Goal: Task Accomplishment & Management: Manage account settings

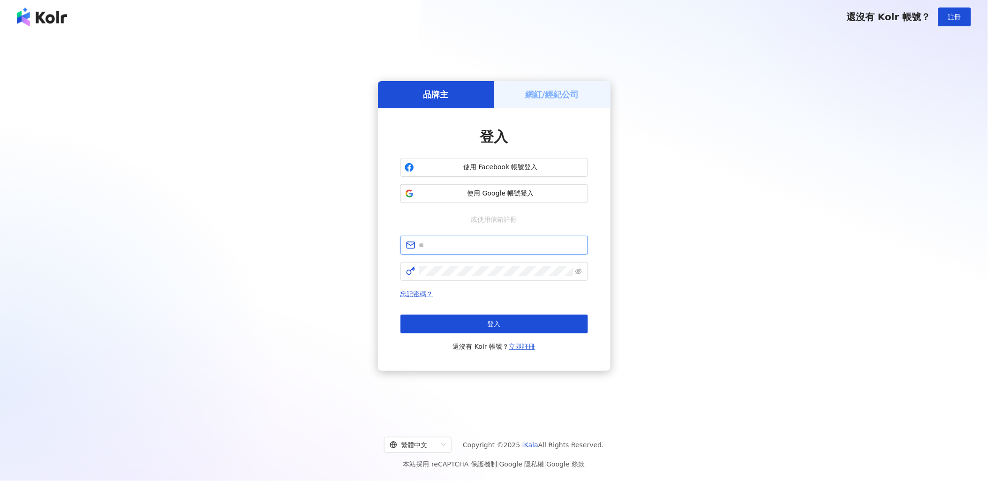
click at [495, 249] on input "text" at bounding box center [500, 245] width 163 height 10
type input "**********"
click at [446, 263] on span at bounding box center [494, 271] width 188 height 19
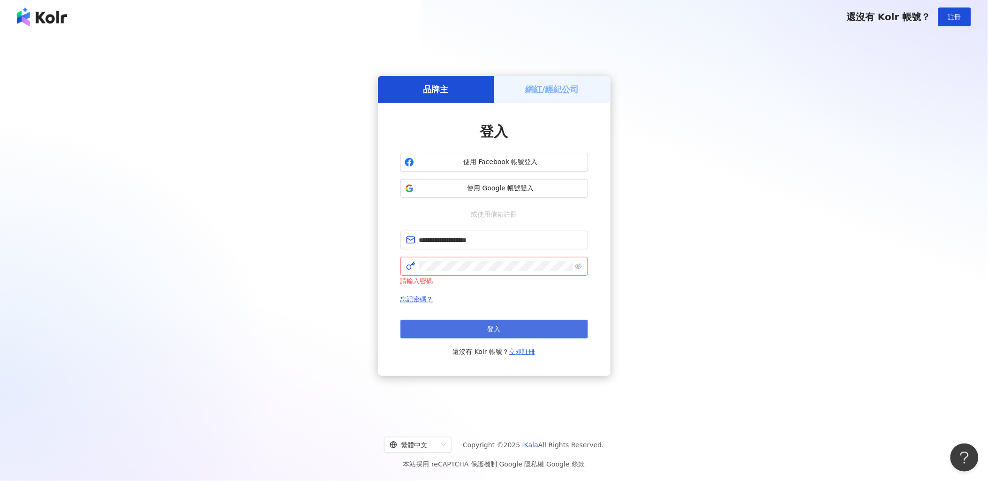
click at [520, 325] on button "登入" at bounding box center [494, 329] width 188 height 19
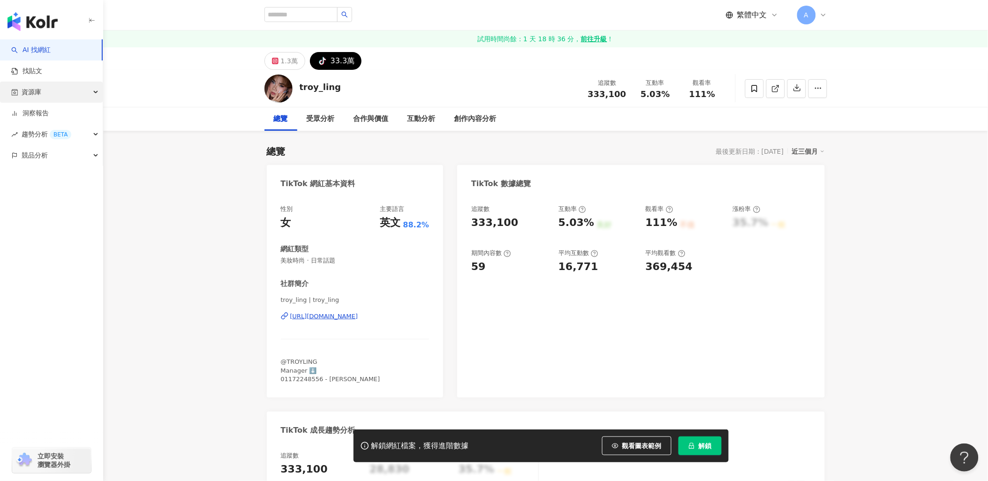
click at [46, 95] on div "資源庫" at bounding box center [51, 92] width 103 height 21
click at [44, 116] on link "網紅管理" at bounding box center [36, 113] width 26 height 9
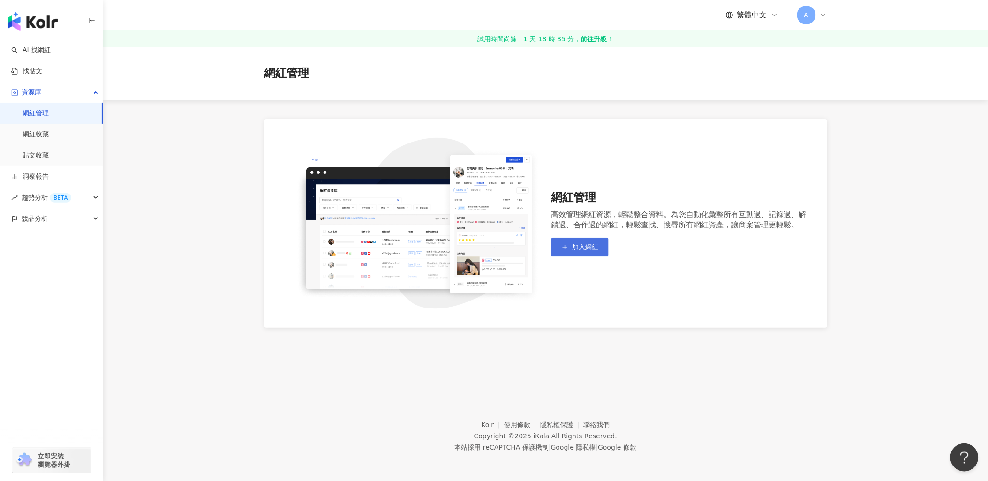
click at [570, 244] on button "加入網紅" at bounding box center [579, 247] width 57 height 19
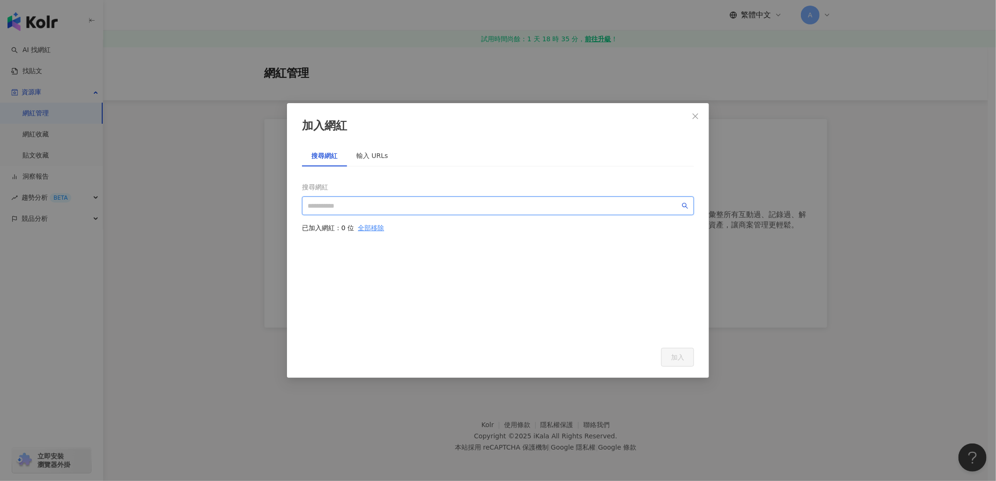
click at [348, 203] on input "search" at bounding box center [494, 206] width 372 height 10
click at [684, 207] on icon "search" at bounding box center [685, 206] width 7 height 7
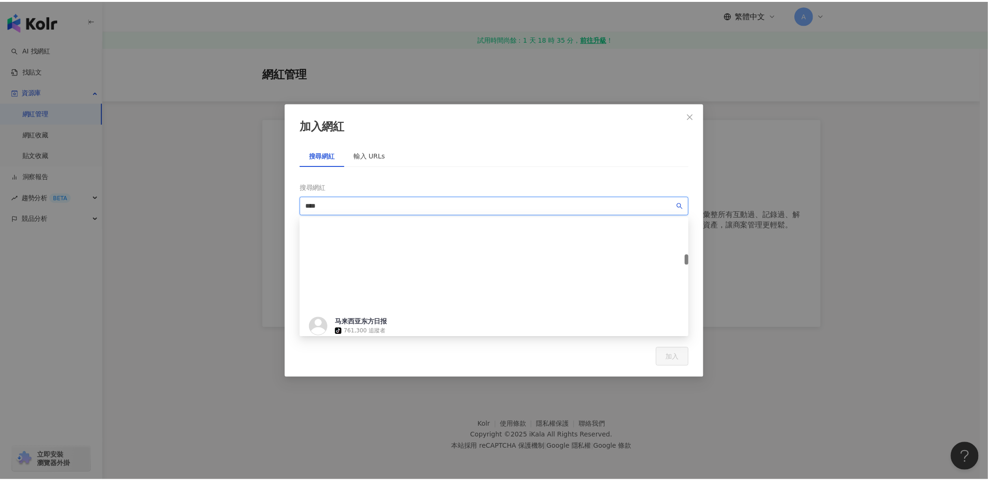
scroll to position [469, 0]
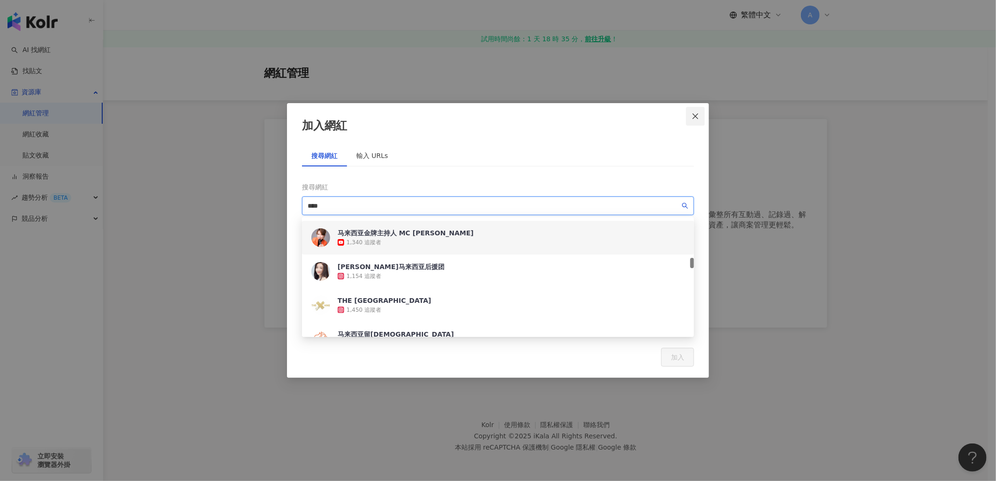
type input "****"
click at [692, 120] on button "Close" at bounding box center [695, 116] width 19 height 19
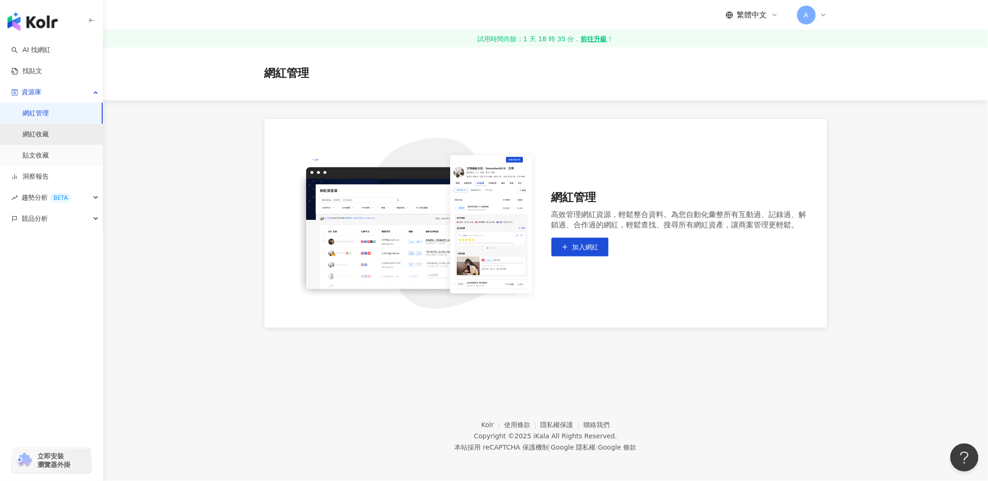
click at [45, 133] on link "網紅收藏" at bounding box center [36, 134] width 26 height 9
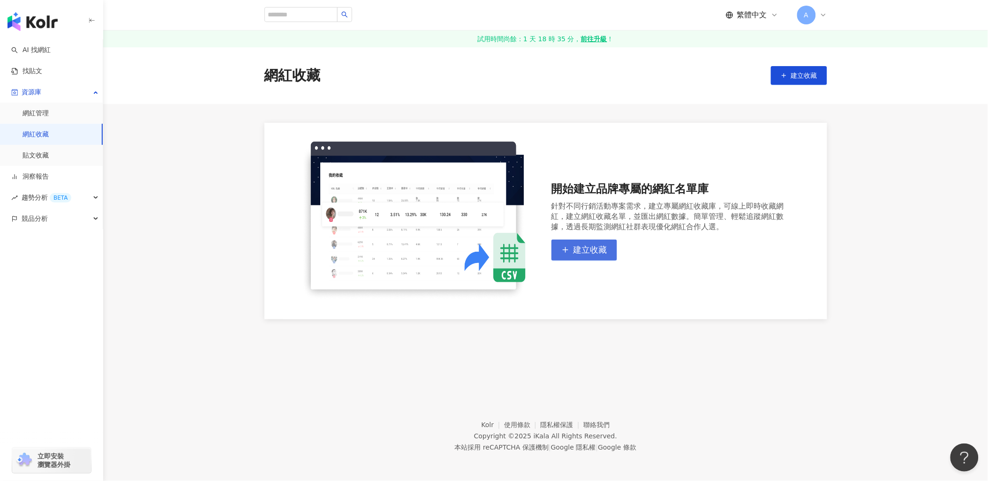
click at [593, 252] on span "建立收藏" at bounding box center [590, 250] width 34 height 10
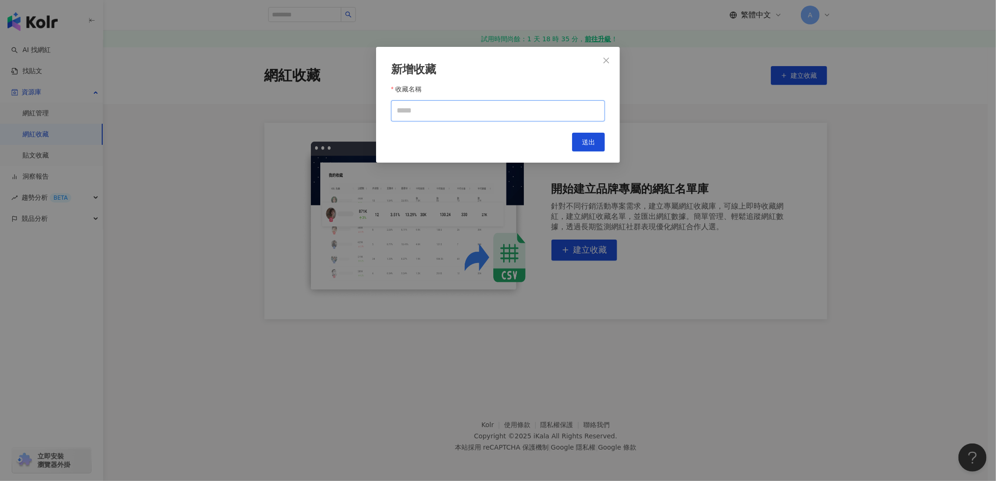
click at [443, 113] on input "收藏名稱" at bounding box center [498, 110] width 214 height 21
type input "****"
click at [587, 141] on span "送出" at bounding box center [588, 142] width 13 height 8
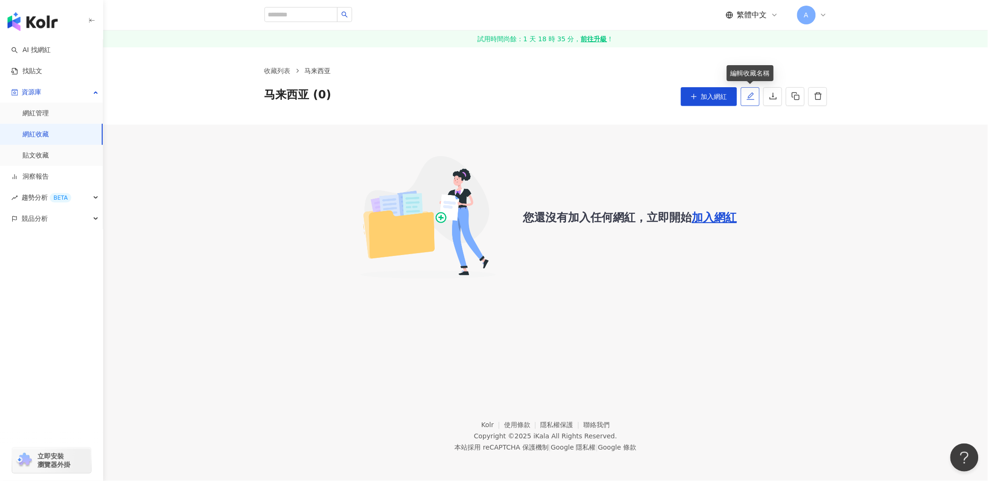
click at [747, 95] on icon "edit" at bounding box center [750, 96] width 8 height 8
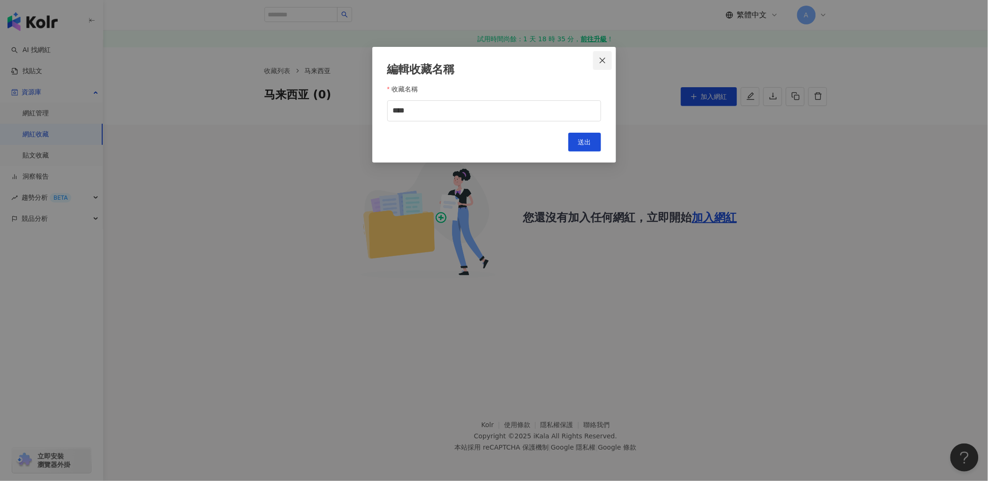
click at [602, 58] on icon "close" at bounding box center [603, 61] width 8 height 8
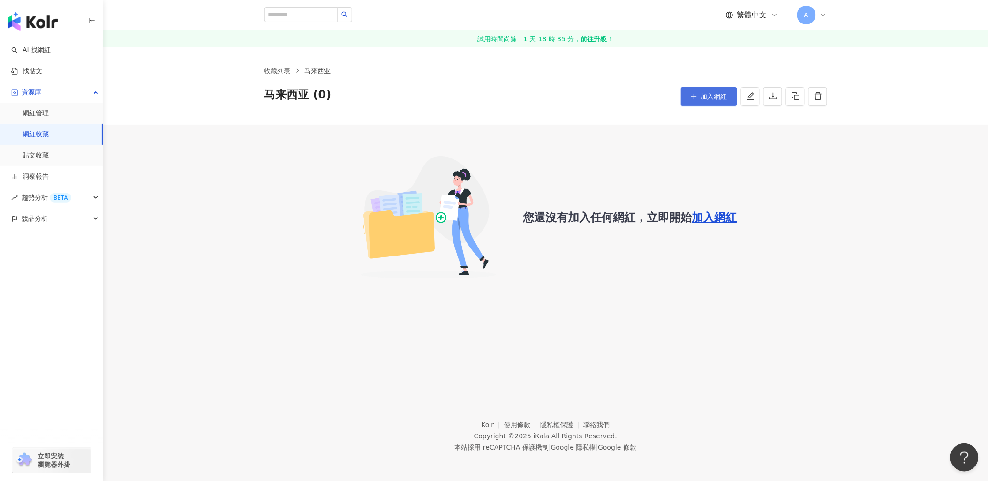
click at [714, 96] on span "加入網紅" at bounding box center [714, 97] width 26 height 8
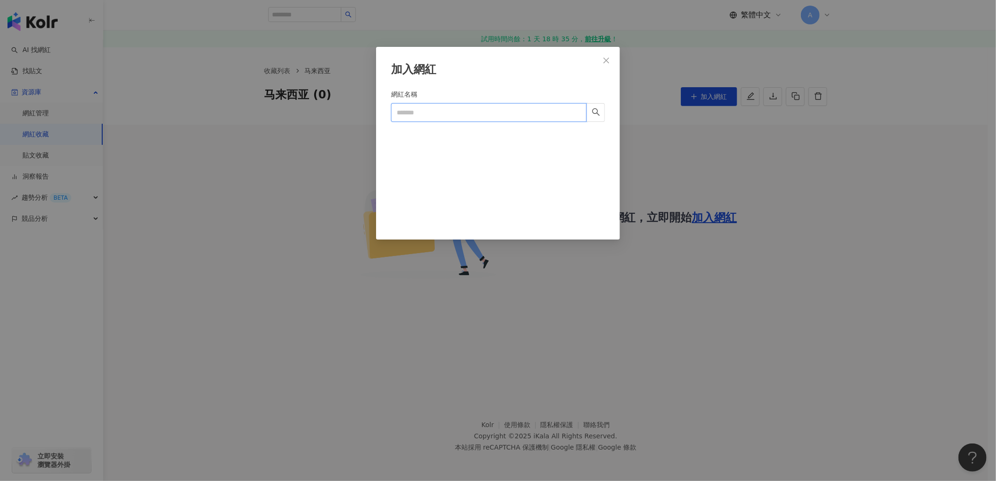
click at [468, 115] on input "網紅名稱" at bounding box center [488, 112] width 195 height 19
click at [603, 57] on icon "close" at bounding box center [606, 61] width 8 height 8
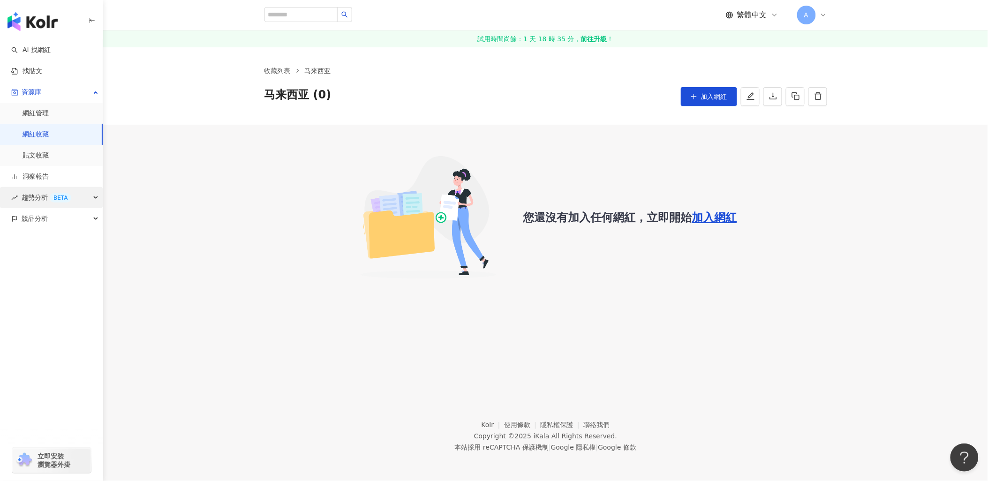
click at [87, 190] on div "趨勢分析 BETA" at bounding box center [51, 197] width 103 height 21
click at [83, 278] on div "競品分析" at bounding box center [51, 281] width 103 height 21
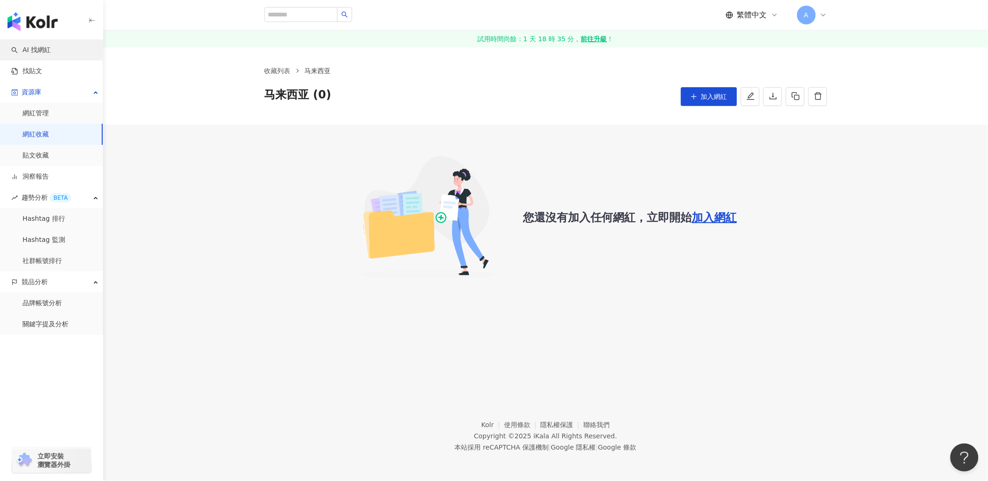
click at [51, 54] on link "AI 找網紅" at bounding box center [30, 49] width 39 height 9
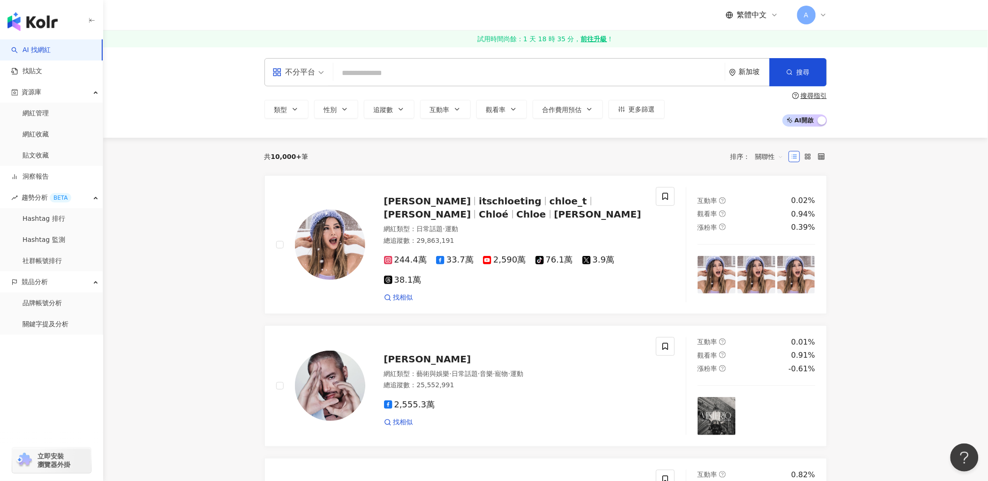
click at [733, 72] on icon "environment" at bounding box center [732, 72] width 6 height 7
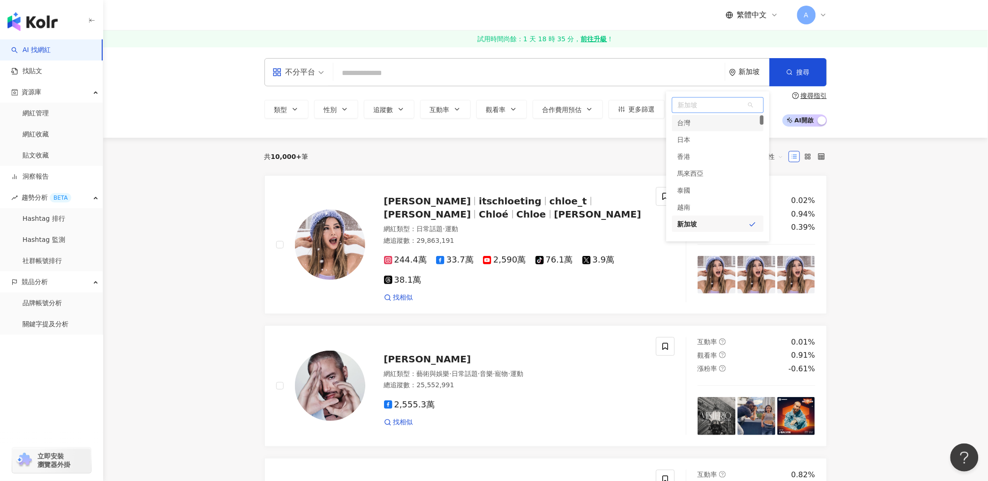
click at [700, 105] on span "新加坡" at bounding box center [717, 105] width 91 height 15
type input "*"
click at [753, 104] on input "****" at bounding box center [718, 105] width 90 height 15
type input "*"
click at [710, 174] on div "馬來西亞" at bounding box center [718, 173] width 92 height 17
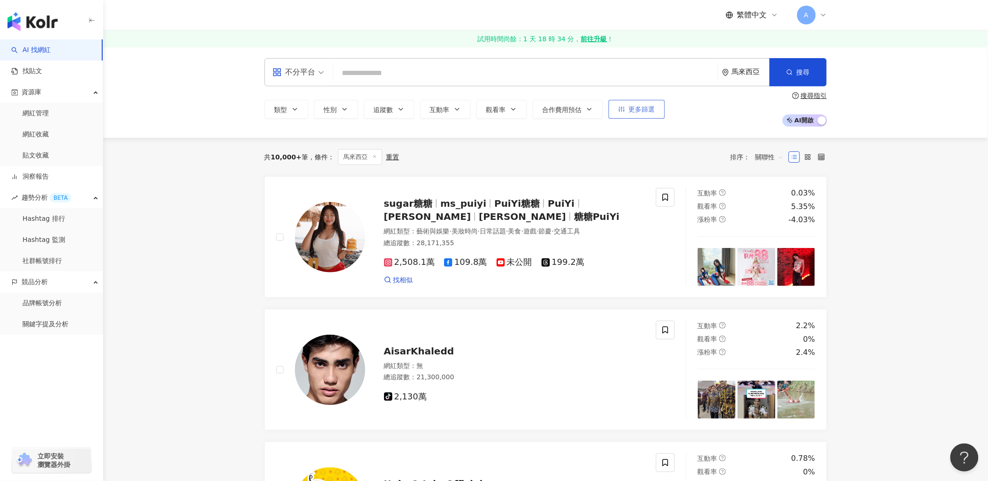
click at [652, 113] on span "更多篩選" at bounding box center [642, 109] width 26 height 8
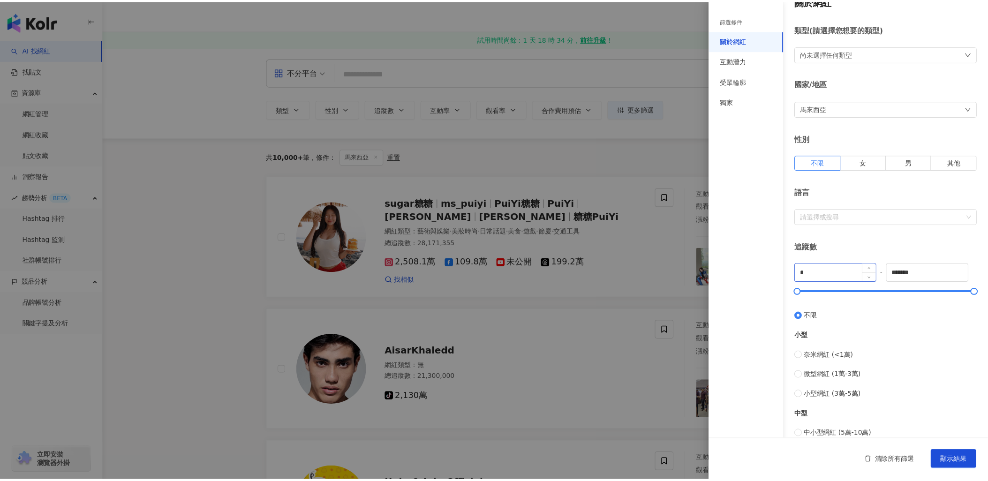
scroll to position [52, 0]
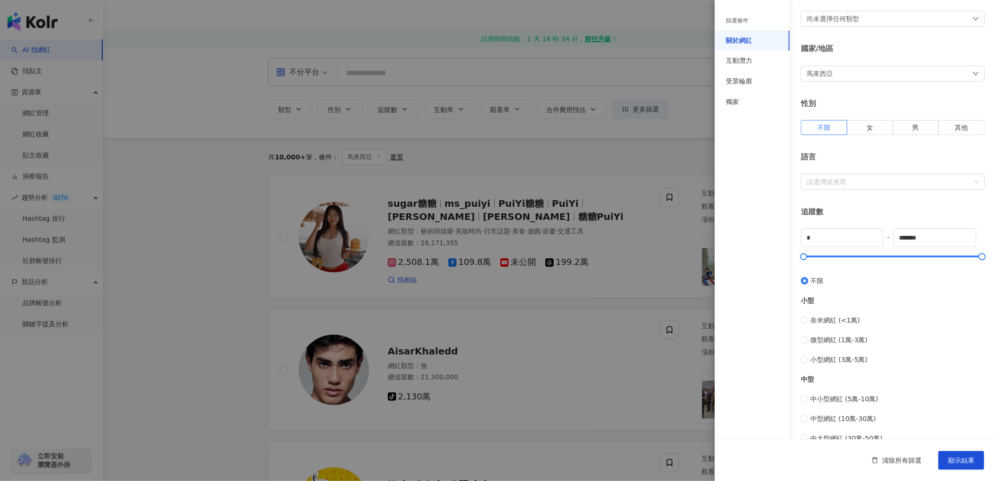
click at [679, 149] on div at bounding box center [498, 240] width 996 height 481
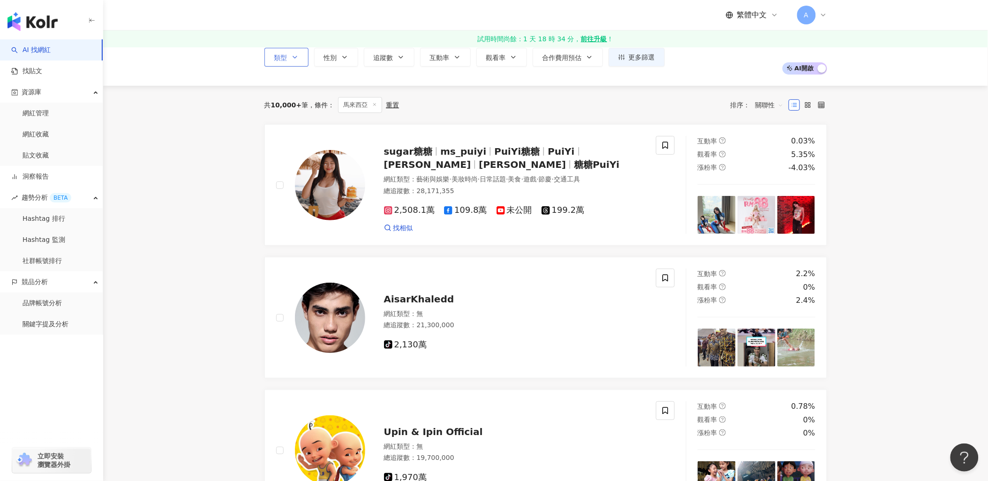
click at [291, 55] on icon "button" at bounding box center [295, 57] width 8 height 8
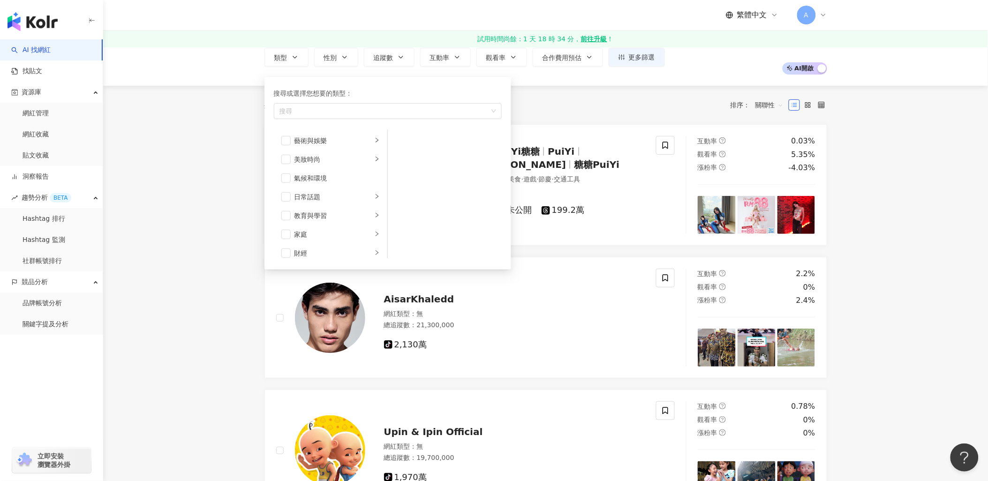
click at [598, 95] on div "共 10,000+ 筆 條件 ： 馬來西亞 重置 排序： 關聯性" at bounding box center [545, 105] width 563 height 38
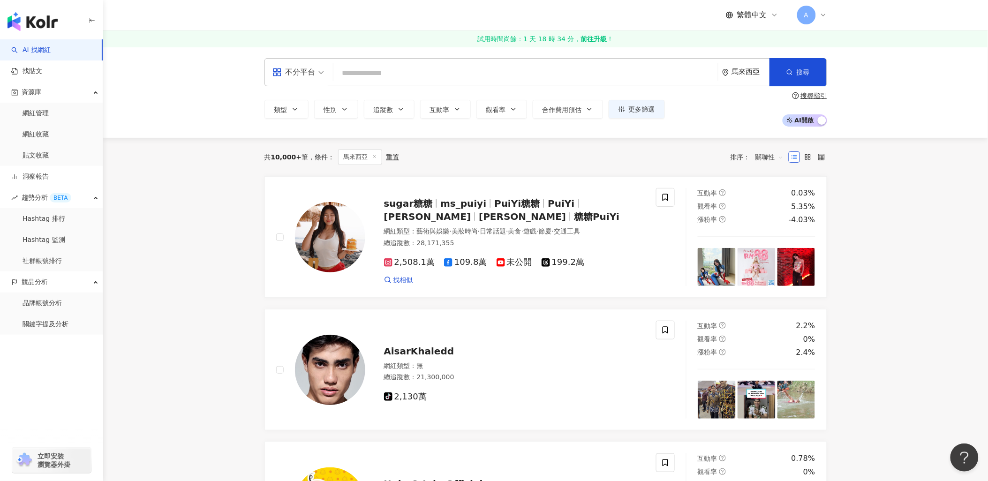
click at [312, 73] on div "不分平台" at bounding box center [293, 72] width 43 height 15
click at [310, 169] on div "TikTok" at bounding box center [301, 168] width 53 height 12
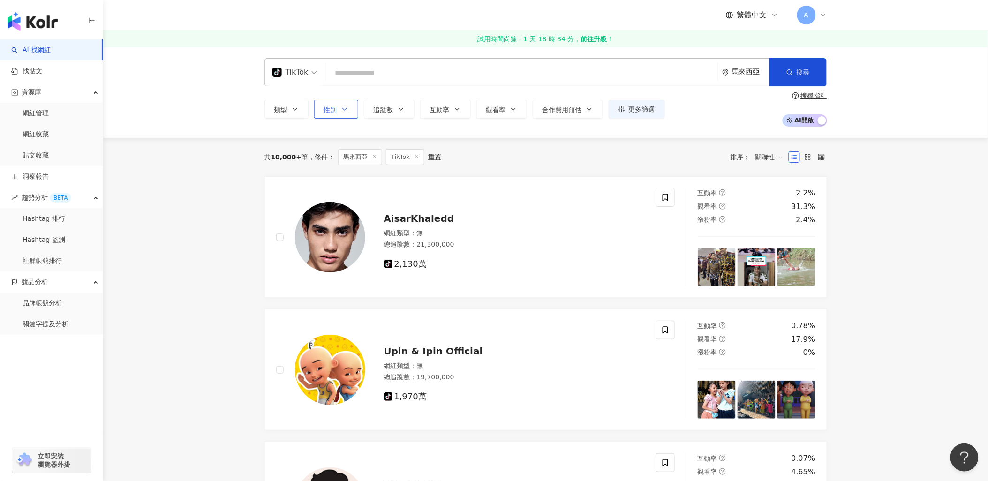
click at [345, 110] on icon "button" at bounding box center [345, 109] width 8 height 8
click at [487, 134] on div "TikTok 馬來西亞 搜尋 類型 性別 追蹤數 互動率 觀看率 合作費用預估 更多篩選 篩選條件 關於網紅 互動潛力 受眾輪廓 獨家 關於網紅 類型 ( 請…" at bounding box center [545, 92] width 885 height 91
click at [401, 108] on icon "button" at bounding box center [401, 109] width 8 height 8
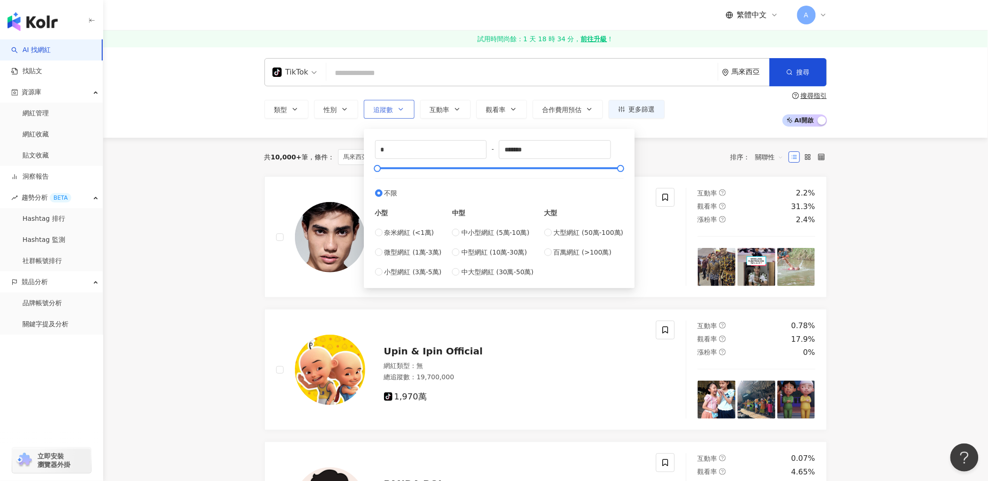
click at [401, 108] on icon "button" at bounding box center [401, 109] width 8 height 8
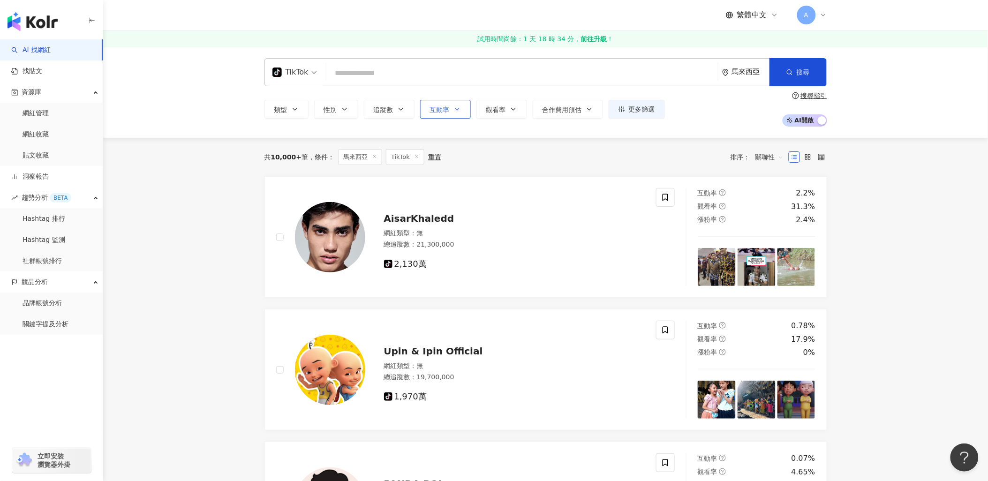
click at [443, 107] on span "互動率" at bounding box center [440, 110] width 20 height 8
click at [497, 111] on span "觀看率" at bounding box center [496, 110] width 20 height 8
click at [558, 113] on span "合作費用預估" at bounding box center [561, 110] width 39 height 8
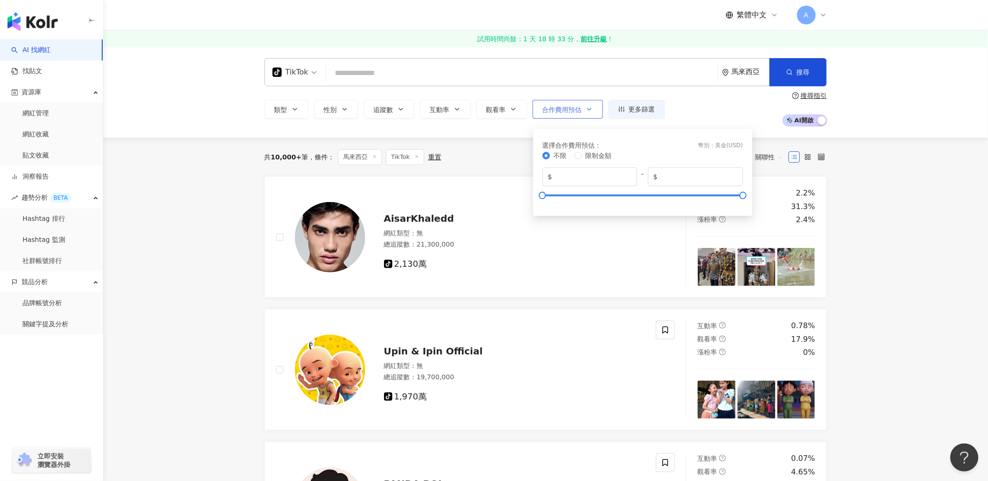
click at [565, 113] on span "合作費用預估" at bounding box center [561, 110] width 39 height 8
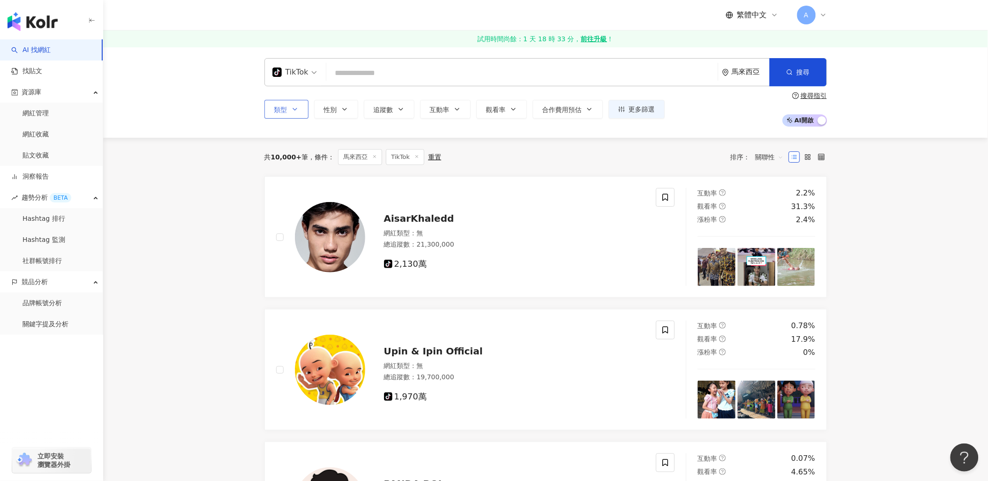
click at [293, 109] on icon "button" at bounding box center [295, 109] width 8 height 8
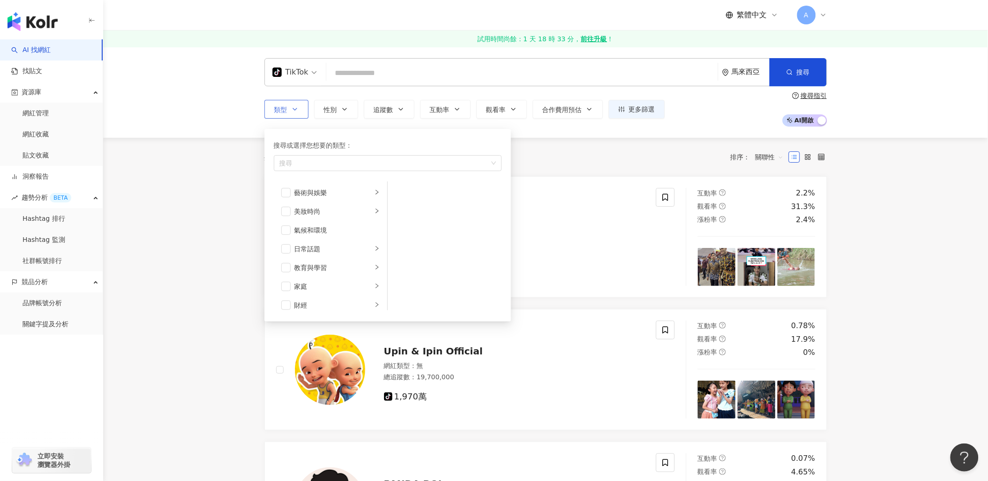
click at [293, 109] on icon "button" at bounding box center [295, 109] width 8 height 8
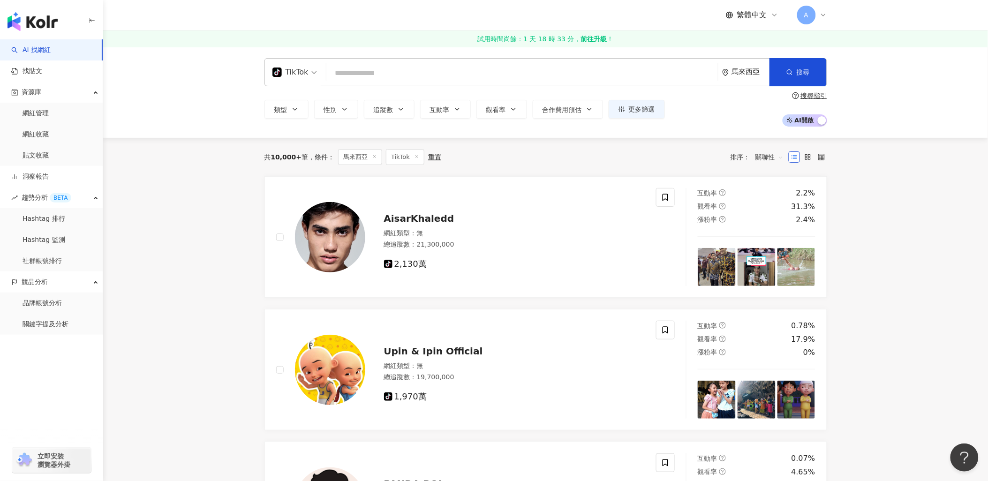
click at [762, 10] on span "繁體中文" at bounding box center [752, 15] width 30 height 10
click at [761, 10] on span "繁體中文" at bounding box center [752, 15] width 30 height 10
click at [811, 122] on span "AI 開啟 AI 關閉" at bounding box center [804, 120] width 45 height 12
click at [49, 181] on link "洞察報告" at bounding box center [30, 176] width 38 height 9
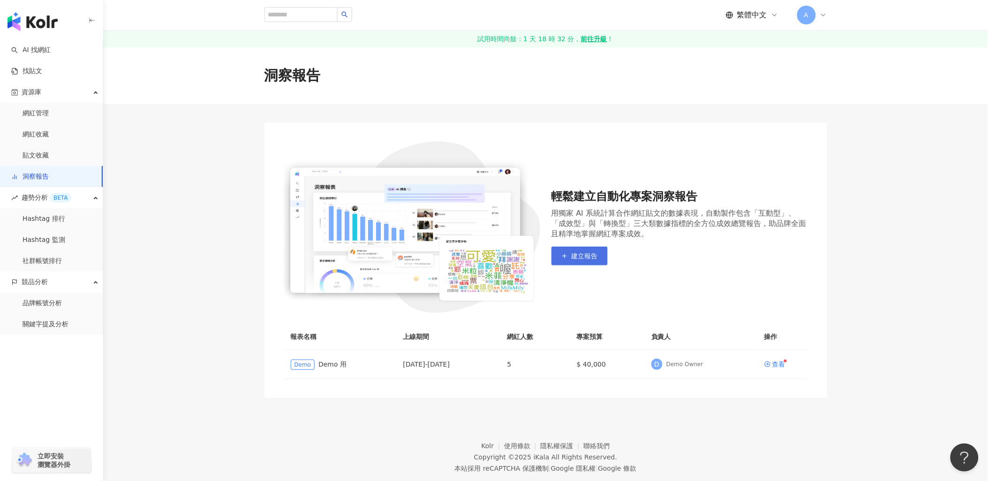
click at [592, 262] on button "建立報告" at bounding box center [579, 256] width 56 height 19
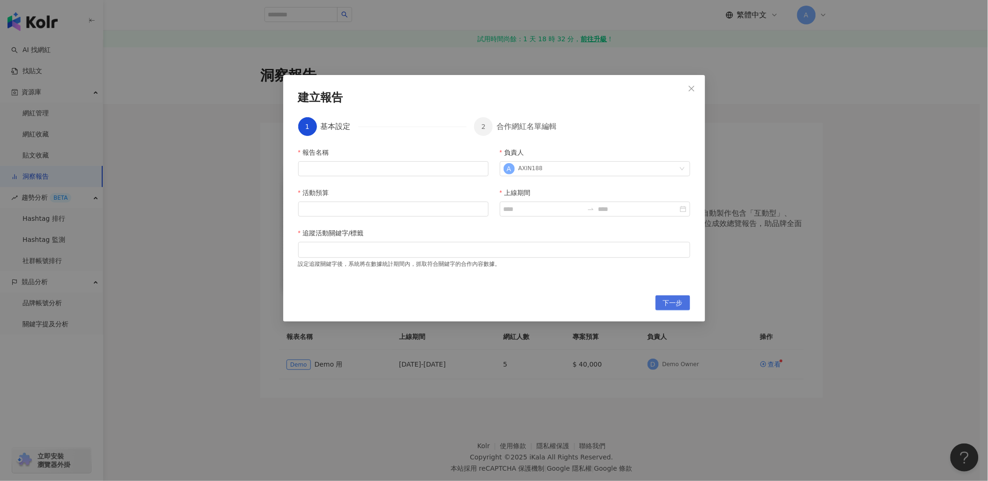
click at [672, 299] on span "下一步" at bounding box center [673, 303] width 20 height 15
click at [348, 165] on input "報告名稱" at bounding box center [393, 168] width 190 height 15
type input "*"
click at [335, 210] on input "活動預算" at bounding box center [393, 209] width 189 height 14
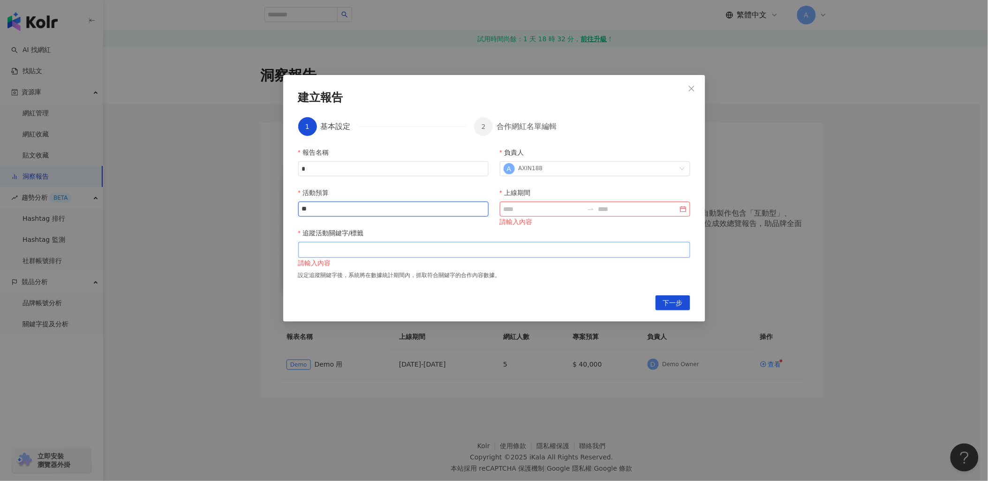
click at [369, 251] on div at bounding box center [494, 249] width 388 height 7
type input "**"
click at [666, 297] on span "下一步" at bounding box center [673, 303] width 20 height 15
click at [540, 210] on input "上線期間" at bounding box center [543, 209] width 80 height 10
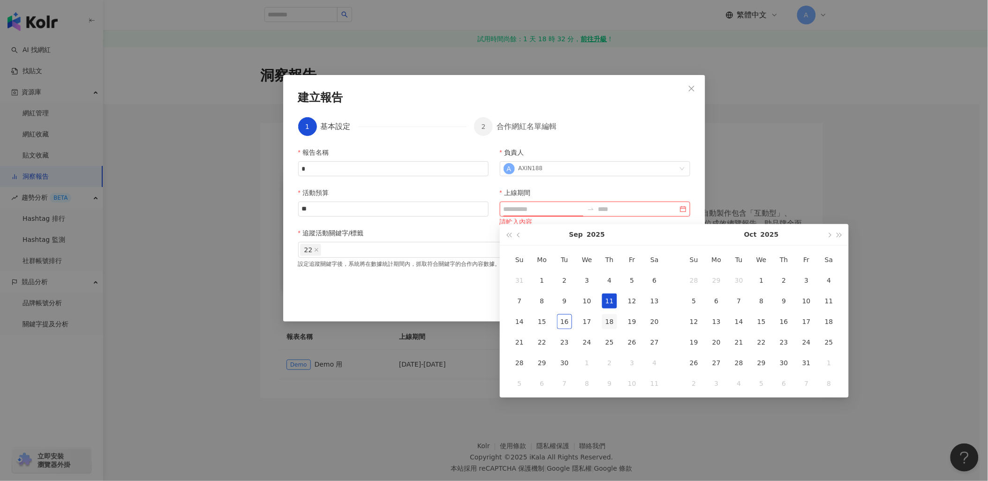
type input "**********"
click at [613, 317] on div "18" at bounding box center [609, 321] width 15 height 15
type input "**********"
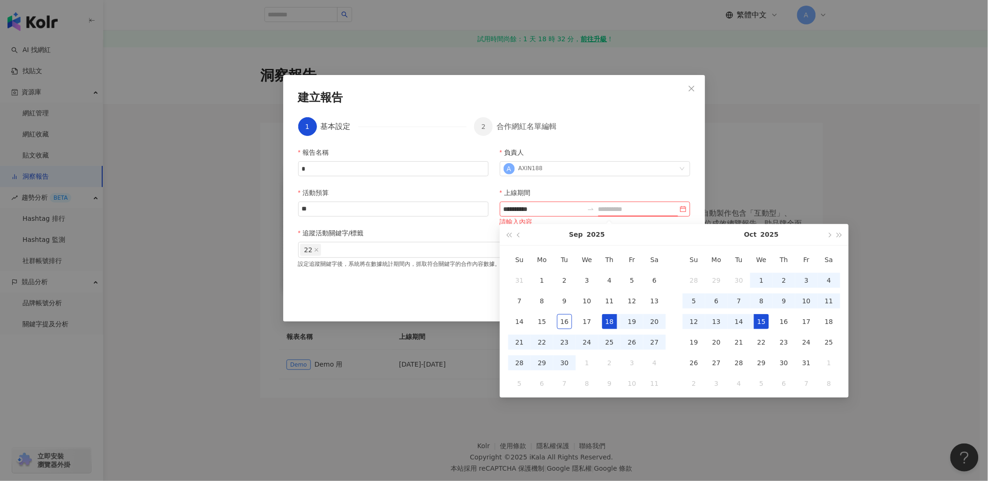
click at [756, 320] on div "15" at bounding box center [761, 321] width 15 height 15
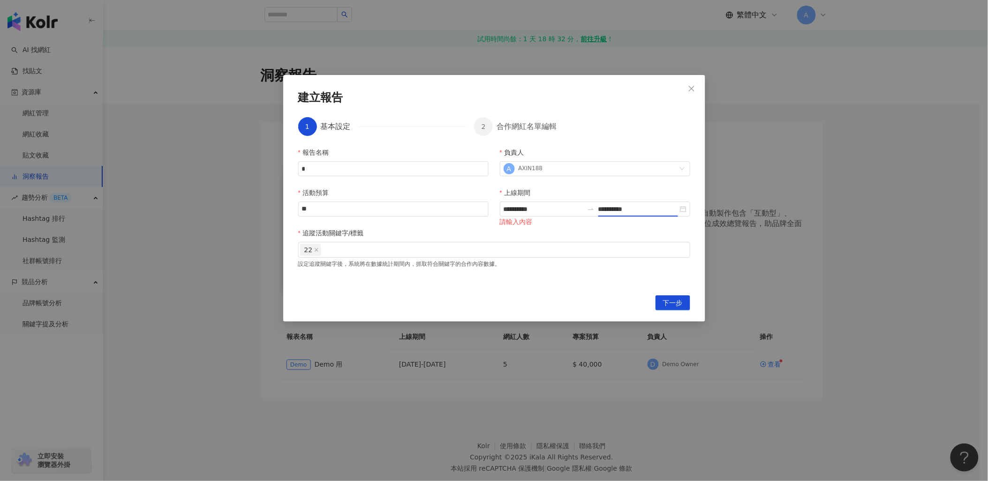
type input "**********"
click at [677, 302] on span "下一步" at bounding box center [673, 303] width 20 height 15
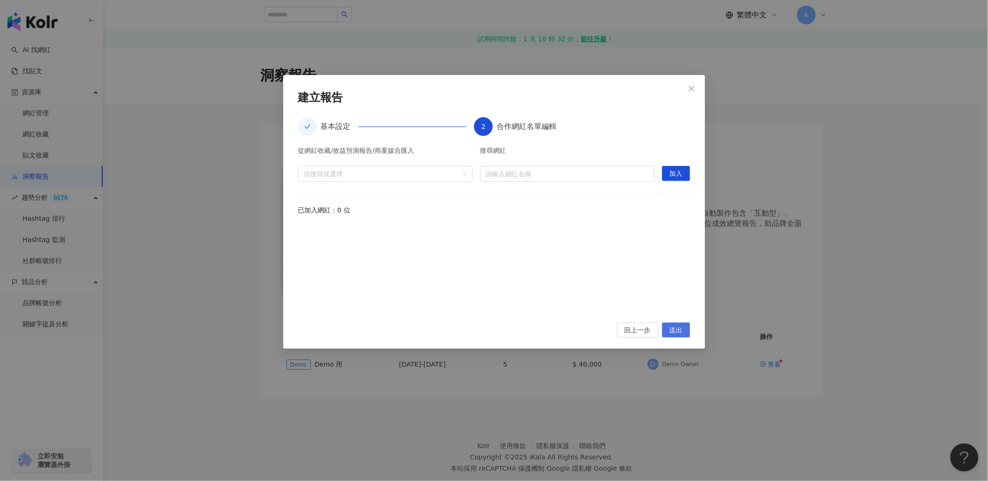
click at [679, 328] on span "送出" at bounding box center [675, 330] width 13 height 15
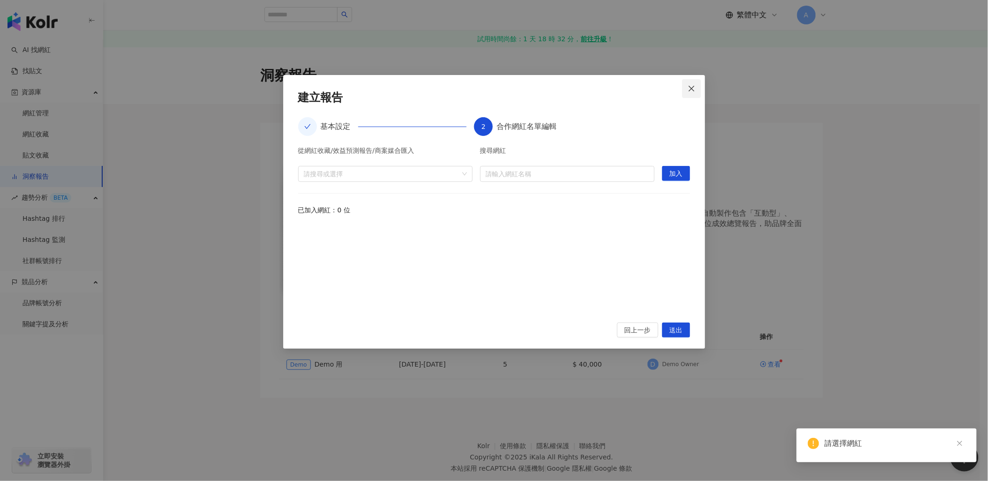
click at [686, 90] on span "Close" at bounding box center [691, 89] width 19 height 8
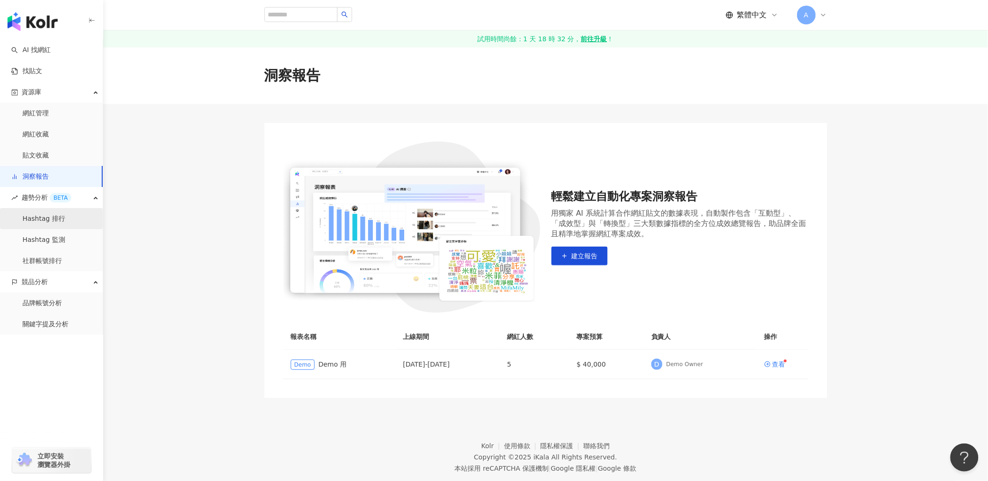
click at [46, 214] on link "Hashtag 排行" at bounding box center [44, 218] width 43 height 9
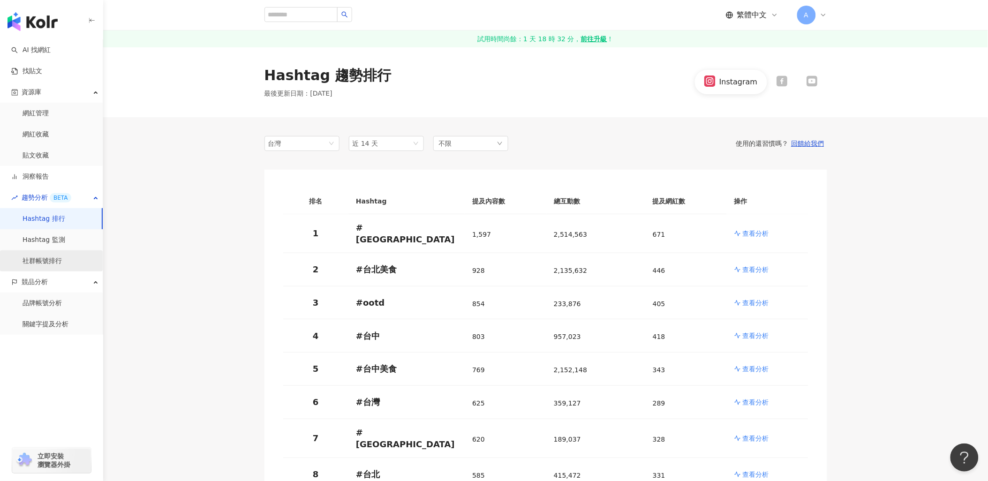
click at [62, 258] on link "社群帳號排行" at bounding box center [42, 260] width 39 height 9
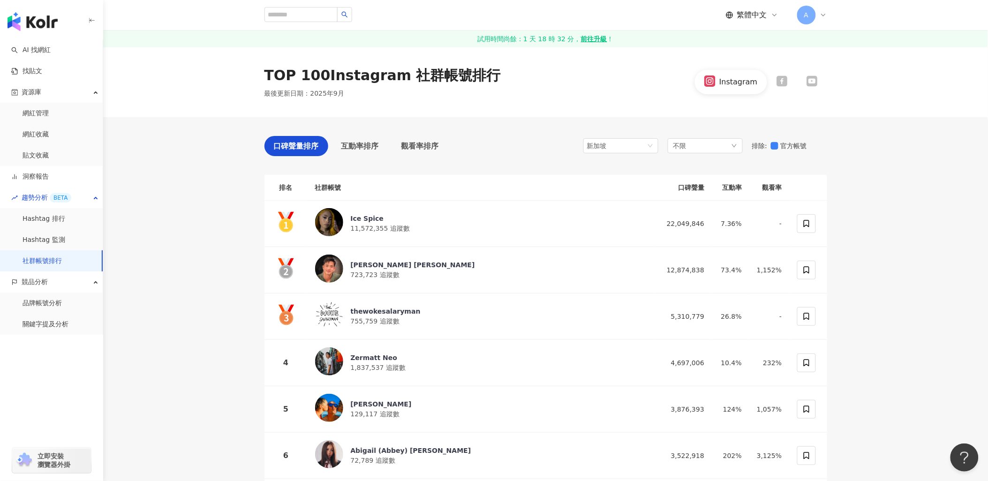
click at [810, 78] on icon at bounding box center [811, 81] width 11 height 11
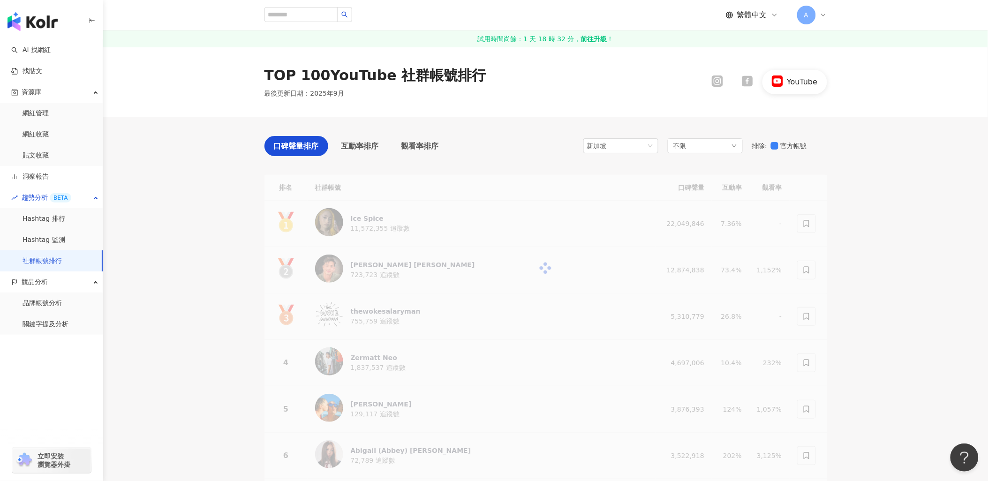
click at [752, 81] on icon at bounding box center [747, 81] width 11 height 11
click at [60, 238] on link "Hashtag 監測" at bounding box center [44, 239] width 43 height 9
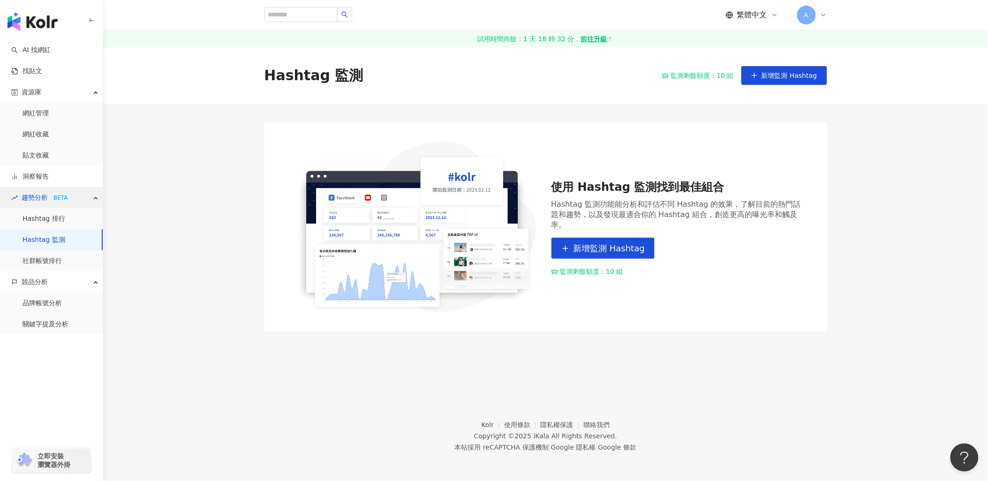
click at [56, 198] on div "BETA" at bounding box center [61, 197] width 22 height 9
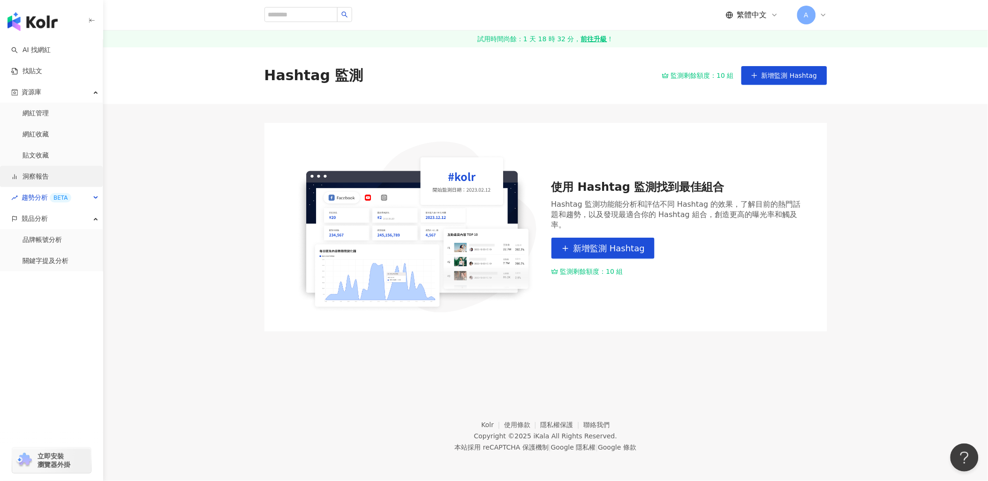
click at [49, 177] on link "洞察報告" at bounding box center [30, 176] width 38 height 9
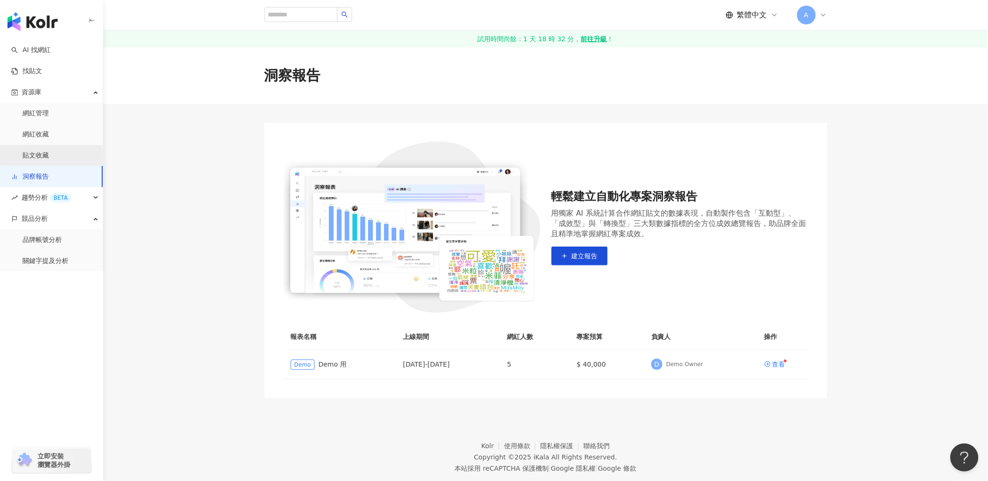
click at [49, 153] on link "貼文收藏" at bounding box center [36, 155] width 26 height 9
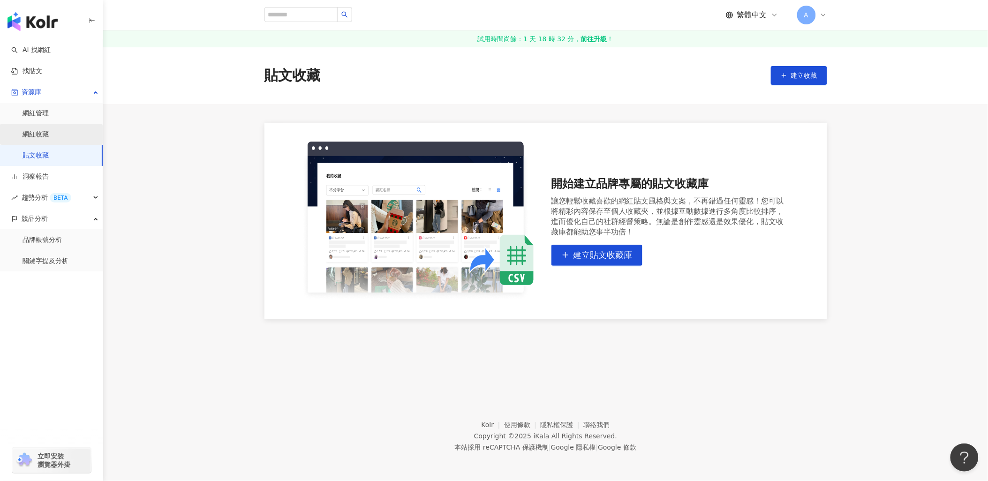
click at [49, 133] on link "網紅收藏" at bounding box center [36, 134] width 26 height 9
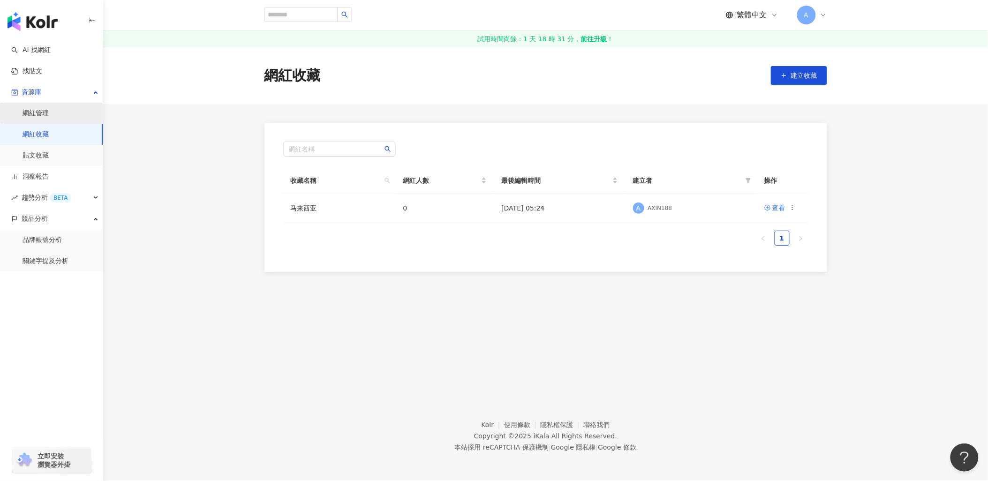
click at [49, 110] on link "網紅管理" at bounding box center [36, 113] width 26 height 9
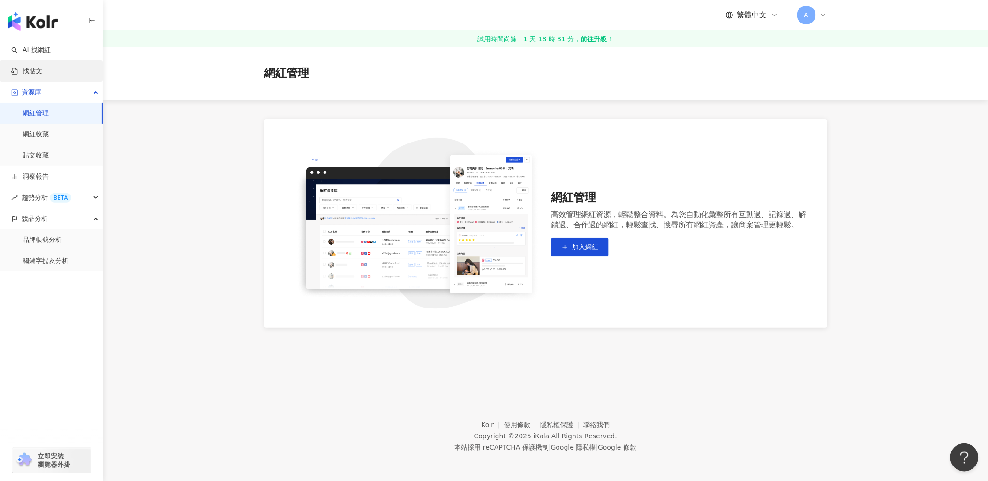
click at [39, 68] on link "找貼文" at bounding box center [26, 71] width 31 height 9
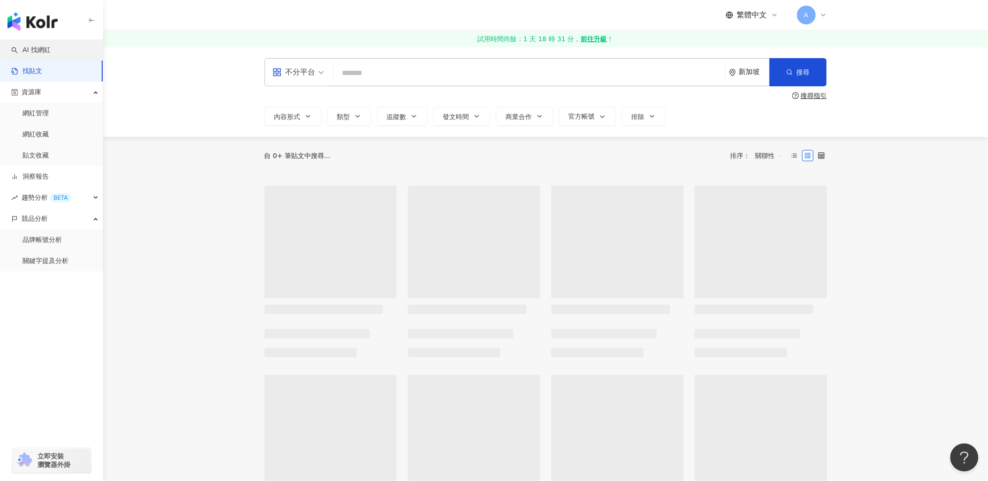
click at [45, 52] on link "AI 找網紅" at bounding box center [30, 49] width 39 height 9
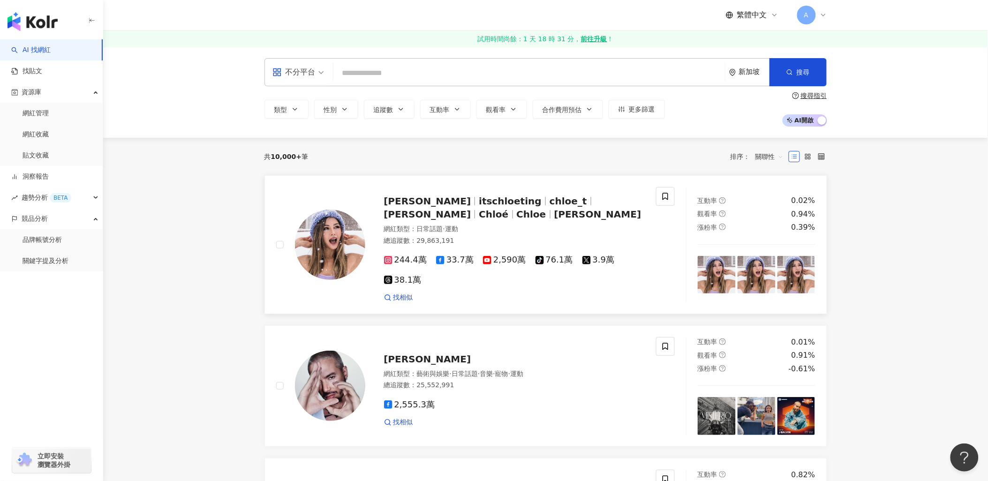
drag, startPoint x: 651, startPoint y: 224, endPoint x: 615, endPoint y: 233, distance: 36.8
click at [615, 233] on div "網紅類型 ： 日常話題 · 運動 總追蹤數 ： 29,863,191" at bounding box center [514, 236] width 261 height 23
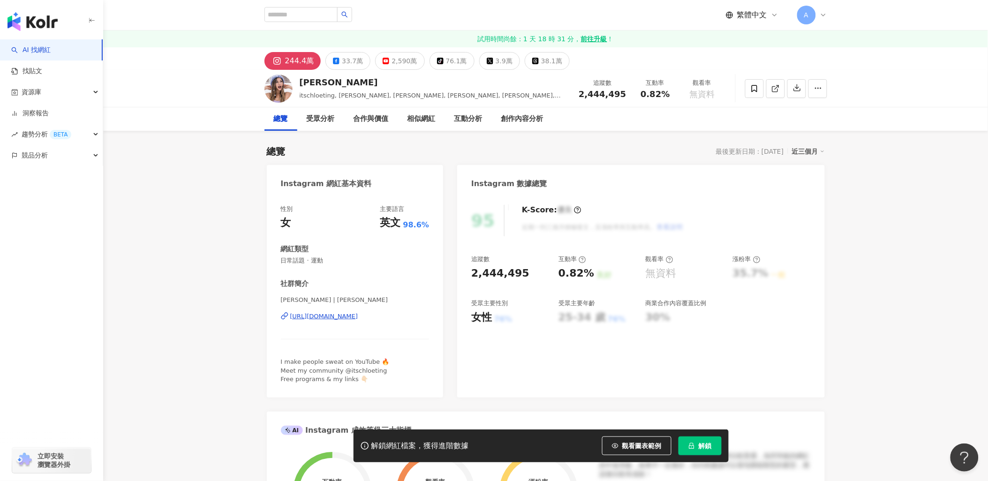
click at [48, 457] on span "立即安裝 瀏覽器外掛" at bounding box center [54, 460] width 33 height 17
click at [51, 50] on link "AI 找網紅" at bounding box center [30, 49] width 39 height 9
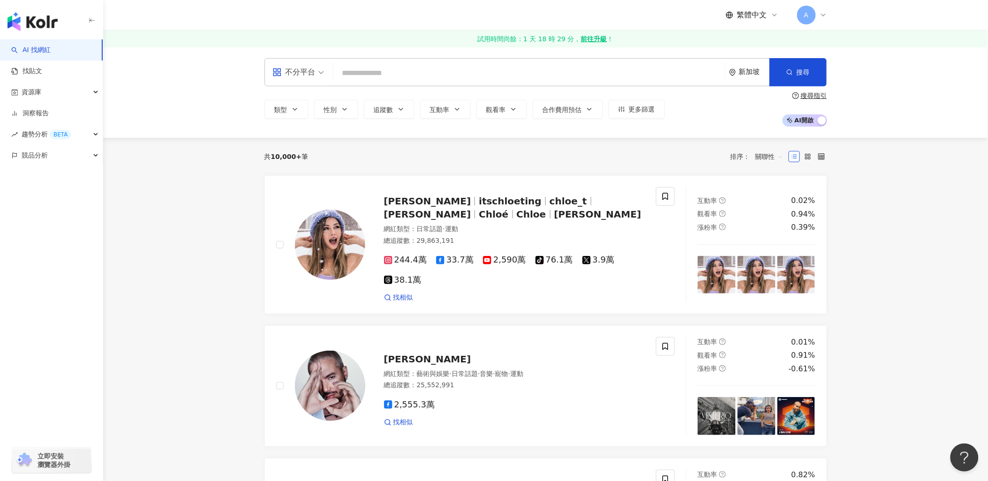
click at [749, 66] on div "新加坡" at bounding box center [749, 72] width 40 height 27
click at [706, 171] on div "馬來西亞" at bounding box center [718, 173] width 92 height 17
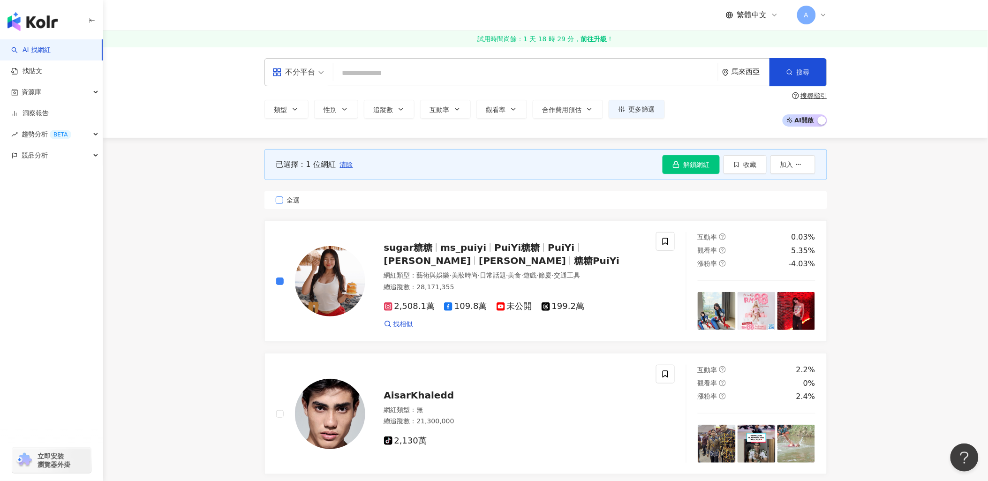
click at [284, 200] on span "全選" at bounding box center [293, 200] width 21 height 10
click at [802, 166] on button "加入" at bounding box center [792, 164] width 45 height 19
click at [801, 96] on div "搜尋指引" at bounding box center [814, 96] width 26 height 8
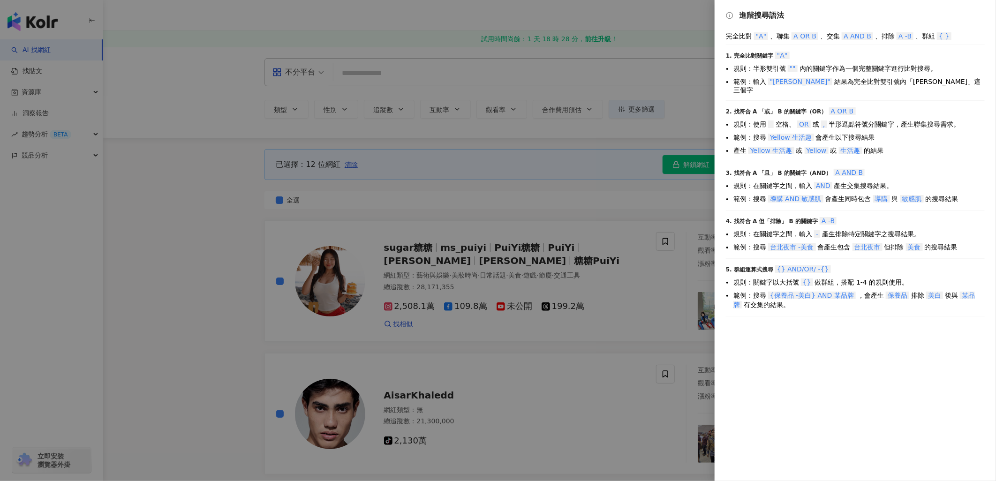
click at [626, 146] on div at bounding box center [498, 240] width 996 height 481
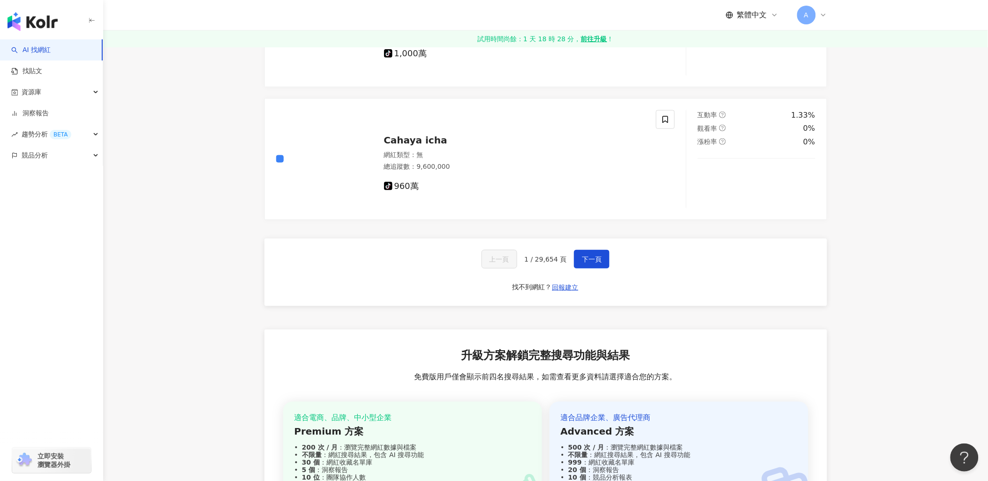
scroll to position [1614, 0]
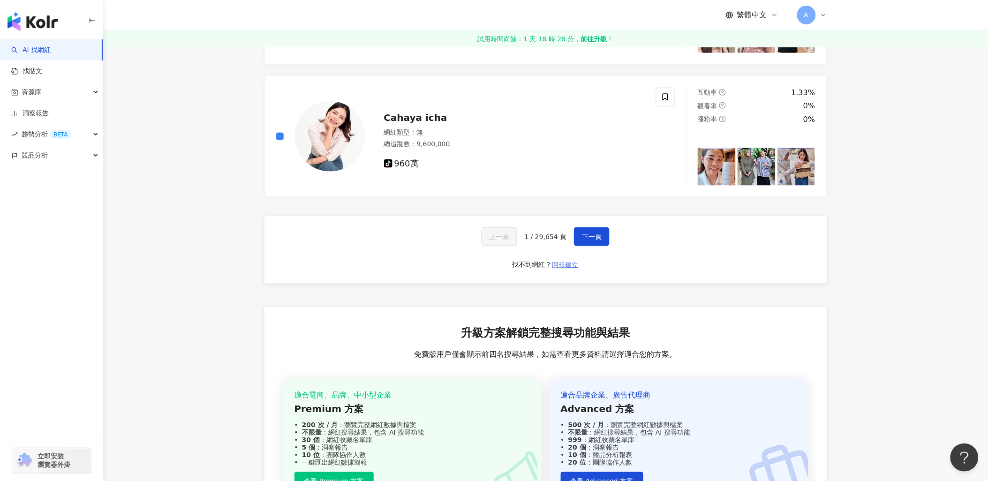
click at [569, 261] on span "回報建立" at bounding box center [565, 265] width 26 height 8
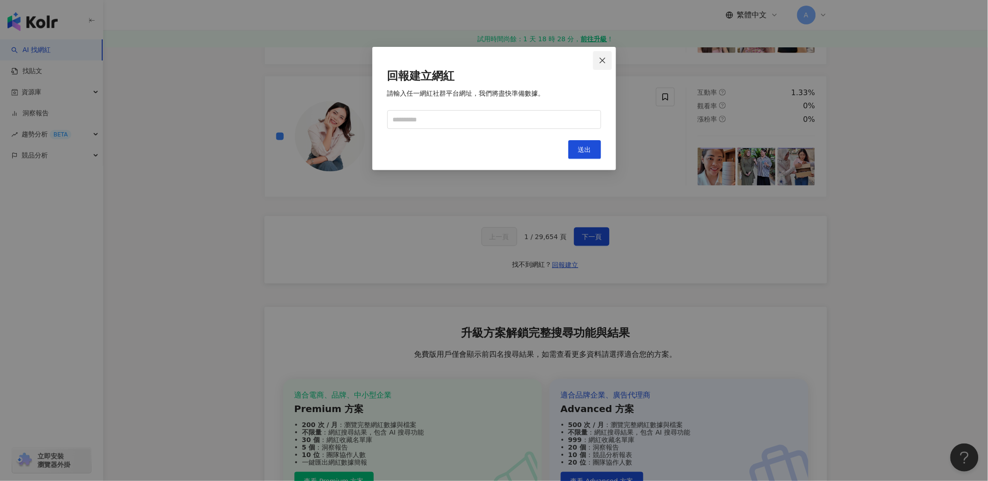
click at [599, 67] on button "Close" at bounding box center [602, 60] width 19 height 19
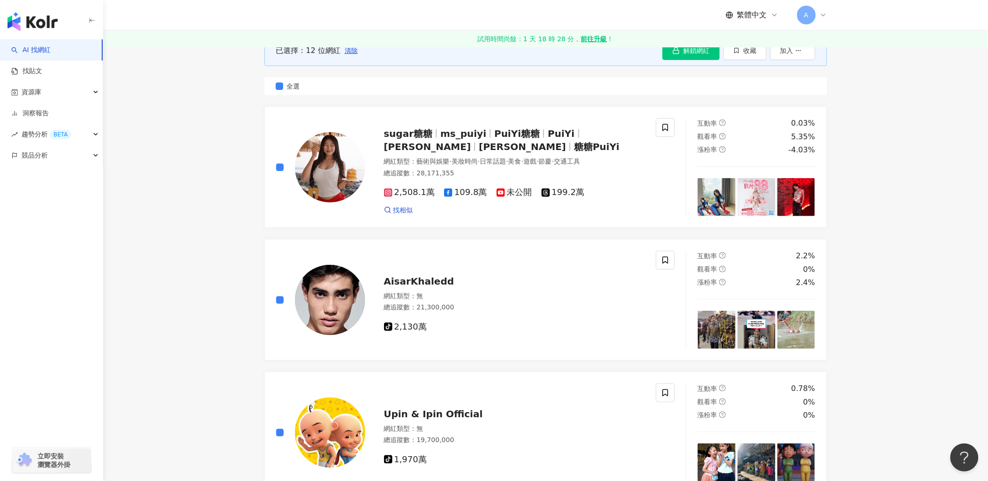
scroll to position [0, 0]
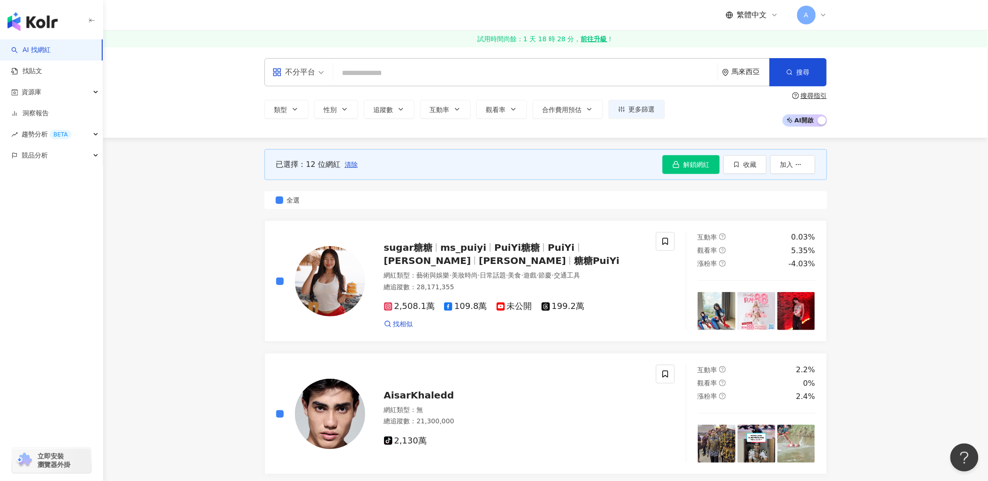
click at [55, 457] on span "立即安裝 瀏覽器外掛" at bounding box center [54, 460] width 33 height 17
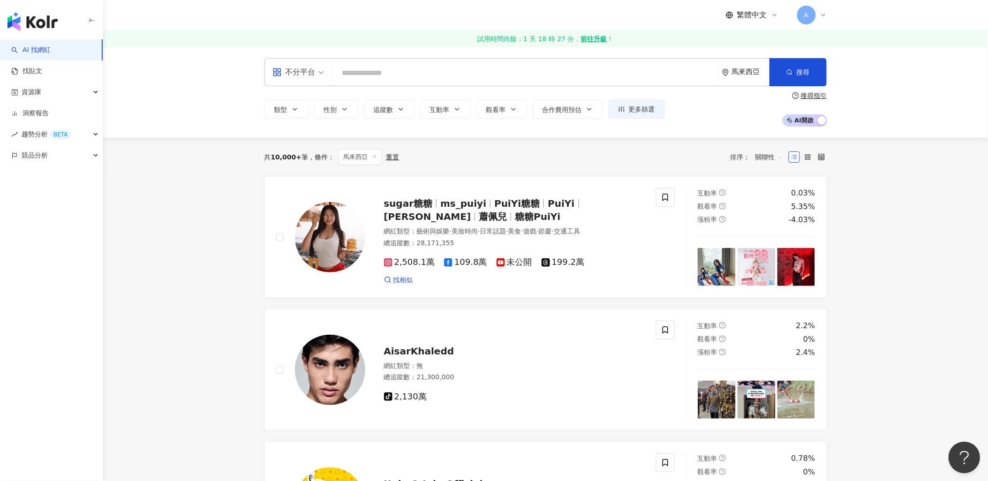
click at [969, 448] on button "Open Beacon popover" at bounding box center [962, 455] width 28 height 28
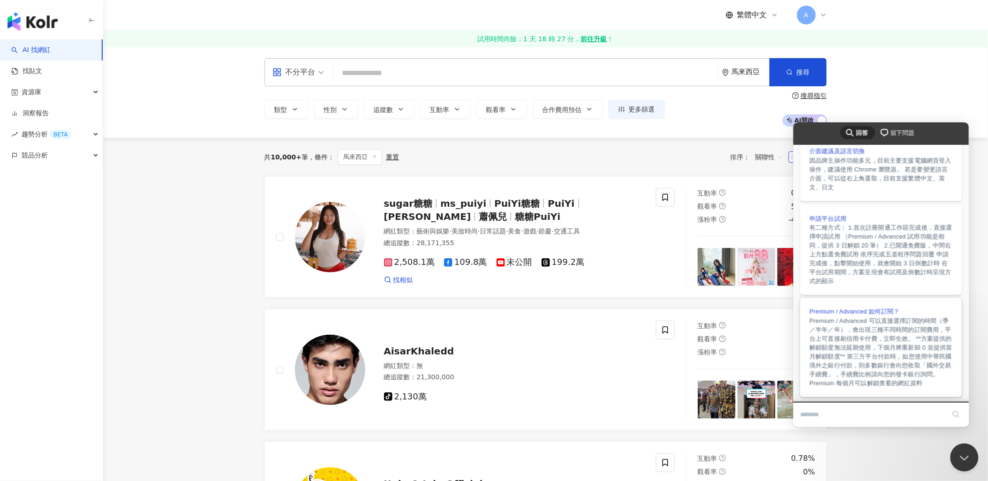
scroll to position [235, 0]
click at [962, 454] on button "Close Beacon popover" at bounding box center [962, 455] width 28 height 28
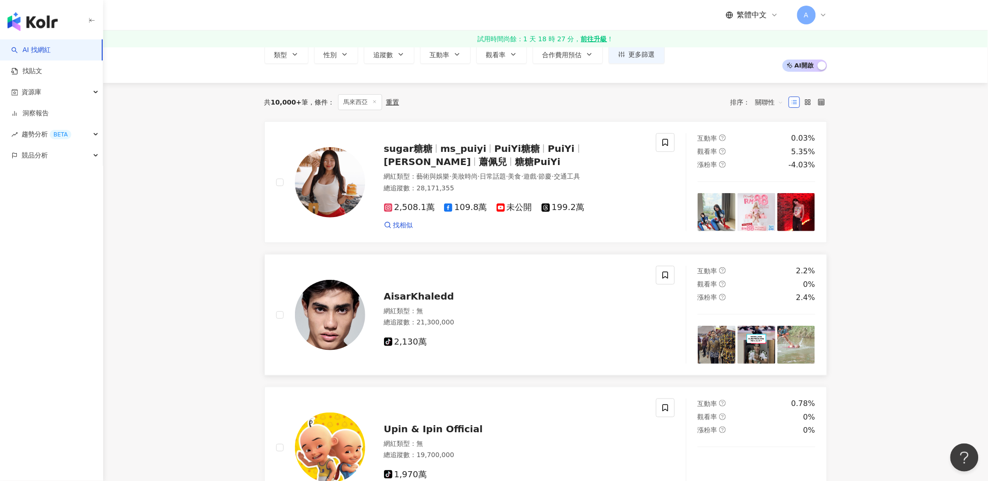
scroll to position [0, 0]
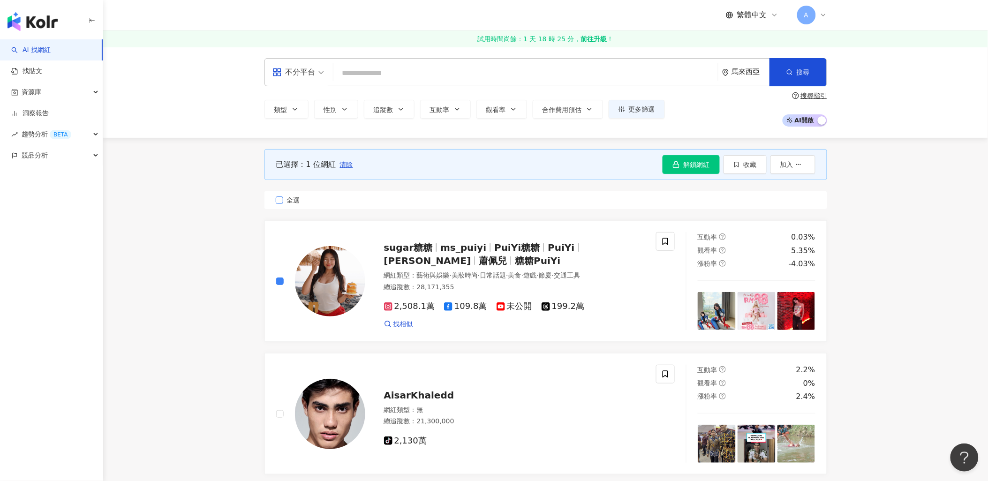
click at [279, 206] on label "全選" at bounding box center [545, 200] width 563 height 18
click at [751, 161] on span "收藏" at bounding box center [749, 165] width 13 height 8
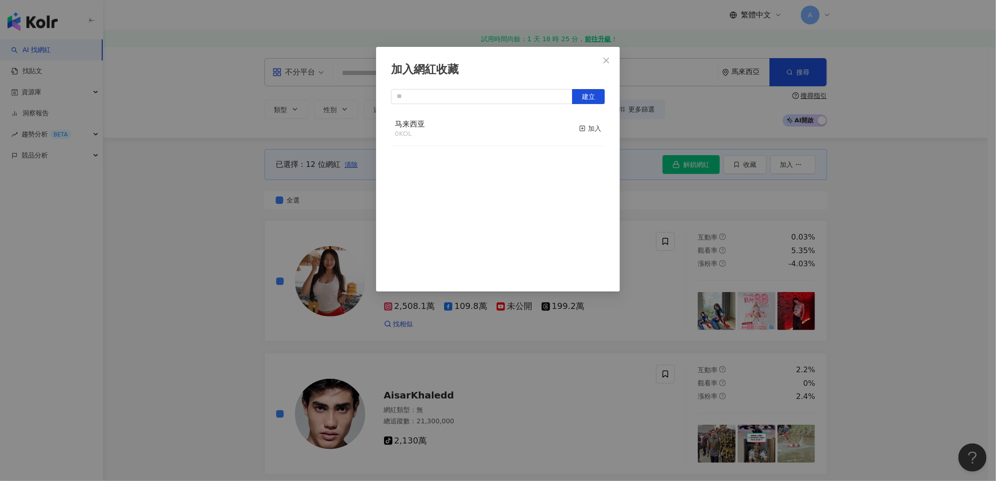
click at [547, 129] on div "马来西亚 0 KOL 加入" at bounding box center [498, 129] width 214 height 35
click at [585, 126] on div "加入" at bounding box center [590, 128] width 22 height 10
click at [603, 64] on button "Close" at bounding box center [606, 60] width 19 height 19
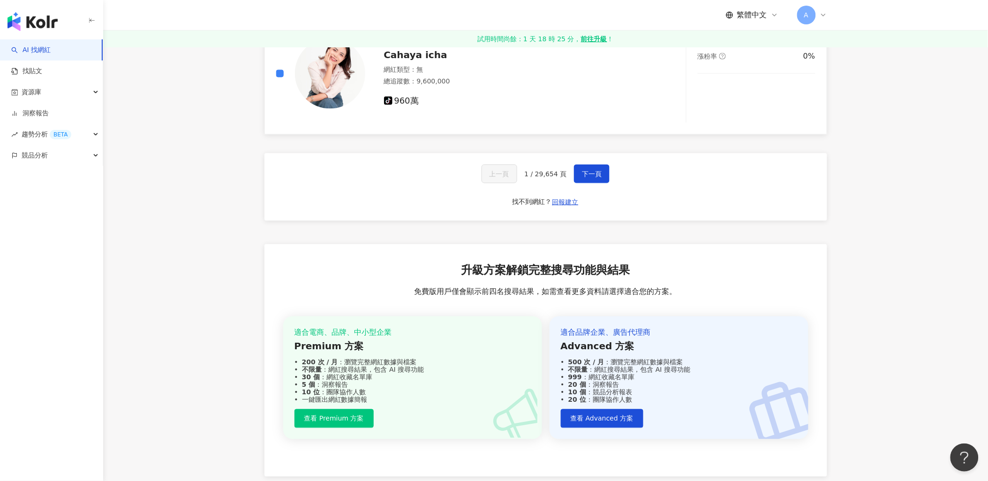
scroll to position [1768, 0]
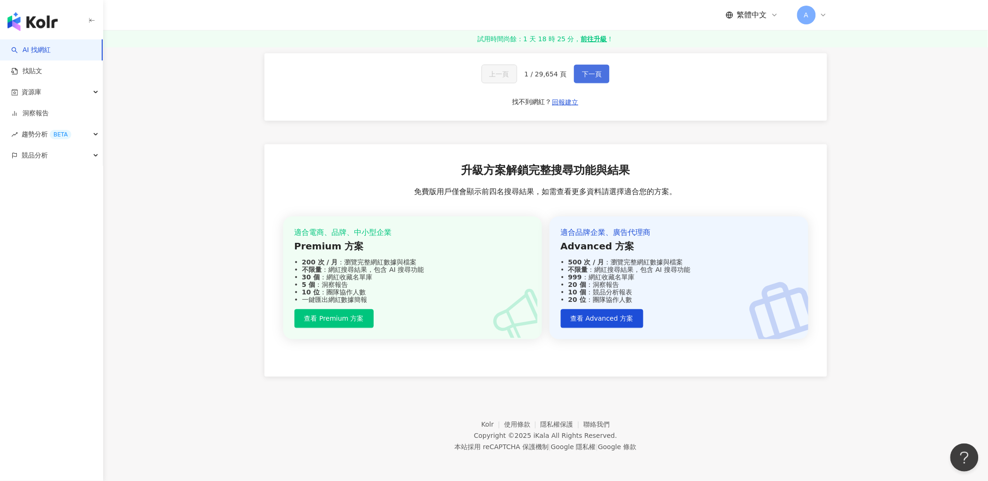
click at [593, 78] on button "下一頁" at bounding box center [592, 74] width 36 height 19
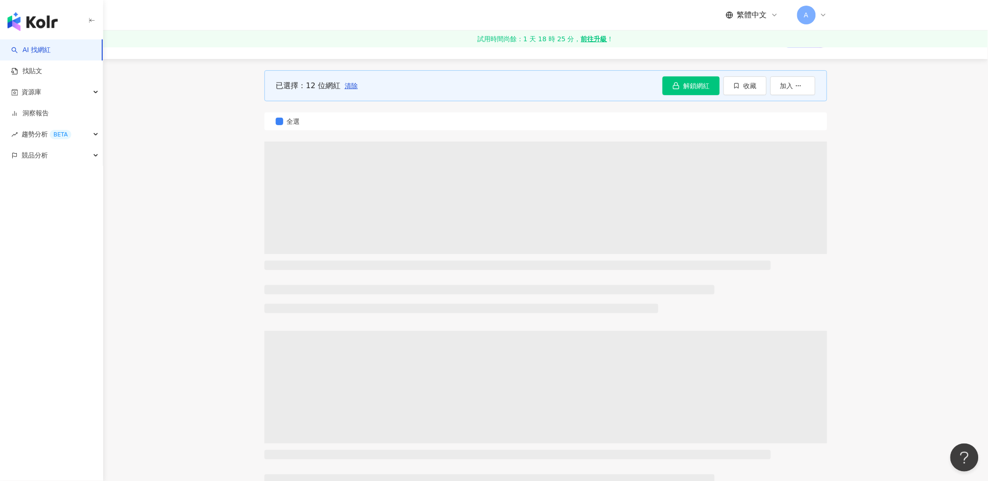
scroll to position [0, 0]
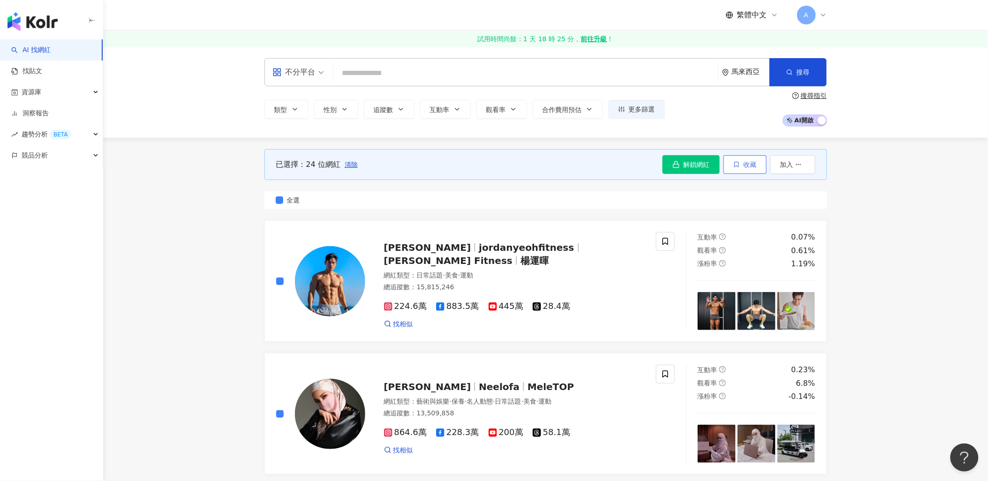
click at [736, 162] on icon "button" at bounding box center [736, 164] width 4 height 5
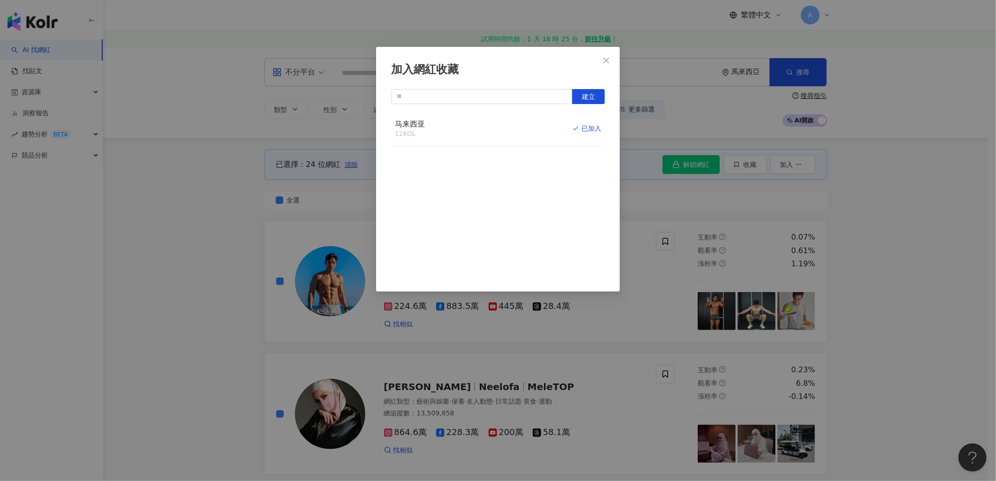
click at [476, 127] on div "马来西亚 12 KOL 已加入" at bounding box center [498, 129] width 214 height 35
click at [510, 130] on div "马来西亚 12 KOL 已加入" at bounding box center [498, 129] width 214 height 35
click at [475, 136] on div "马来西亚 12 KOL 已加入" at bounding box center [498, 129] width 214 height 35
click at [605, 60] on icon "close" at bounding box center [606, 61] width 8 height 8
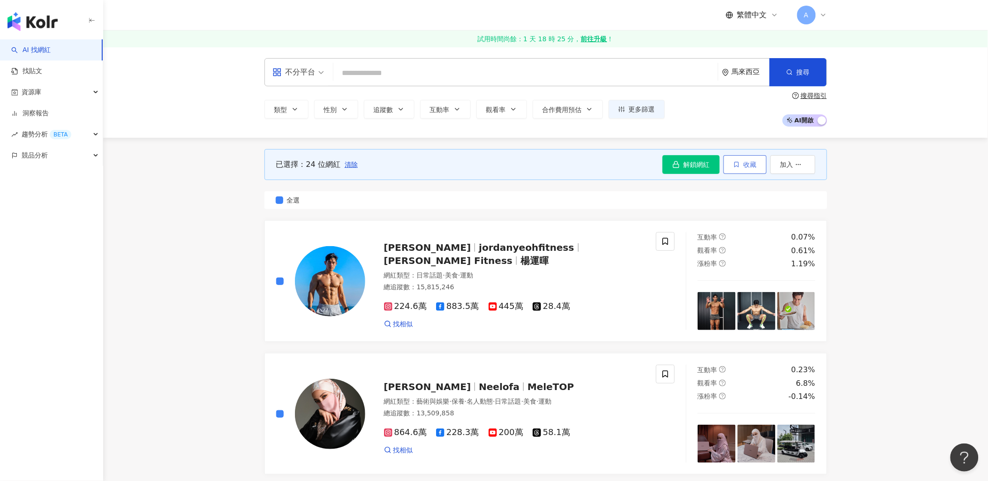
click at [744, 161] on span "收藏" at bounding box center [749, 165] width 13 height 8
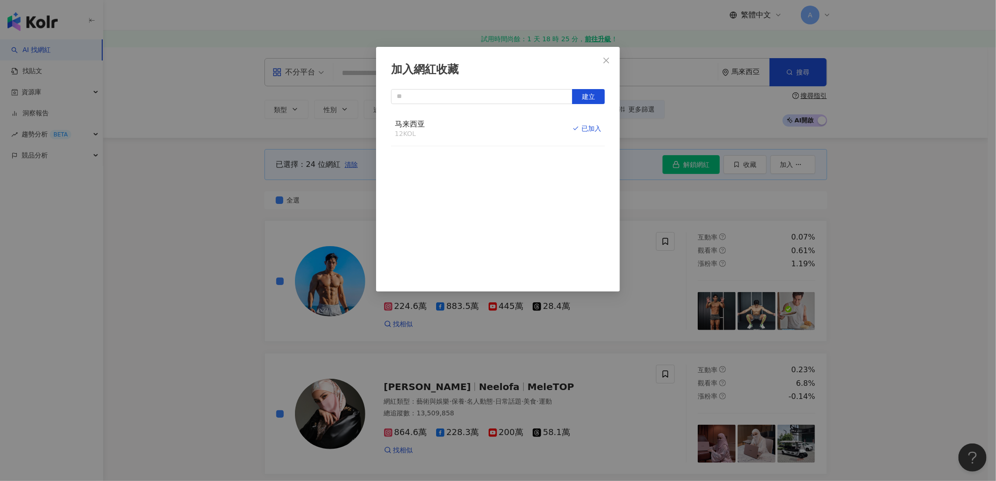
click at [506, 123] on div "马来西亚 12 KOL 已加入" at bounding box center [498, 129] width 214 height 35
click at [528, 125] on div "马来西亚 12 KOL 已加入" at bounding box center [498, 129] width 214 height 35
click at [420, 126] on span "马来西亚" at bounding box center [410, 124] width 30 height 9
click at [606, 63] on icon "close" at bounding box center [606, 61] width 8 height 8
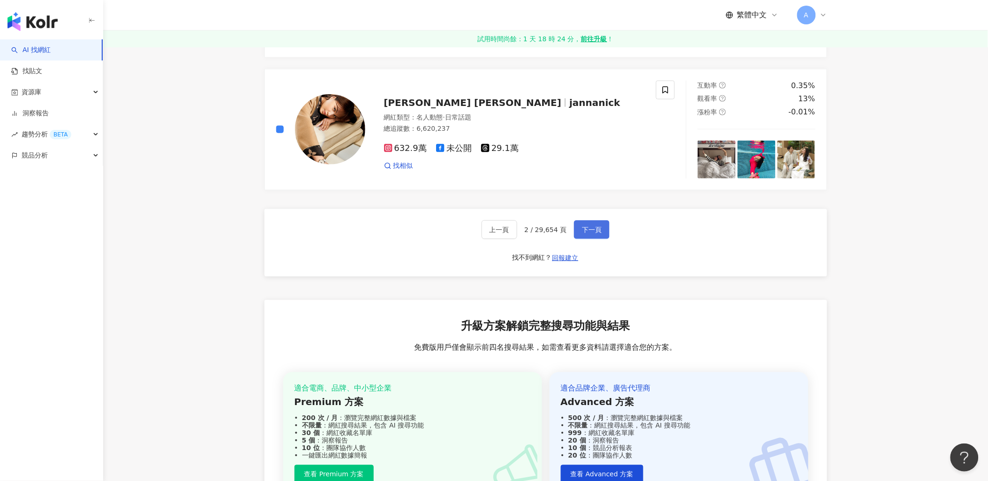
click at [597, 232] on span "下一頁" at bounding box center [592, 230] width 20 height 8
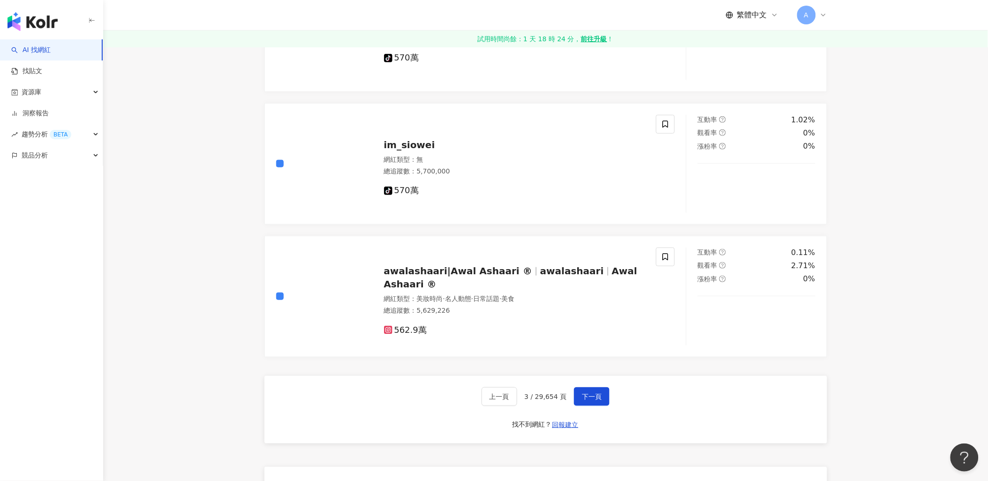
scroll to position [1614, 0]
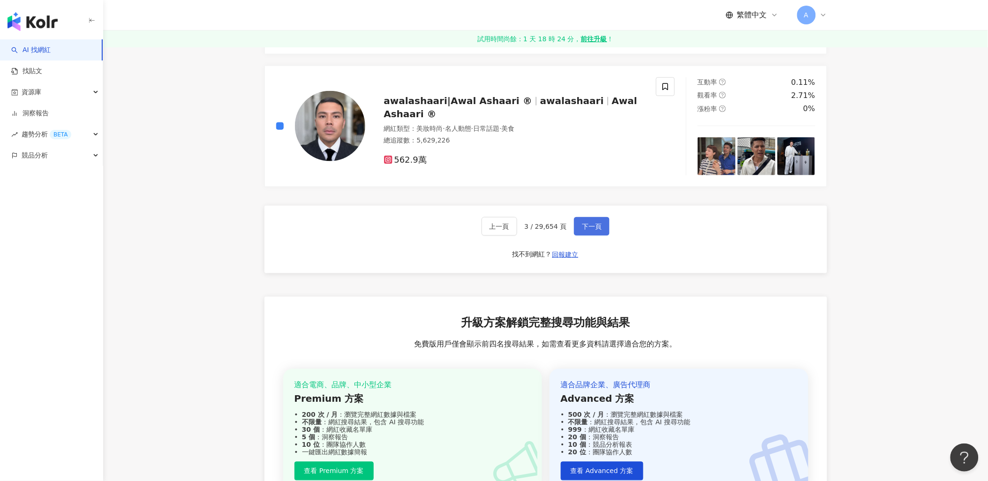
click at [593, 228] on span "下一頁" at bounding box center [592, 227] width 20 height 8
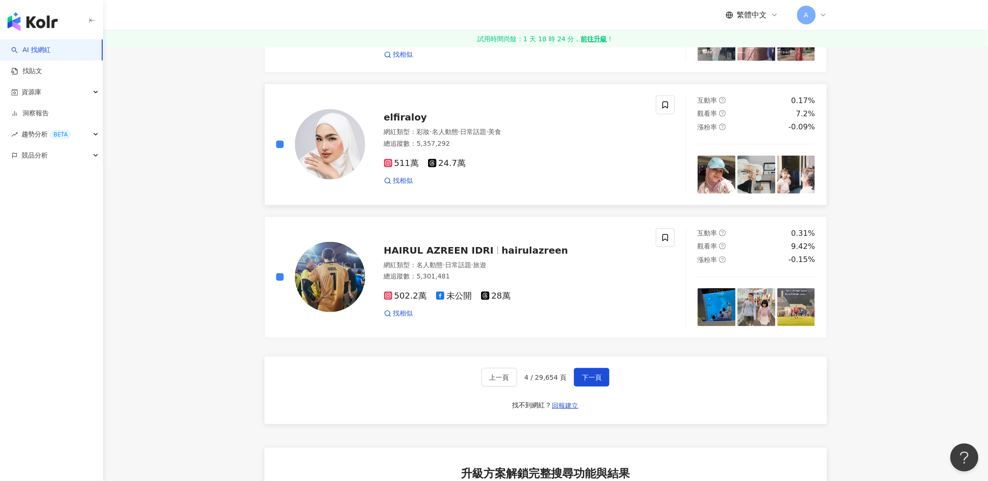
scroll to position [1562, 0]
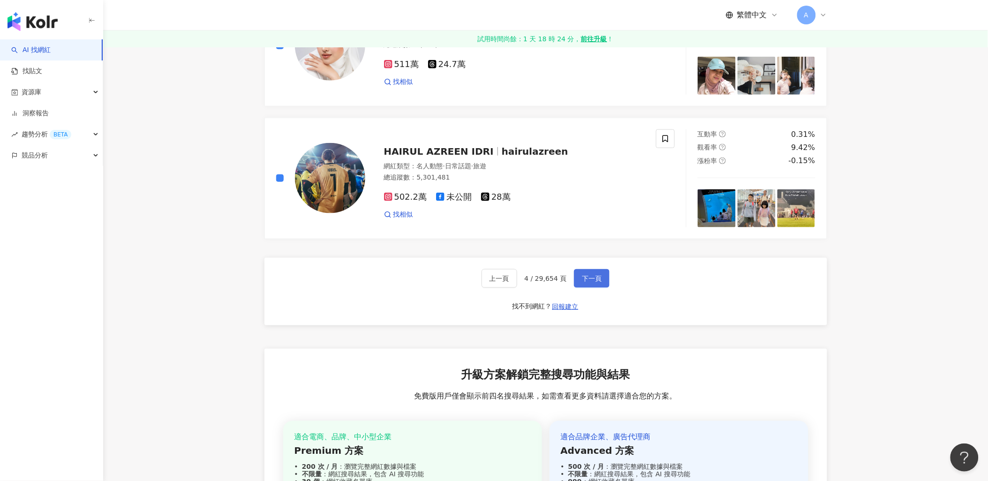
click at [593, 277] on span "下一頁" at bounding box center [592, 279] width 20 height 8
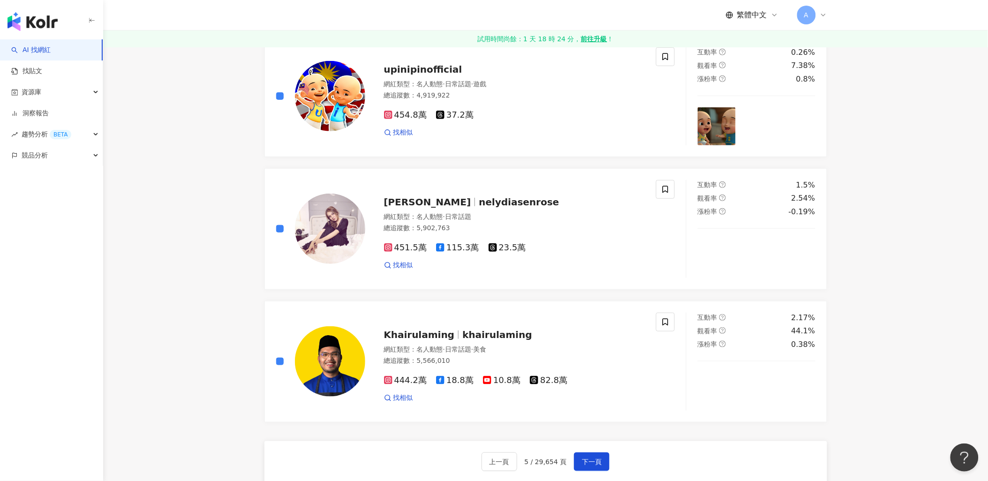
scroll to position [1614, 0]
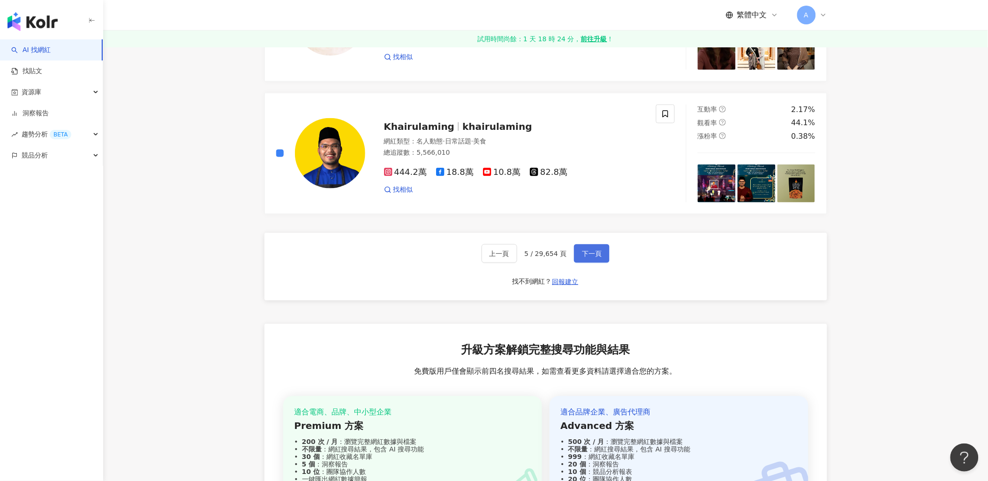
click at [586, 256] on span "下一頁" at bounding box center [592, 254] width 20 height 8
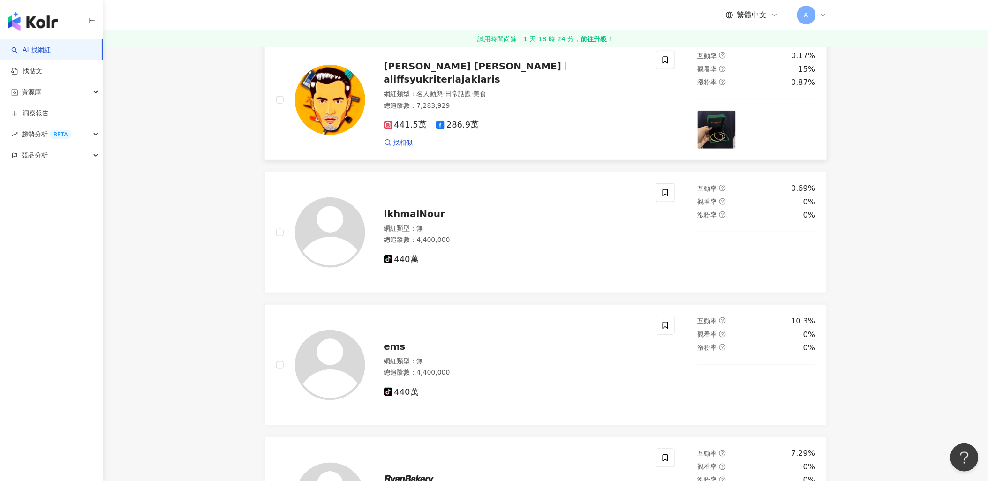
scroll to position [0, 0]
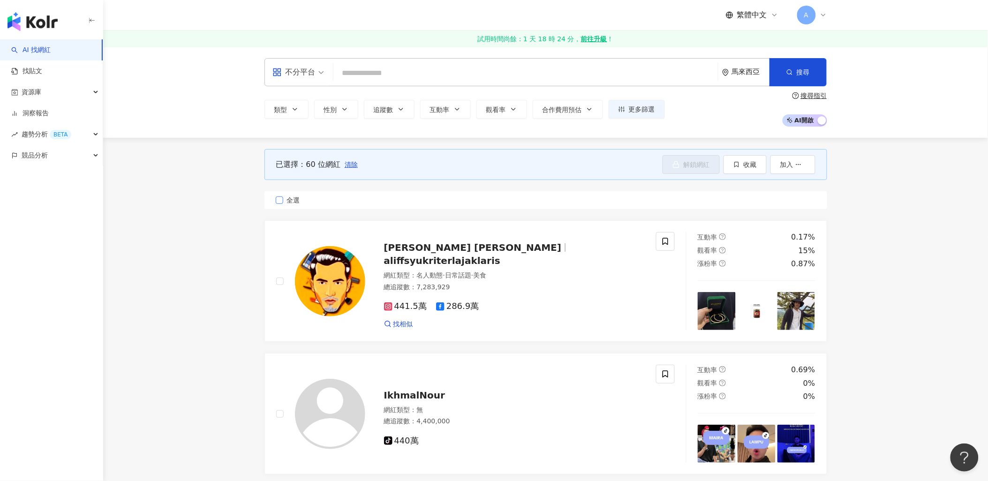
click at [283, 199] on span "全選" at bounding box center [293, 200] width 21 height 10
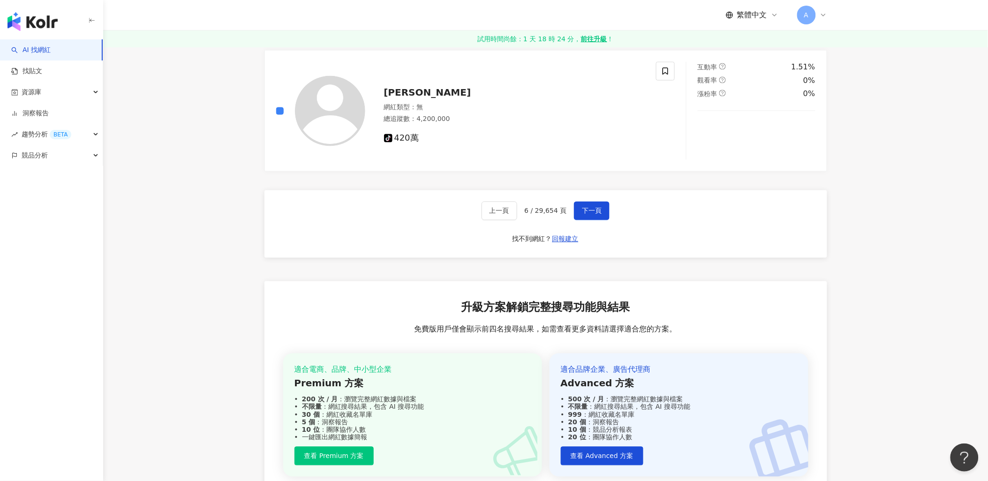
scroll to position [1847, 0]
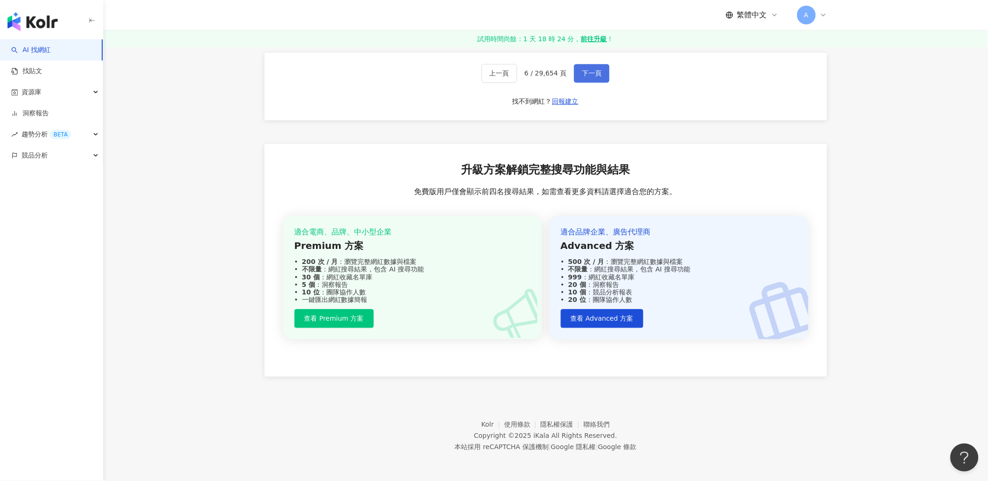
click at [589, 69] on button "下一頁" at bounding box center [592, 73] width 36 height 19
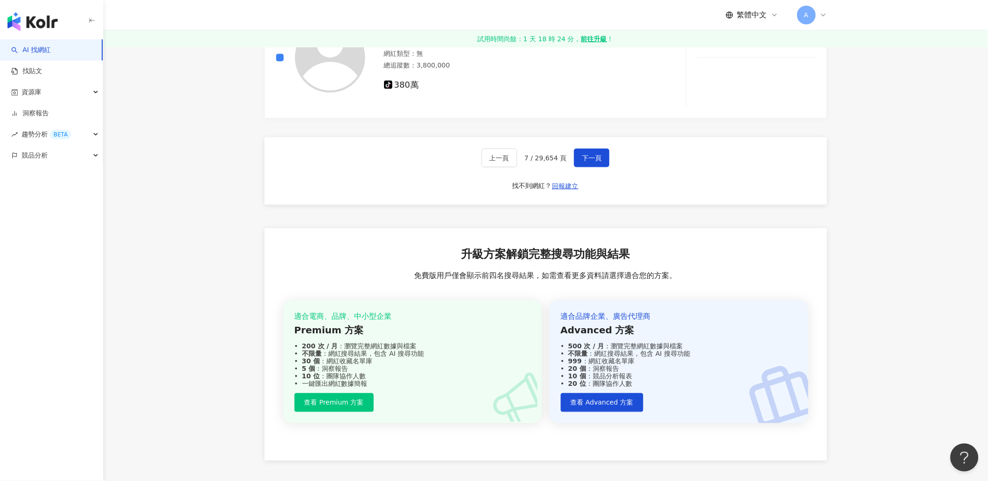
scroll to position [1768, 0]
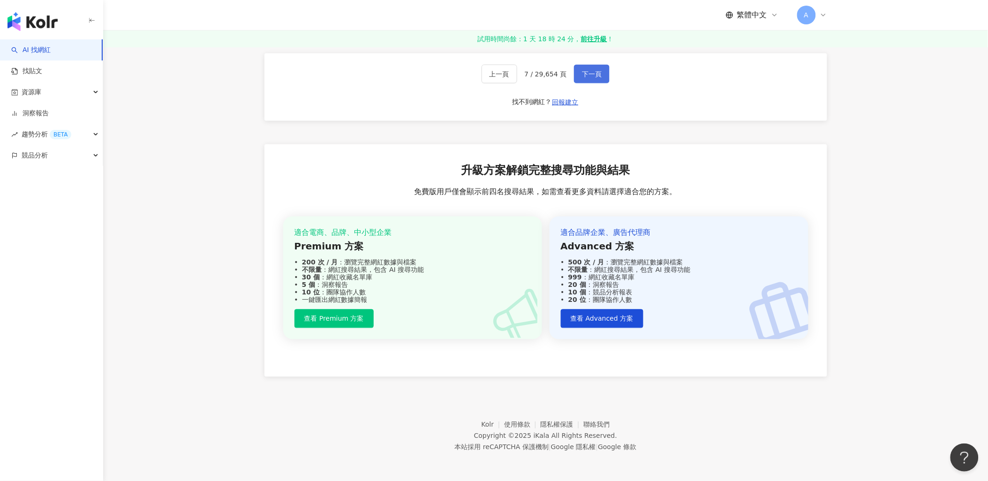
click at [593, 68] on button "下一頁" at bounding box center [592, 74] width 36 height 19
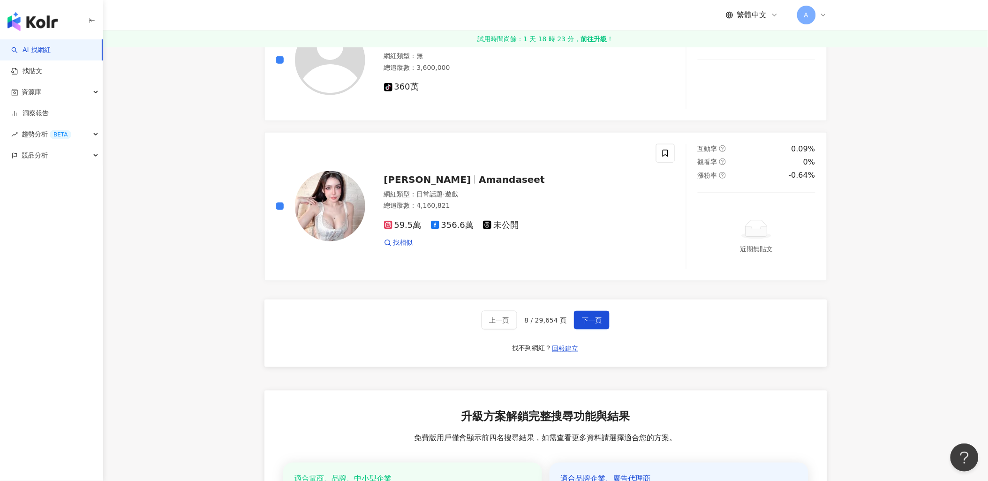
scroll to position [1718, 0]
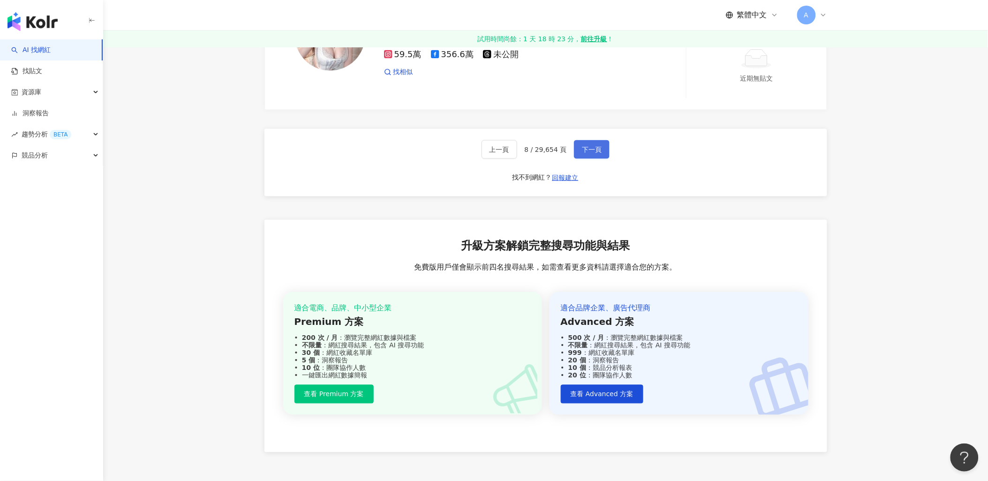
click at [591, 150] on span "下一頁" at bounding box center [592, 150] width 20 height 8
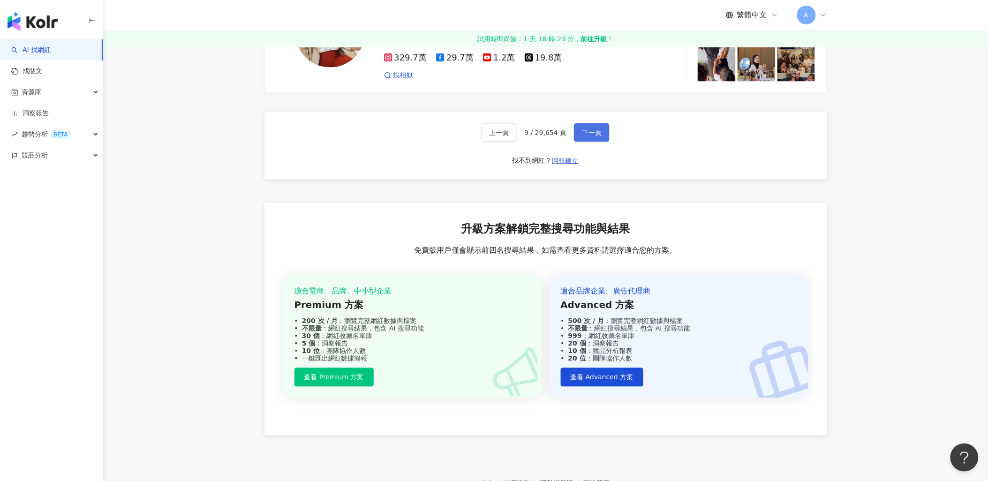
click at [589, 128] on button "下一頁" at bounding box center [592, 132] width 36 height 19
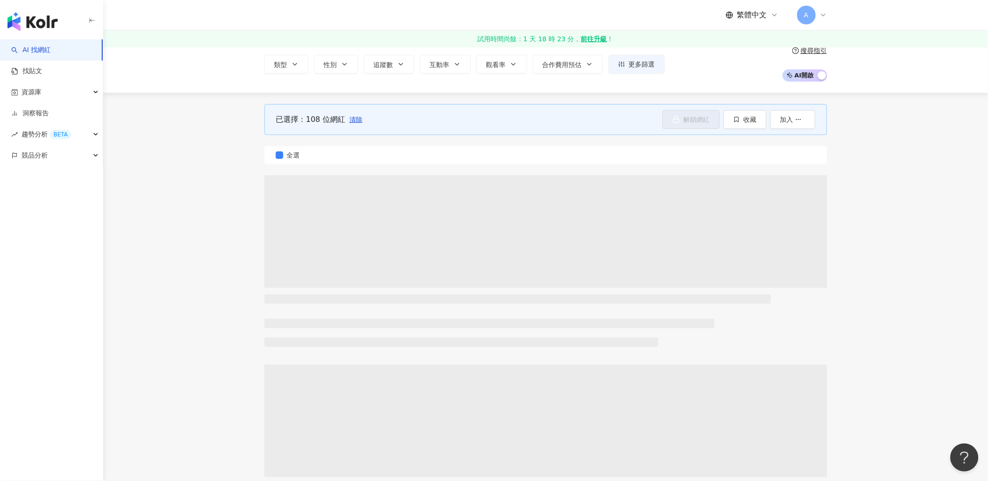
scroll to position [16, 0]
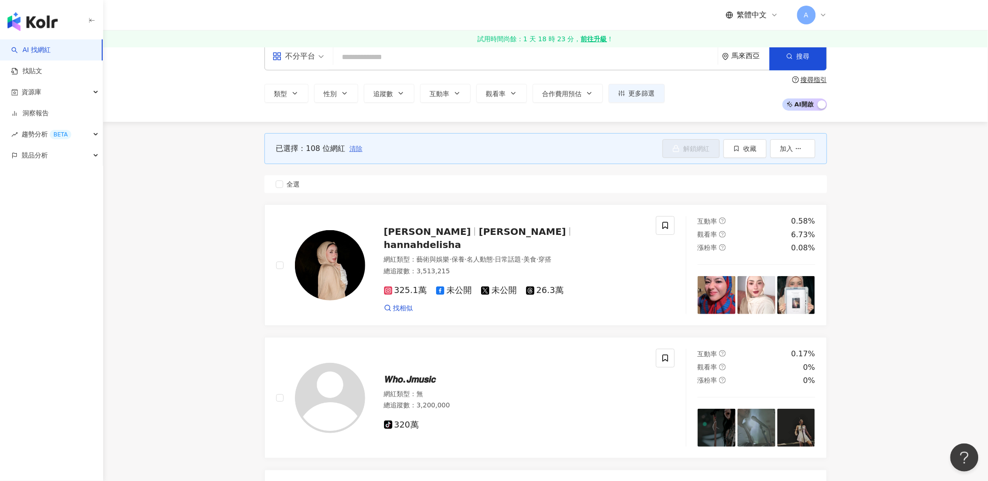
click at [353, 147] on span "清除" at bounding box center [355, 149] width 13 height 8
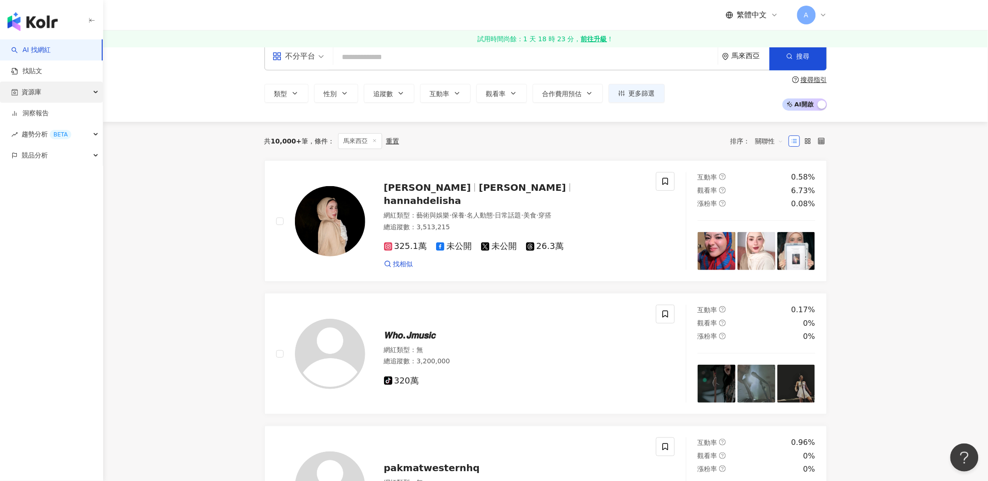
click at [51, 87] on div "資源庫" at bounding box center [51, 92] width 103 height 21
click at [45, 114] on link "網紅管理" at bounding box center [36, 113] width 26 height 9
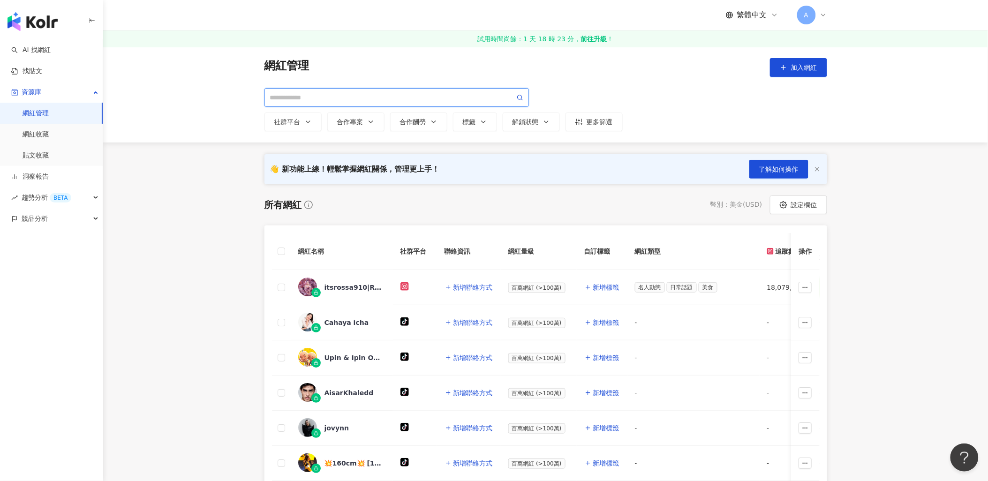
click at [448, 99] on input "search" at bounding box center [392, 97] width 245 height 10
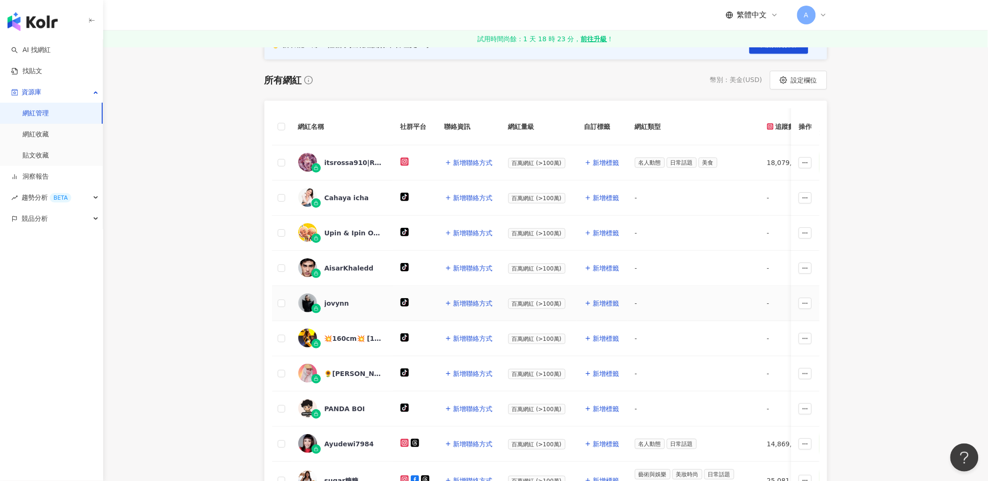
scroll to position [21, 0]
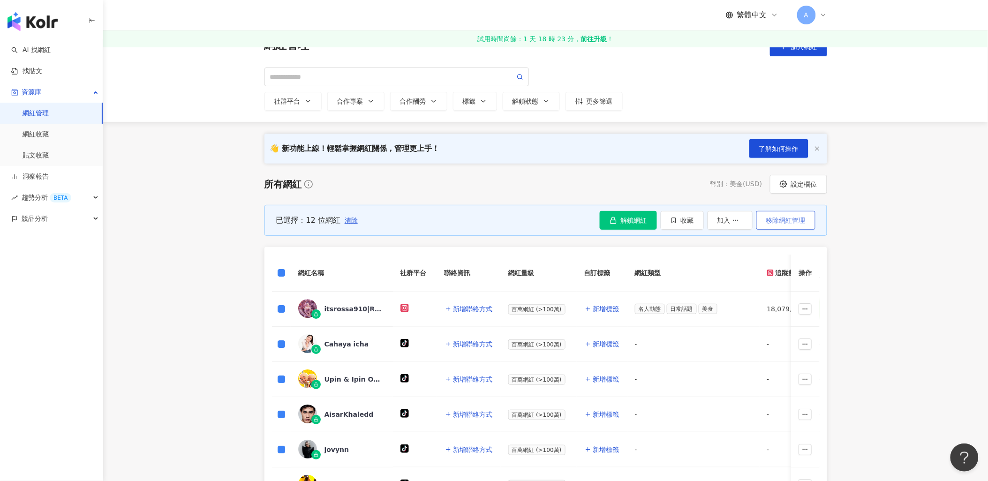
click at [774, 223] on span "移除網紅管理" at bounding box center [785, 221] width 39 height 8
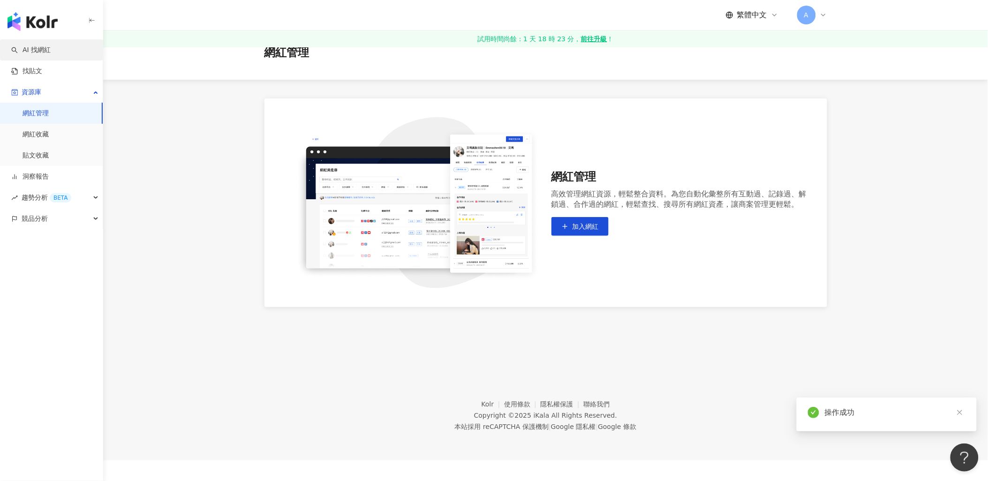
click at [42, 49] on link "AI 找網紅" at bounding box center [30, 49] width 39 height 9
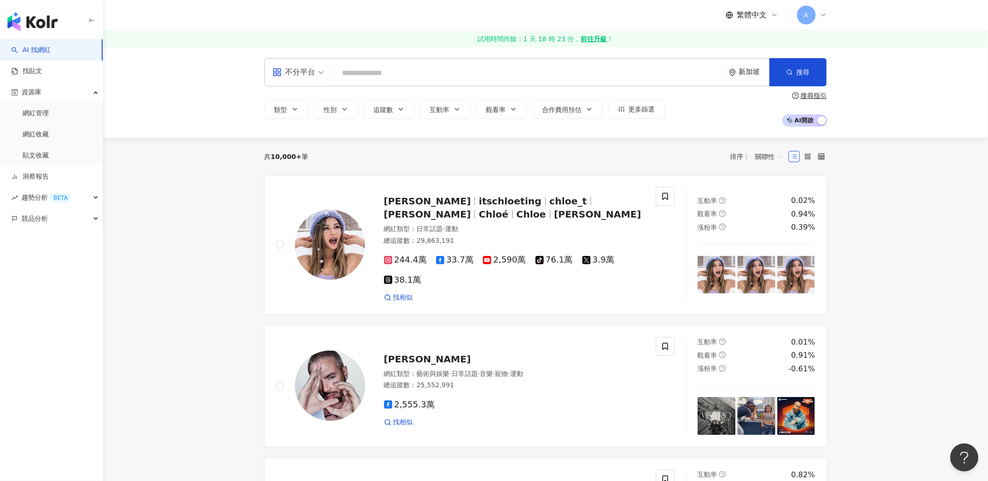
click at [308, 71] on div "不分平台" at bounding box center [293, 72] width 43 height 15
click at [297, 169] on div "TikTok" at bounding box center [301, 168] width 53 height 12
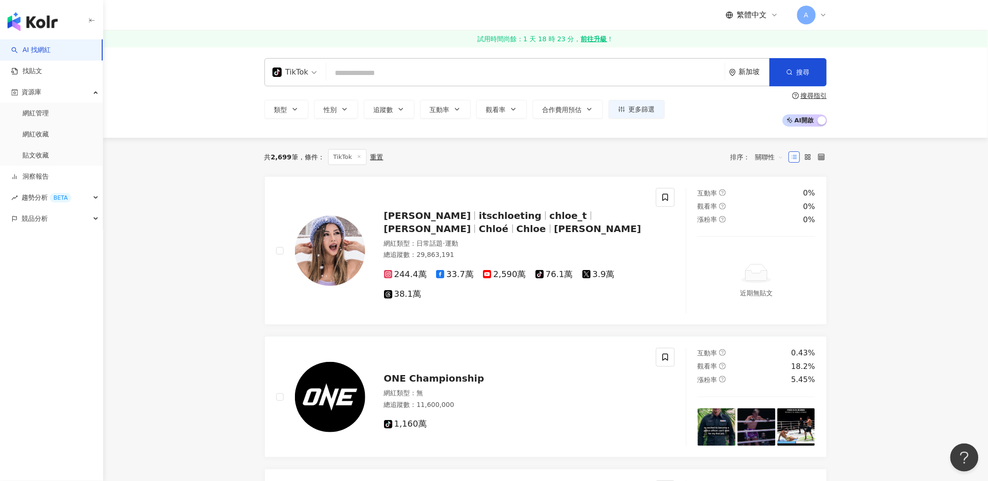
click at [748, 69] on div "新加坡" at bounding box center [754, 72] width 30 height 8
click at [708, 173] on div "馬來西亞" at bounding box center [718, 173] width 92 height 17
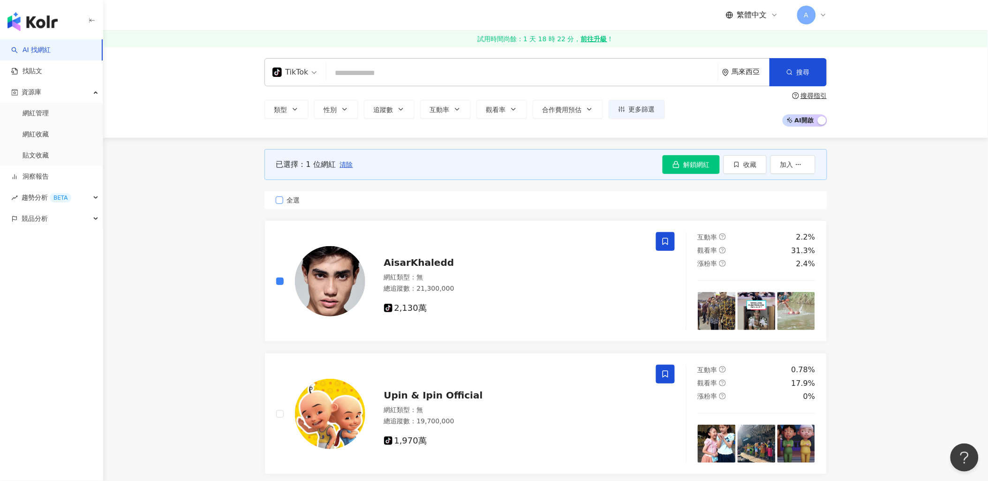
click at [280, 194] on label "全選" at bounding box center [545, 200] width 563 height 18
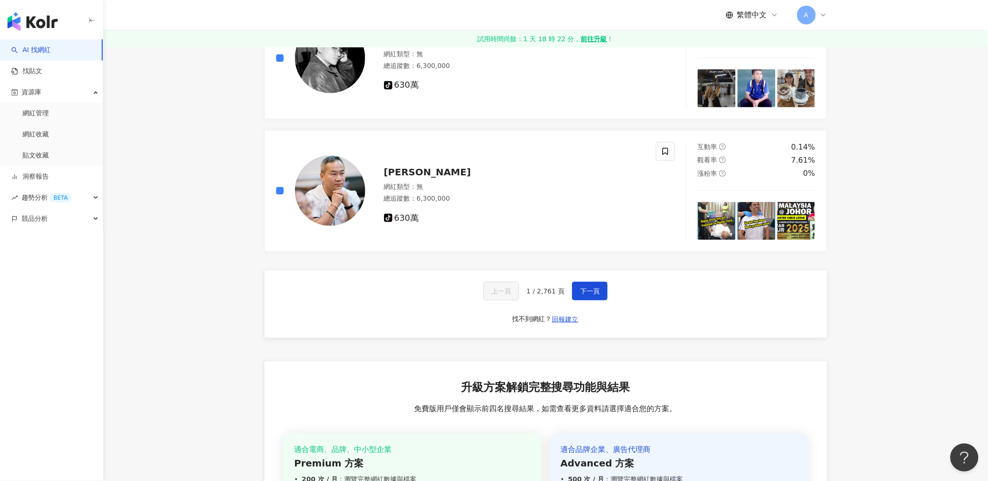
scroll to position [1666, 0]
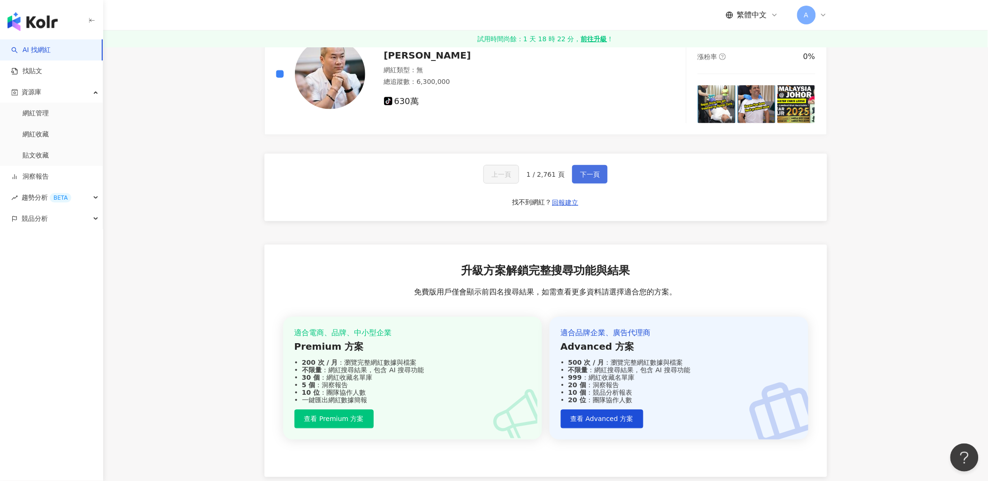
click at [596, 175] on span "下一頁" at bounding box center [590, 175] width 20 height 8
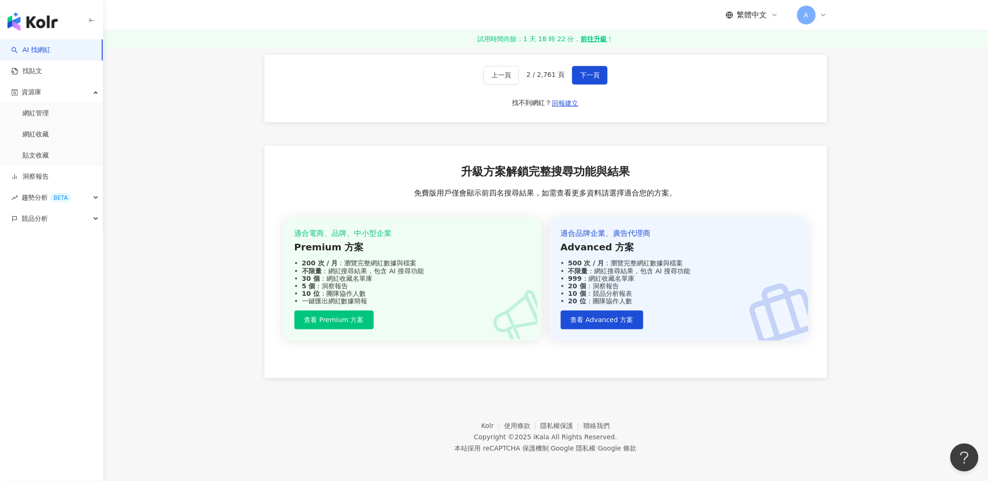
scroll to position [1614, 0]
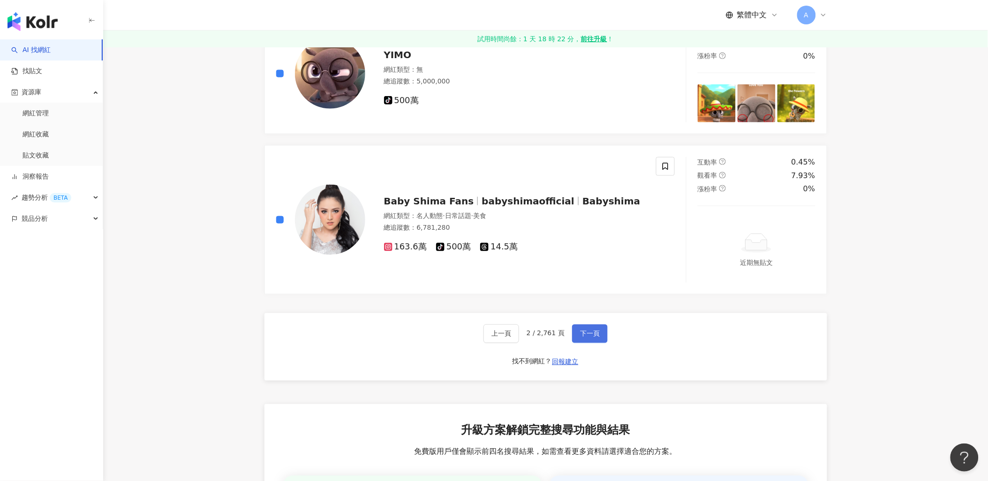
drag, startPoint x: 594, startPoint y: 336, endPoint x: 608, endPoint y: 333, distance: 14.3
click at [594, 335] on span "下一頁" at bounding box center [590, 334] width 20 height 8
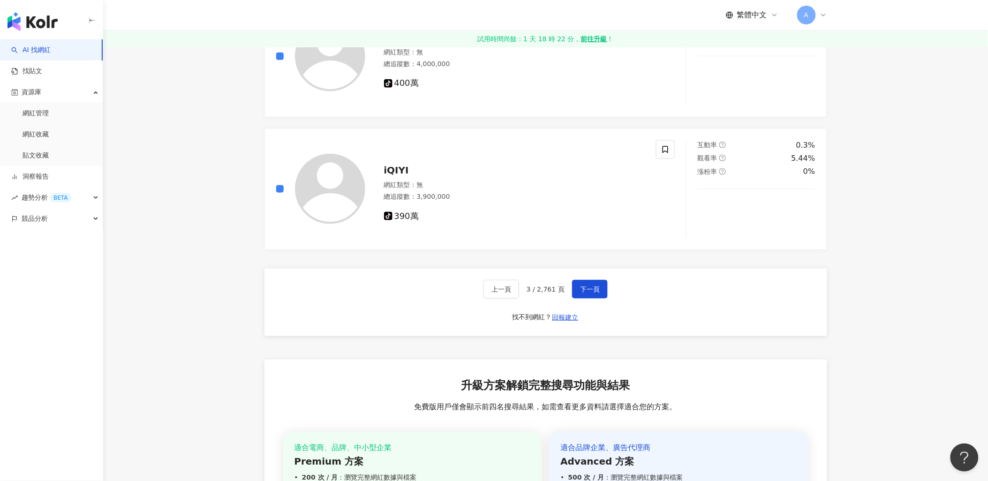
scroll to position [1666, 0]
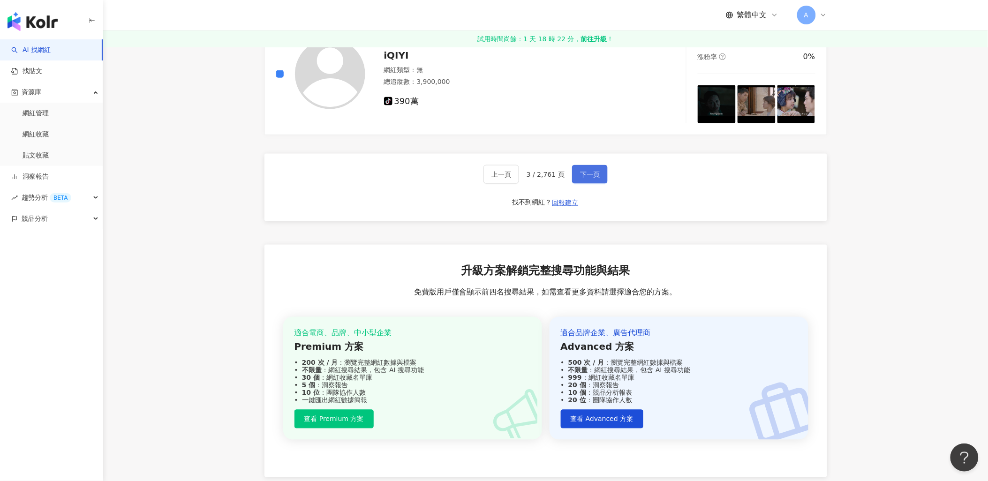
click at [587, 176] on span "下一頁" at bounding box center [590, 175] width 20 height 8
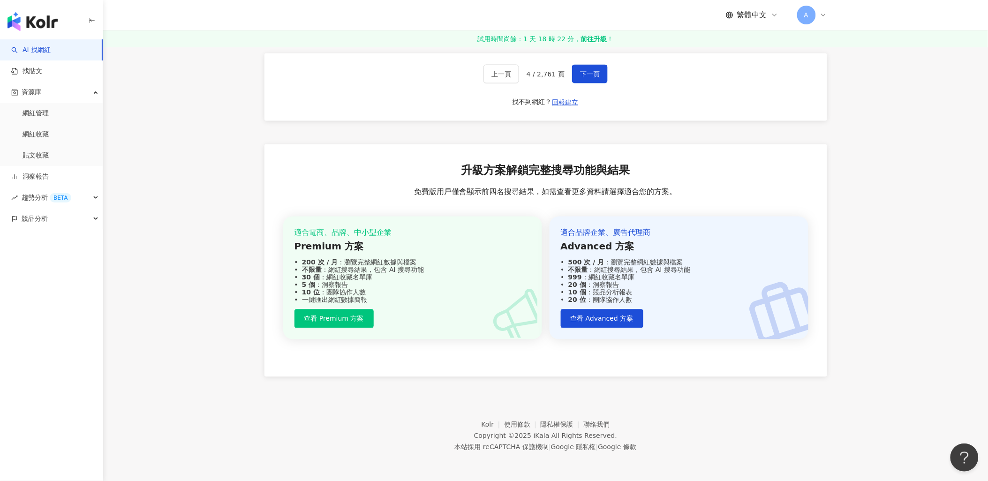
scroll to position [1507, 0]
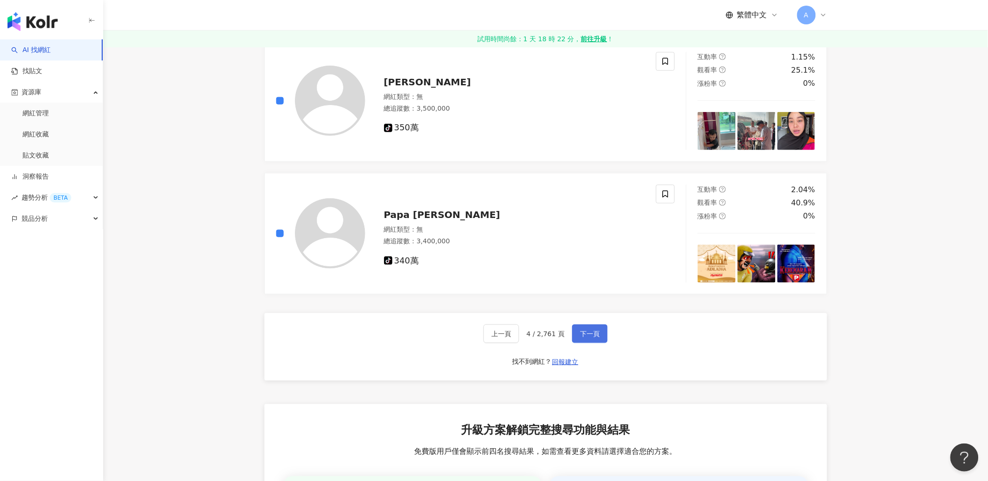
click at [598, 330] on button "下一頁" at bounding box center [590, 333] width 36 height 19
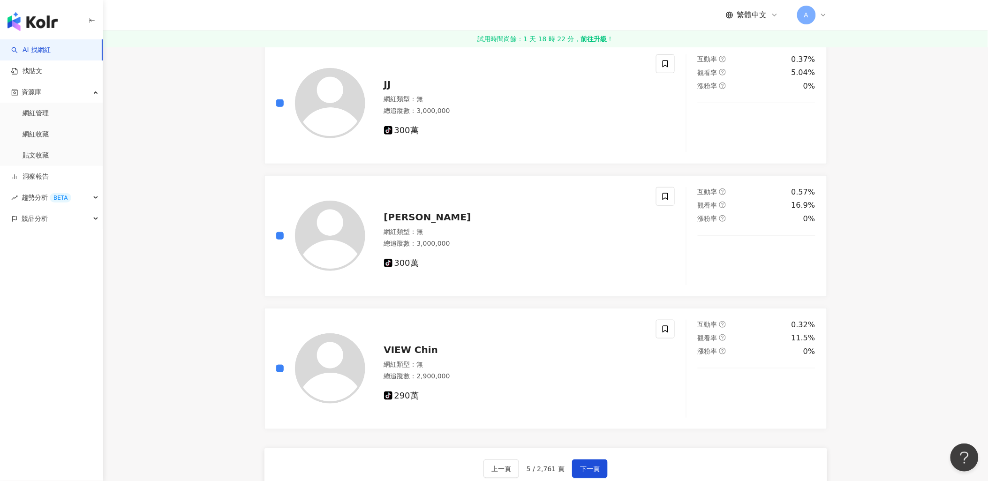
scroll to position [1510, 0]
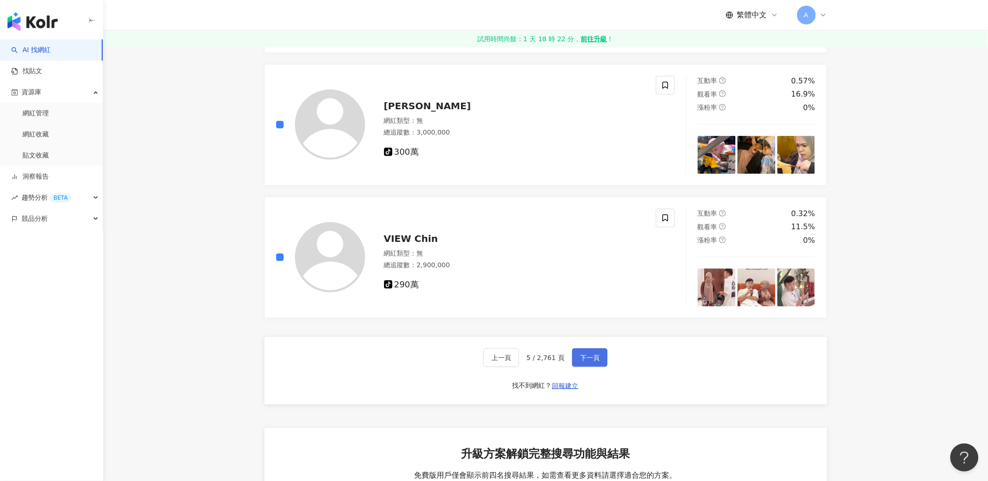
click at [596, 355] on span "下一頁" at bounding box center [590, 358] width 20 height 8
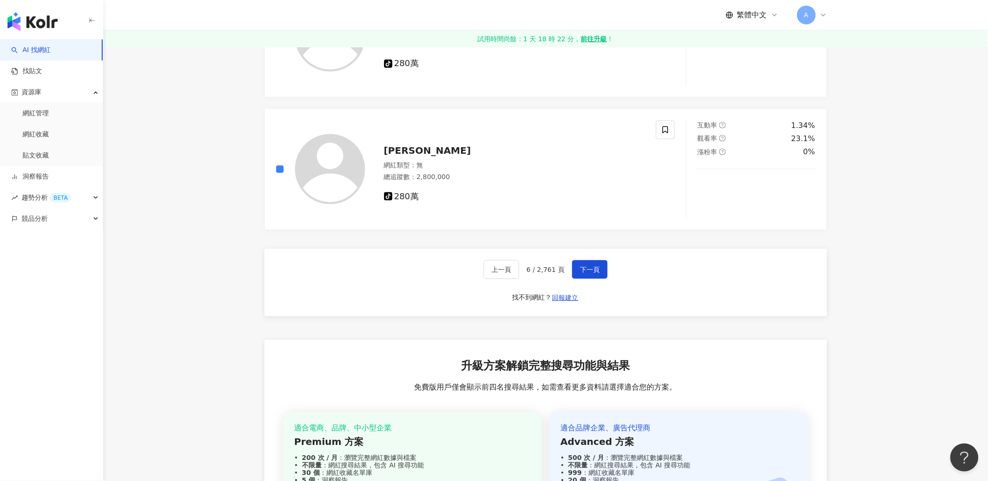
scroll to position [1587, 0]
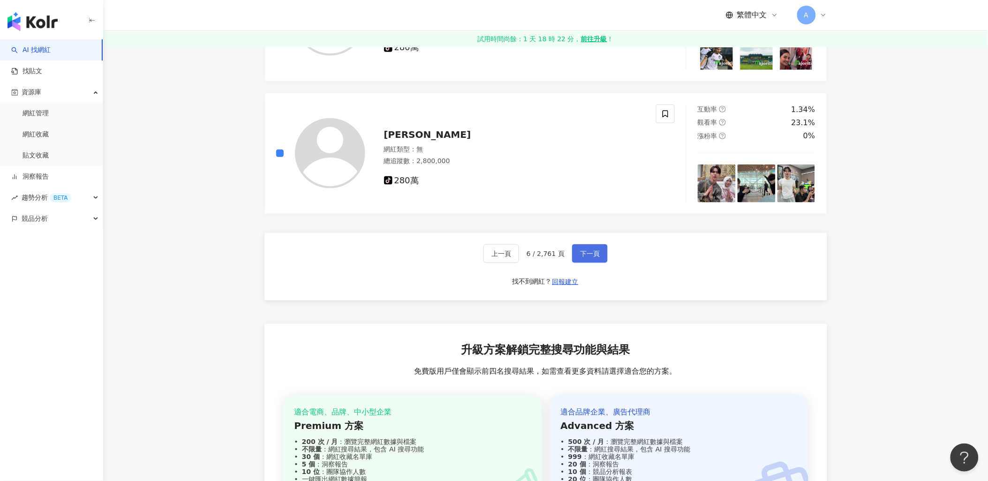
click at [584, 261] on button "下一頁" at bounding box center [590, 253] width 36 height 19
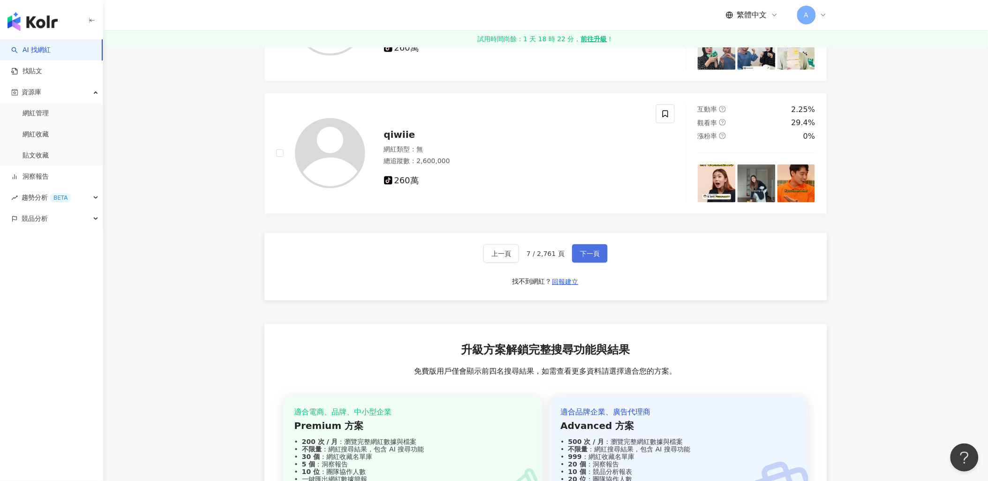
drag, startPoint x: 597, startPoint y: 262, endPoint x: 602, endPoint y: 259, distance: 5.7
click at [602, 259] on button "下一頁" at bounding box center [590, 253] width 36 height 19
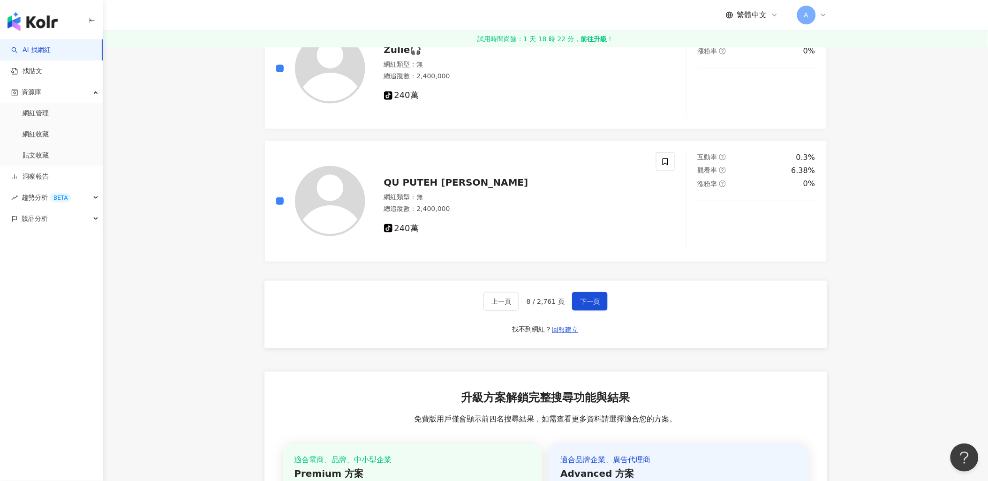
scroll to position [1552, 0]
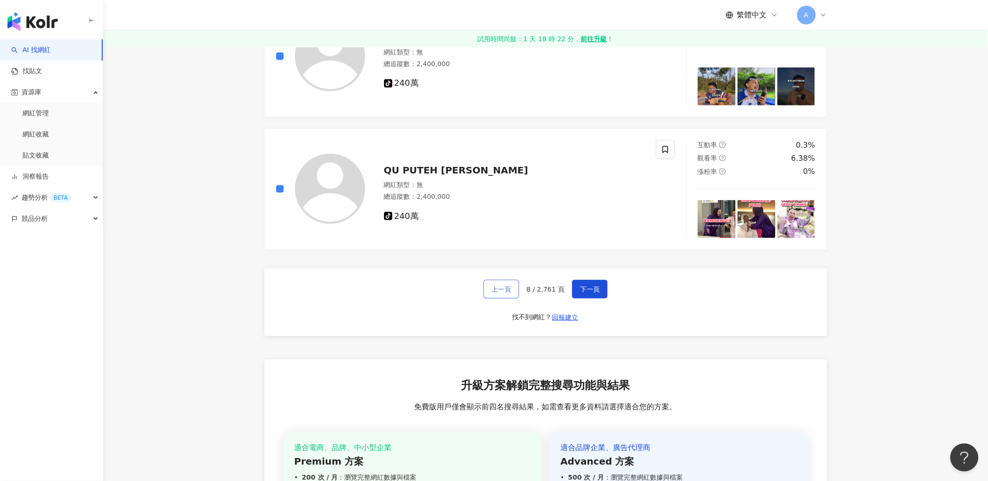
click at [507, 283] on button "上一頁" at bounding box center [501, 289] width 36 height 19
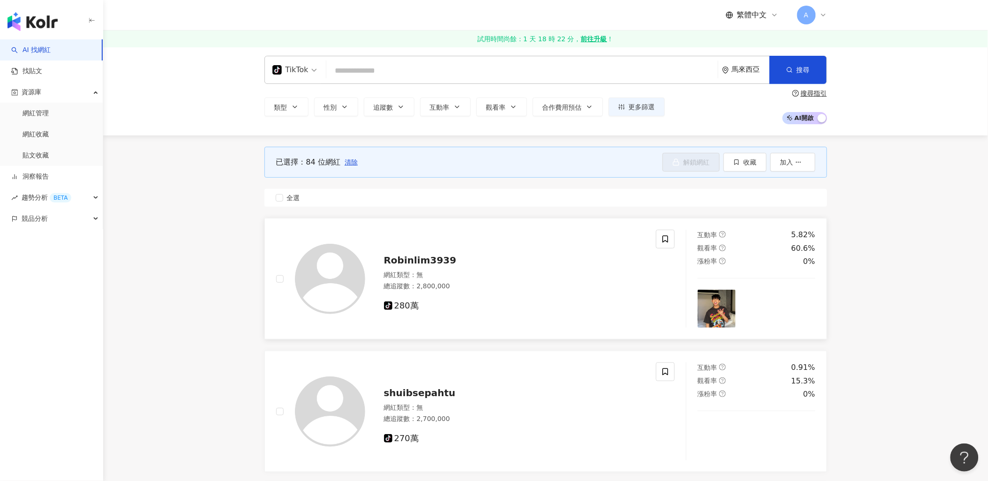
scroll to position [0, 0]
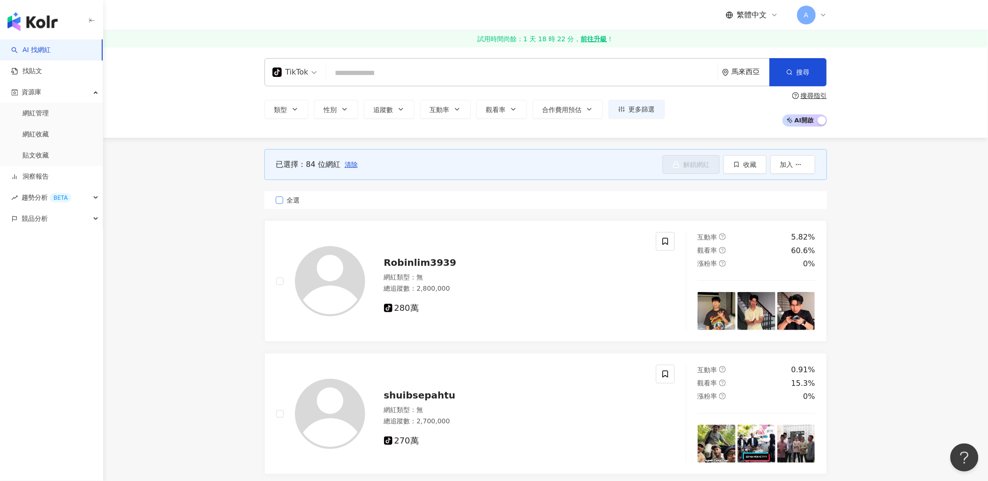
click at [283, 202] on span "全選" at bounding box center [293, 200] width 21 height 10
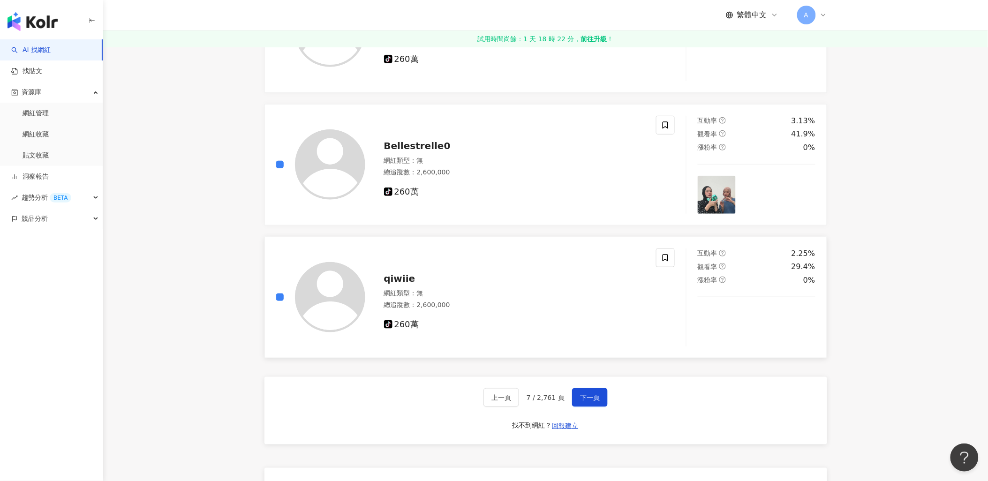
scroll to position [1770, 0]
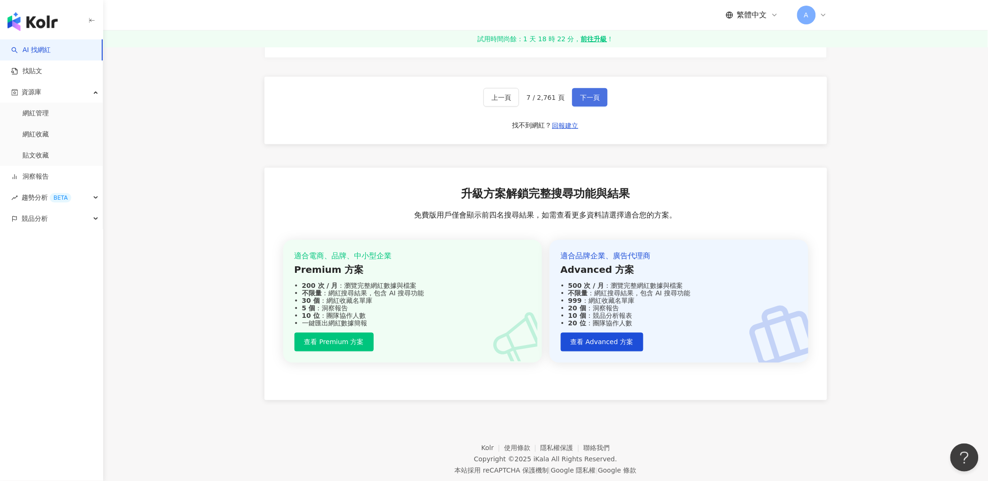
click at [591, 99] on span "下一頁" at bounding box center [590, 98] width 20 height 8
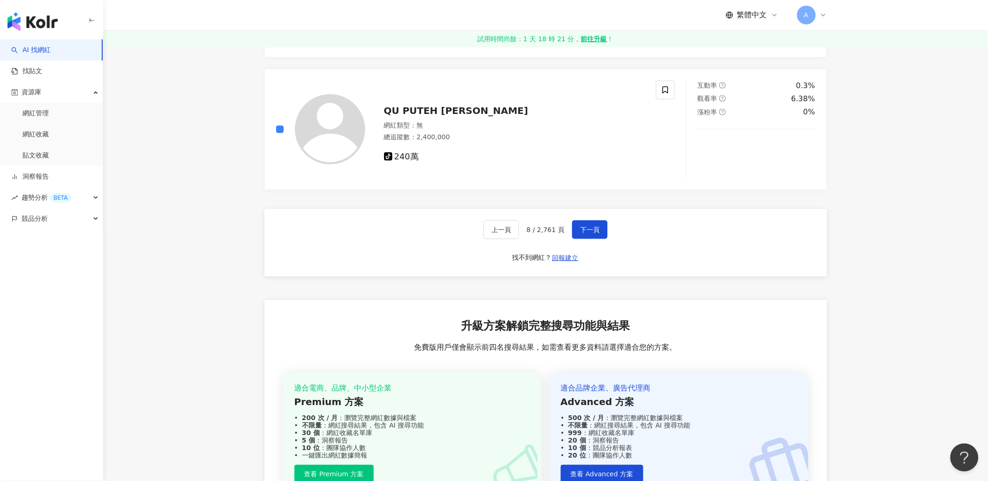
scroll to position [1768, 0]
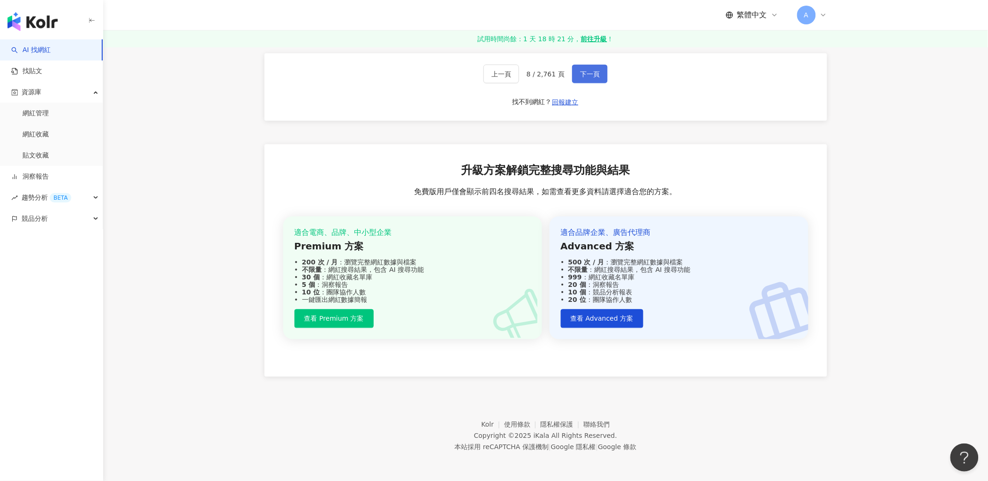
click at [587, 68] on button "下一頁" at bounding box center [590, 74] width 36 height 19
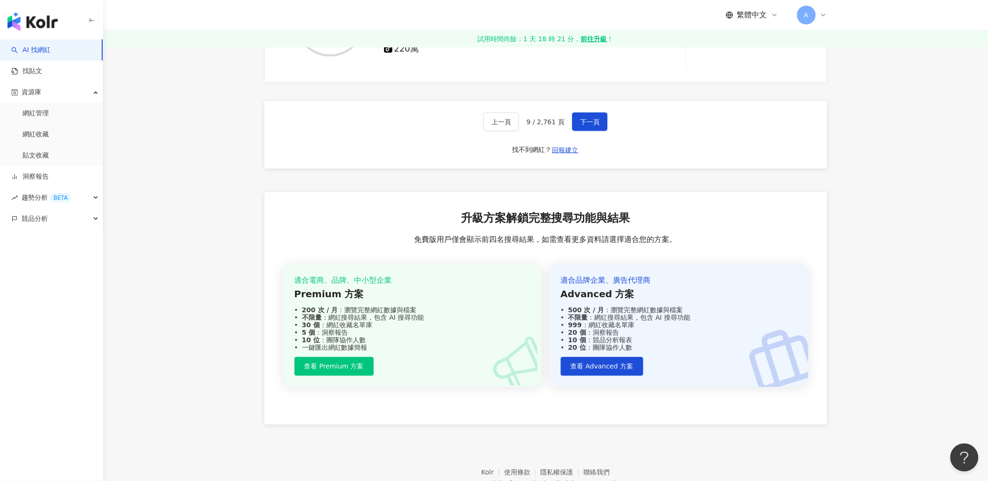
scroll to position [1663, 0]
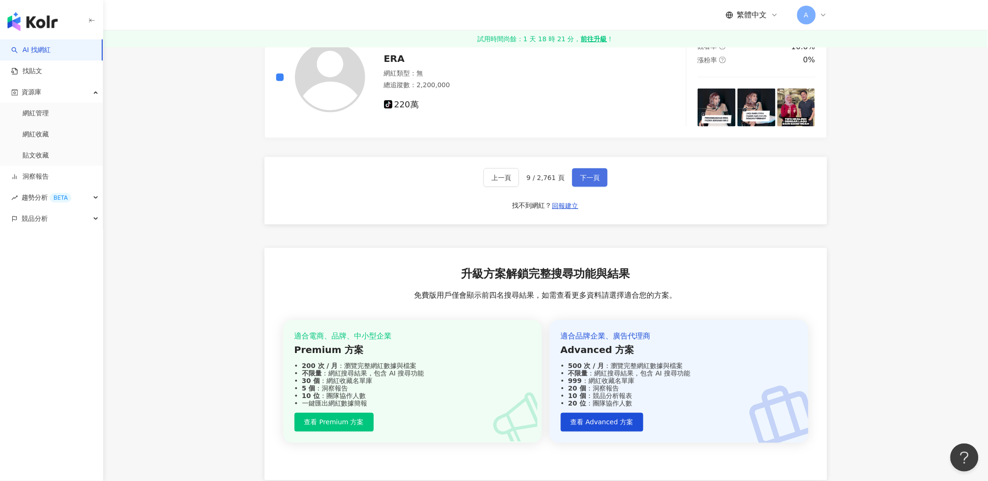
click at [593, 179] on span "下一頁" at bounding box center [590, 178] width 20 height 8
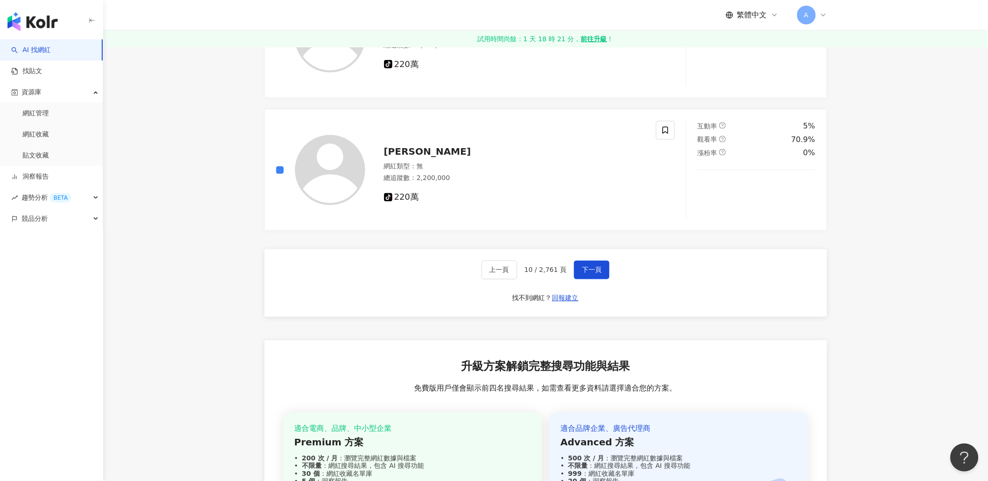
scroll to position [1823, 0]
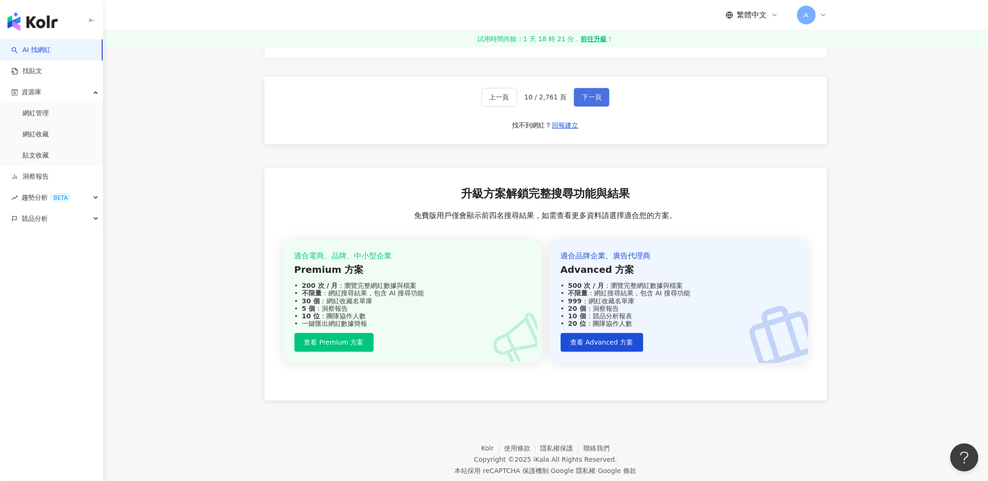
click at [593, 100] on span "下一頁" at bounding box center [592, 98] width 20 height 8
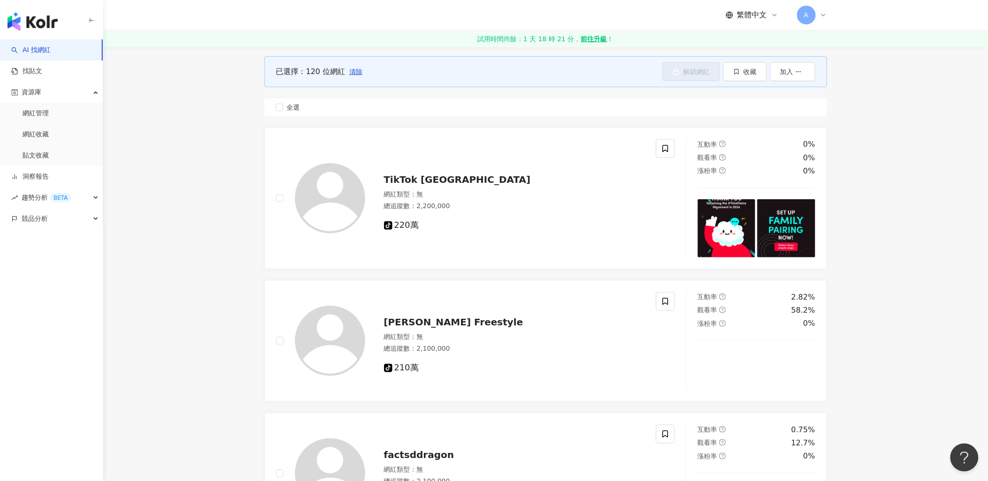
scroll to position [0, 0]
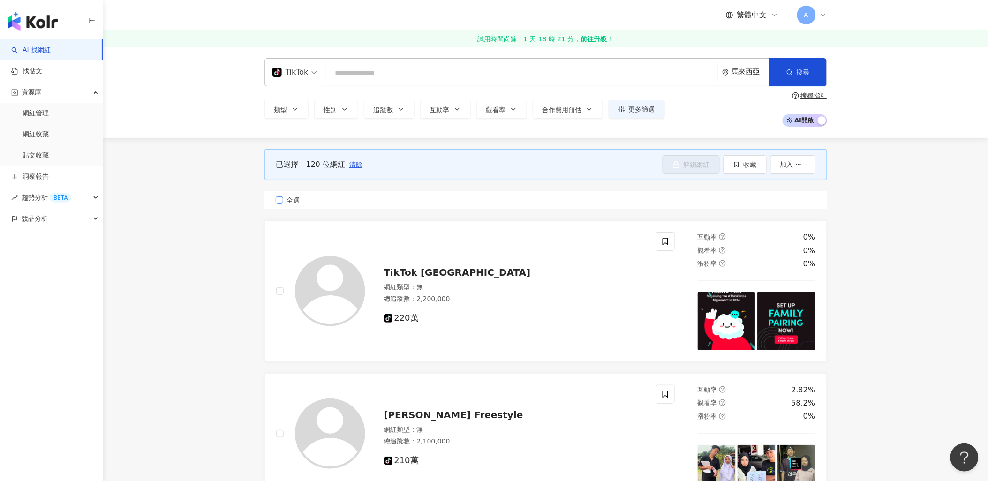
click at [279, 204] on label "全選" at bounding box center [545, 200] width 563 height 18
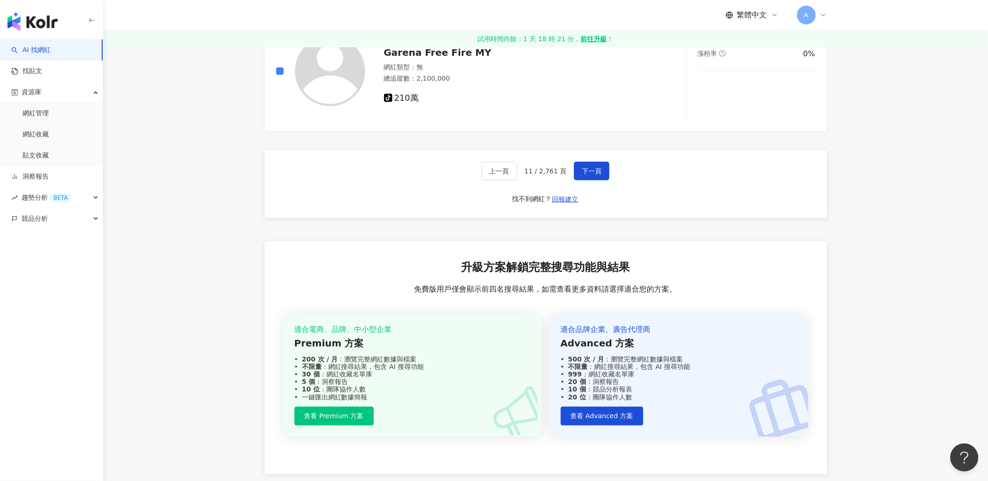
scroll to position [1770, 0]
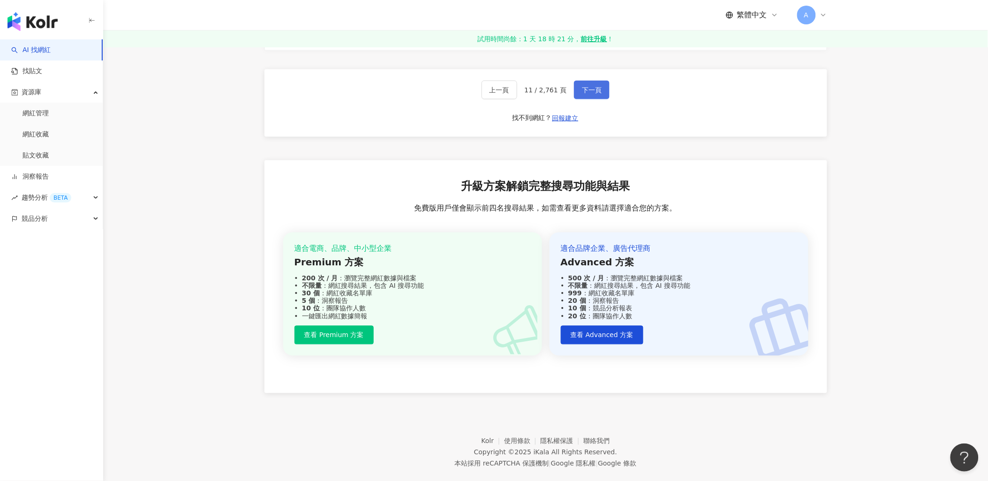
click at [598, 93] on span "下一頁" at bounding box center [592, 90] width 20 height 8
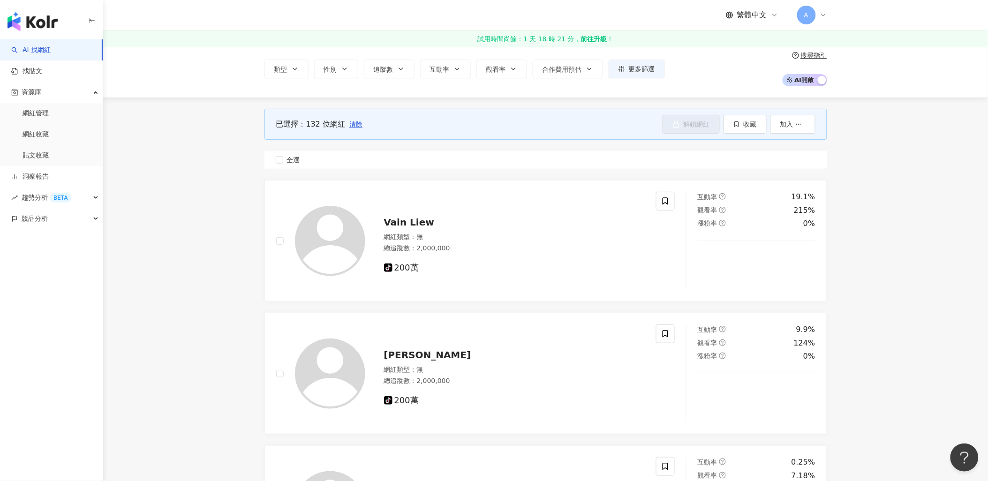
scroll to position [32, 0]
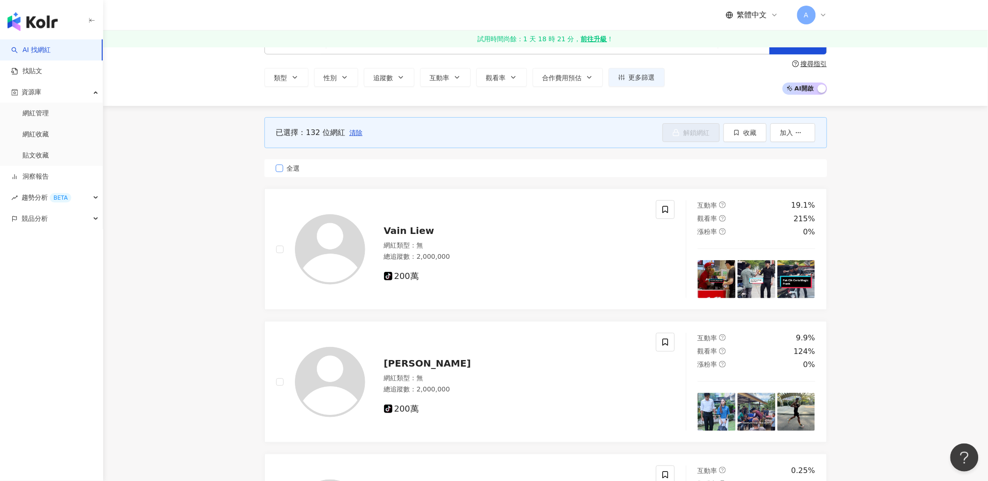
click at [283, 170] on span "全選" at bounding box center [293, 168] width 21 height 10
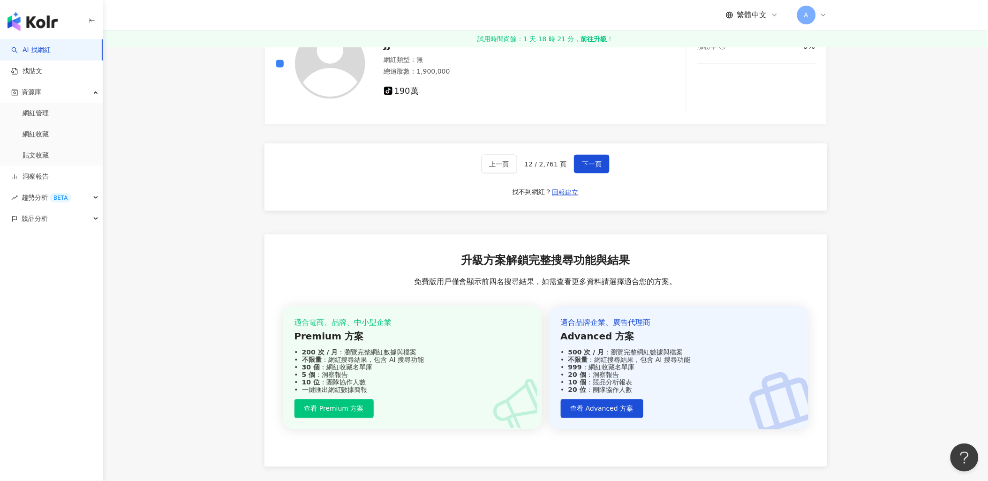
scroll to position [1768, 0]
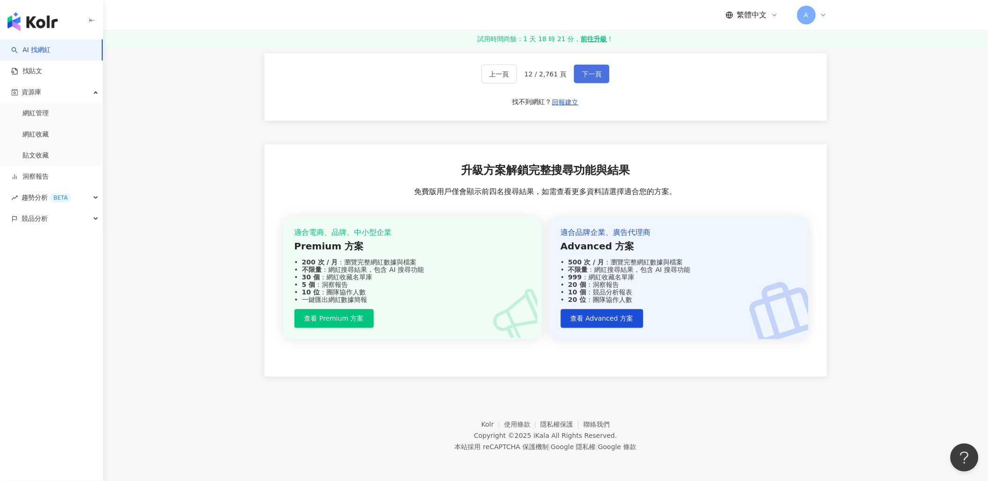
click at [600, 72] on button "下一頁" at bounding box center [592, 74] width 36 height 19
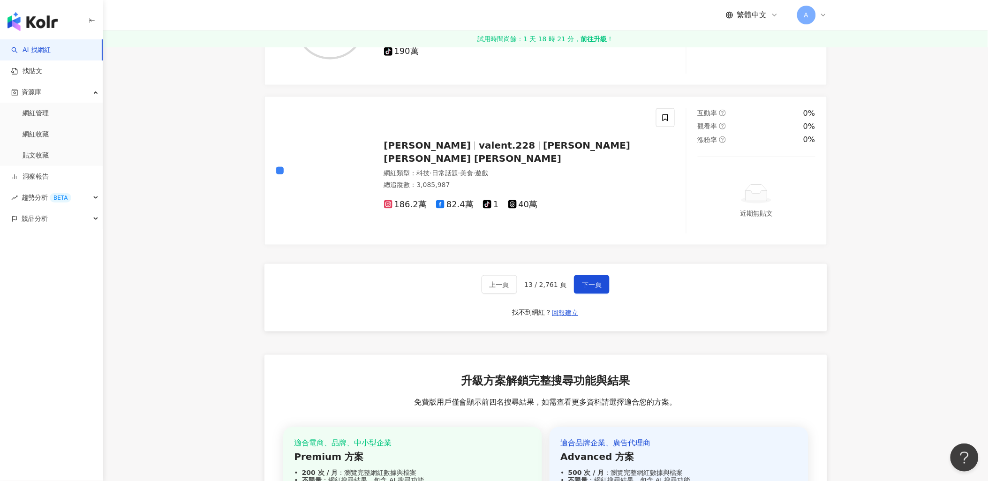
scroll to position [1718, 0]
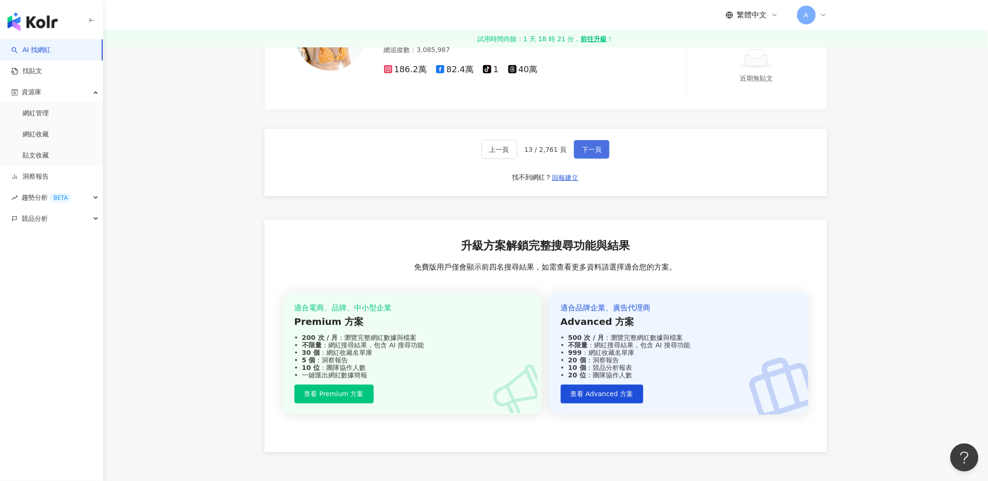
drag, startPoint x: 594, startPoint y: 153, endPoint x: 601, endPoint y: 156, distance: 7.8
click at [594, 152] on span "下一頁" at bounding box center [592, 150] width 20 height 8
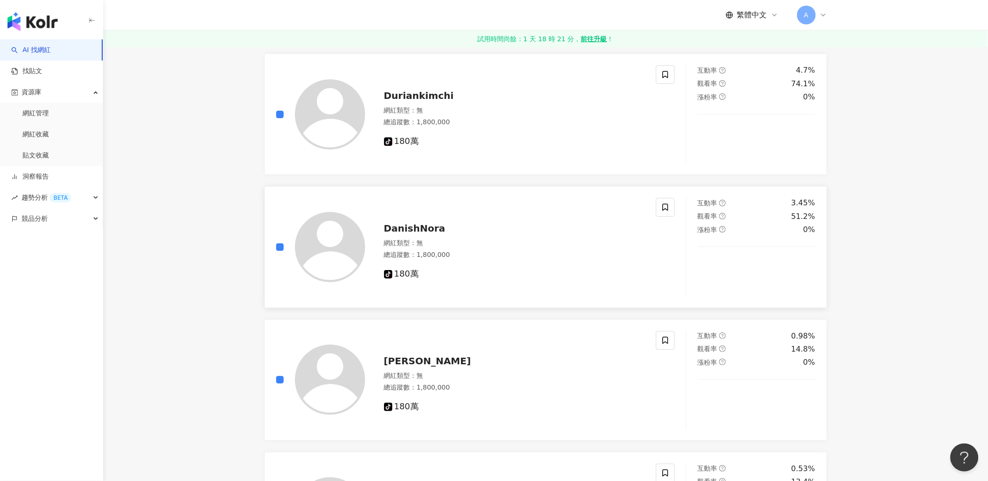
scroll to position [1458, 0]
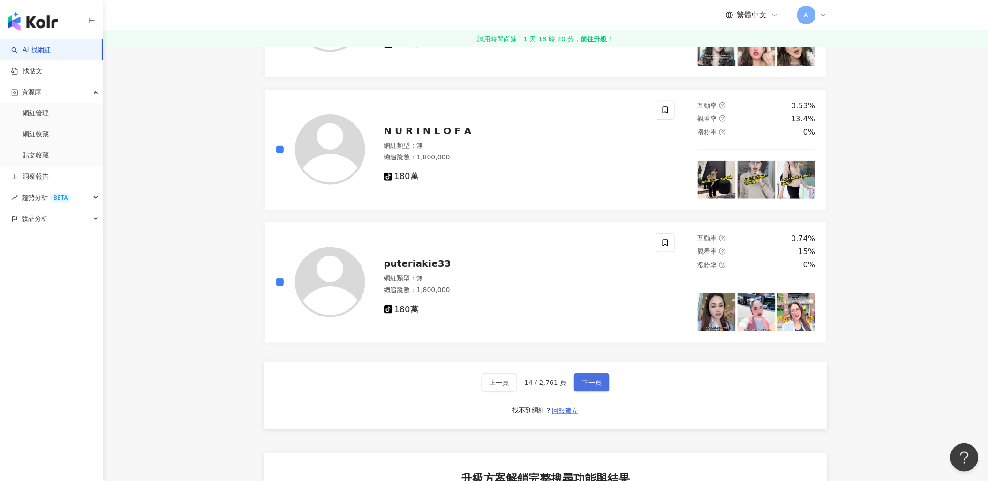
click at [582, 382] on span "下一頁" at bounding box center [592, 383] width 20 height 8
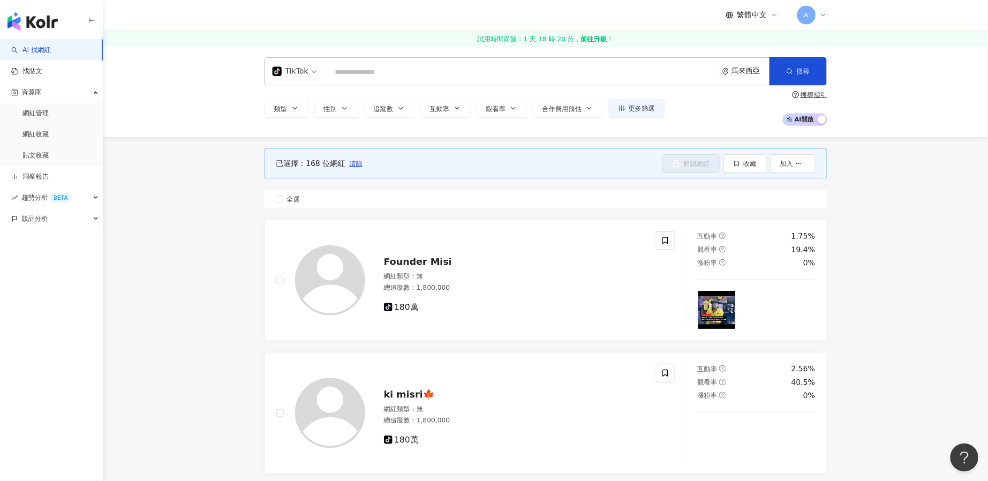
scroll to position [0, 0]
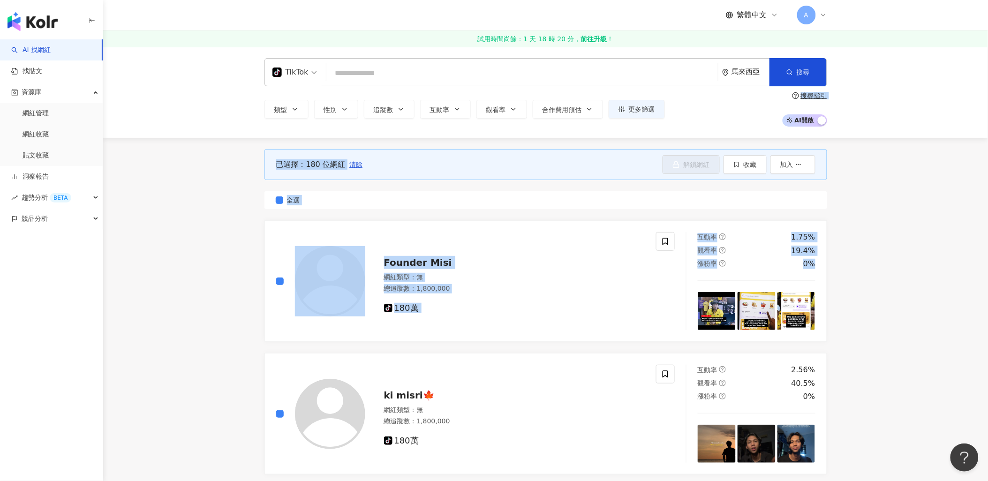
drag, startPoint x: 987, startPoint y: 63, endPoint x: 993, endPoint y: 277, distance: 213.8
click at [987, 277] on html "AI 找網紅 找貼文 資源庫 網紅管理 網紅收藏 貼文收藏 洞察報告 趨勢分析 BETA 競品分析 繁體中文 A 試用時間尚餘：1 天 18 時 20 分， …" at bounding box center [494, 240] width 988 height 481
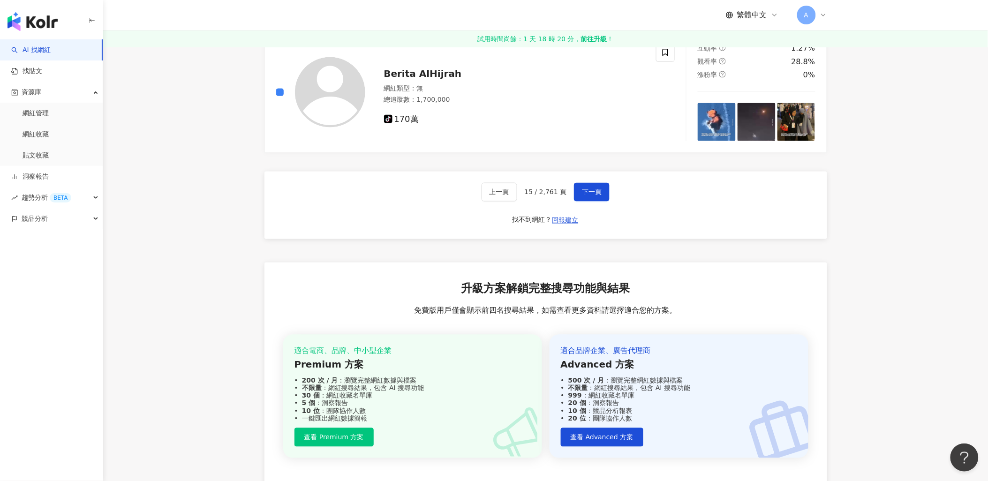
scroll to position [1735, 0]
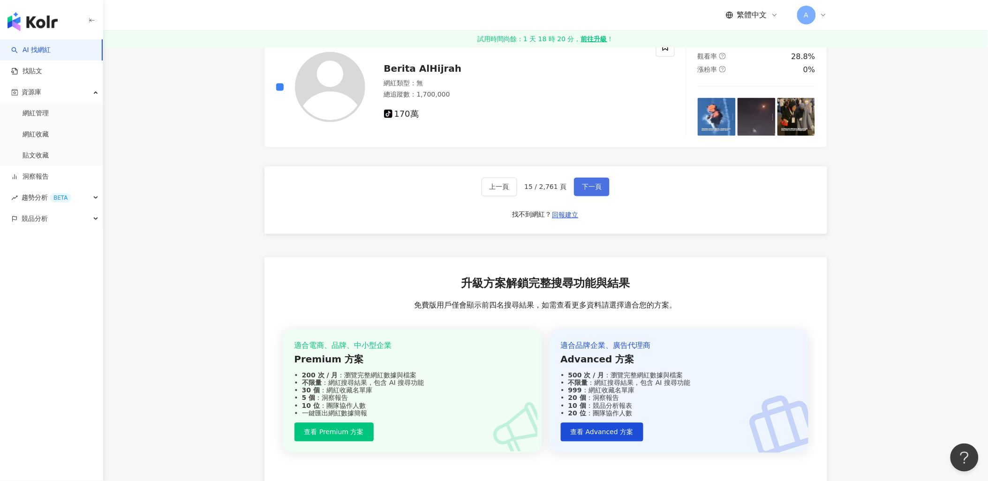
click at [597, 188] on span "下一頁" at bounding box center [592, 187] width 20 height 8
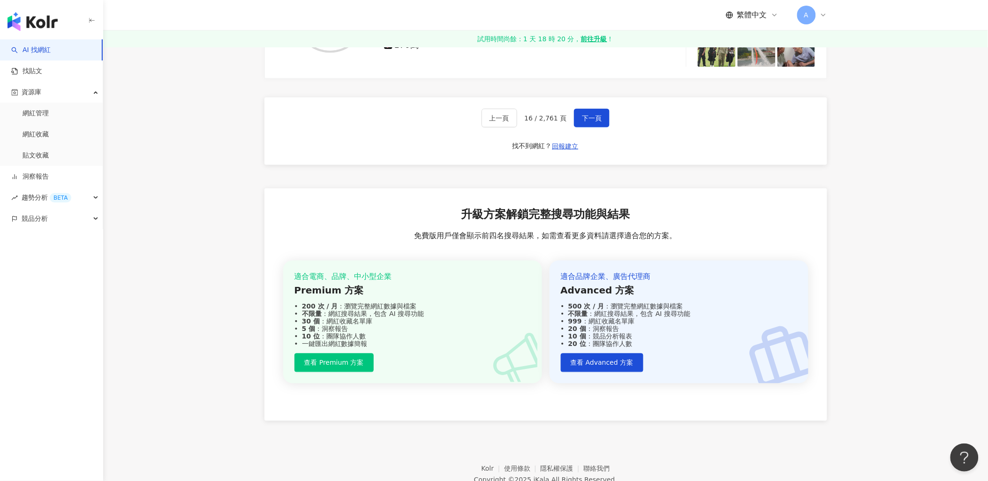
scroll to position [1738, 0]
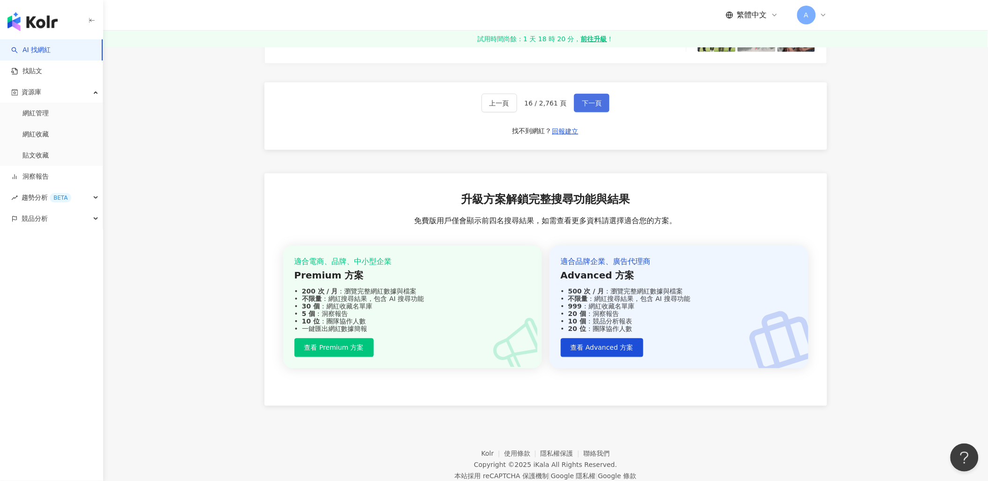
click at [600, 103] on button "下一頁" at bounding box center [592, 103] width 36 height 19
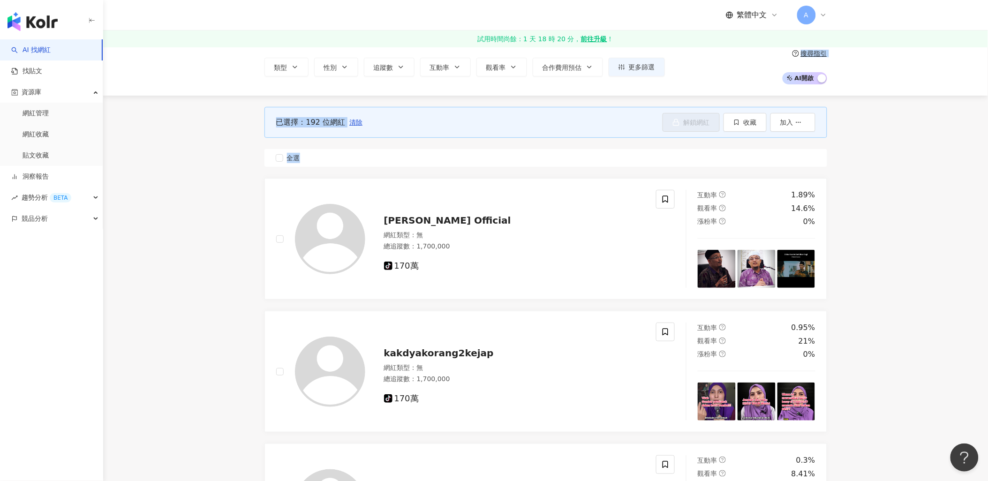
scroll to position [34, 0]
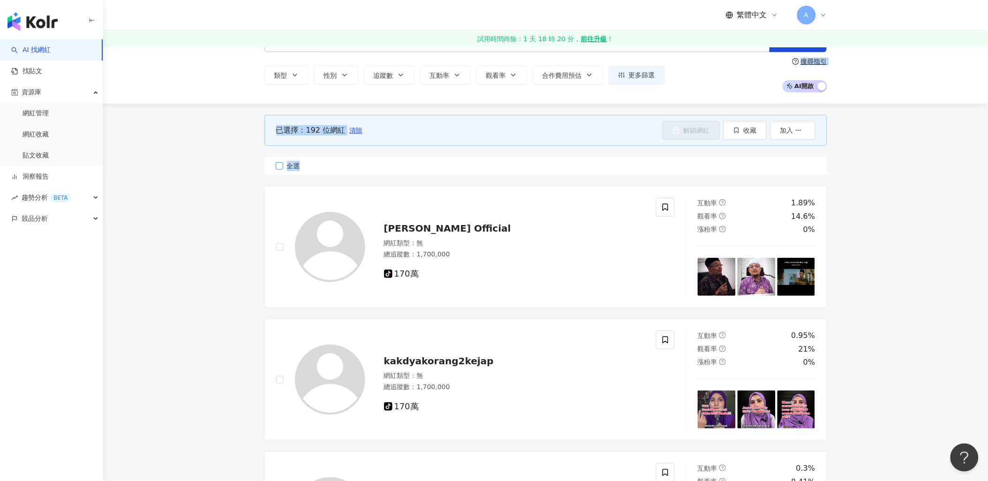
click at [284, 165] on span "全選" at bounding box center [293, 166] width 21 height 10
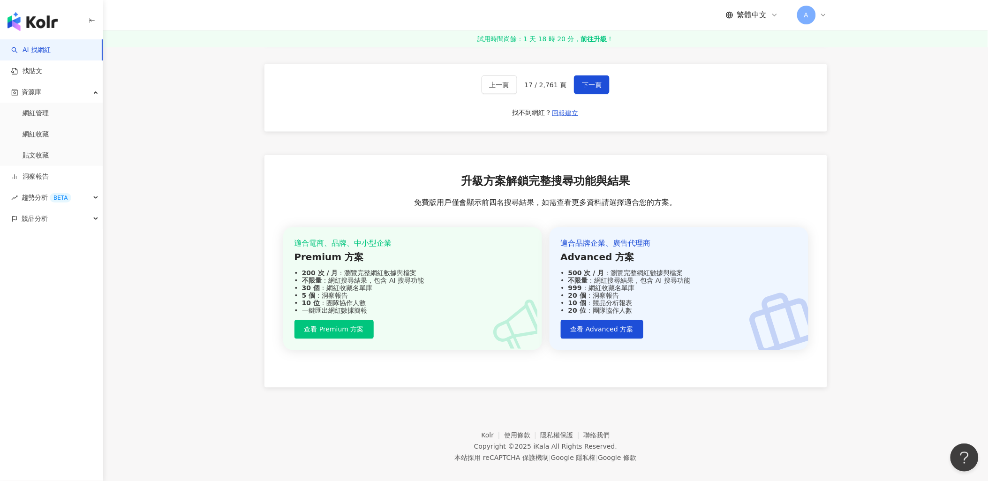
scroll to position [1768, 0]
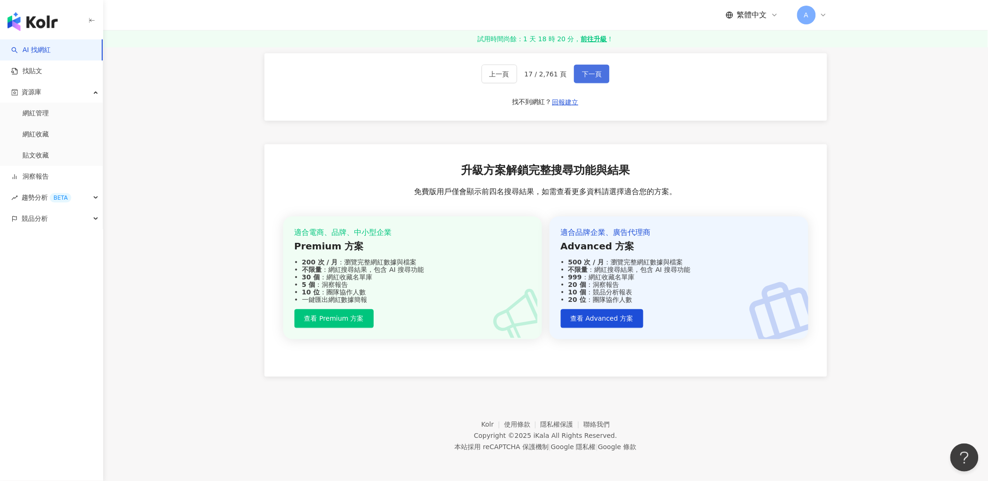
click at [596, 80] on button "下一頁" at bounding box center [592, 74] width 36 height 19
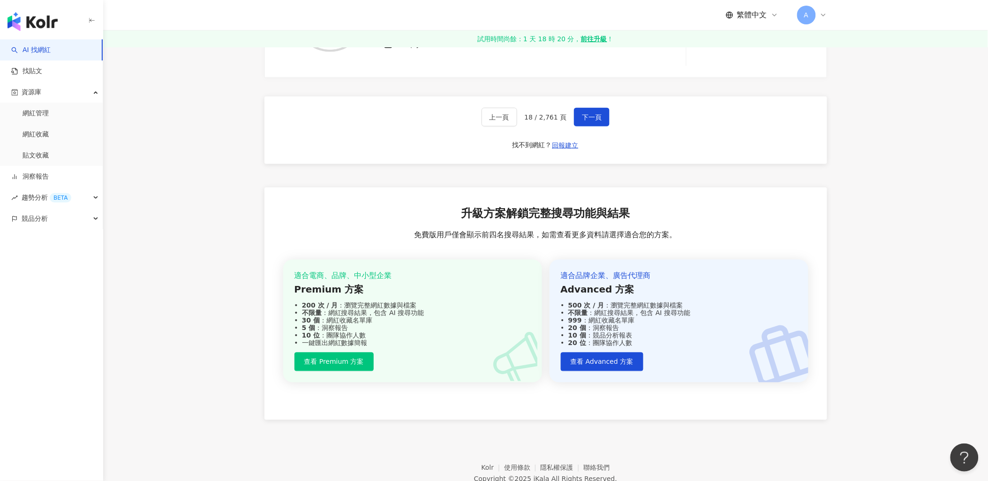
scroll to position [1757, 0]
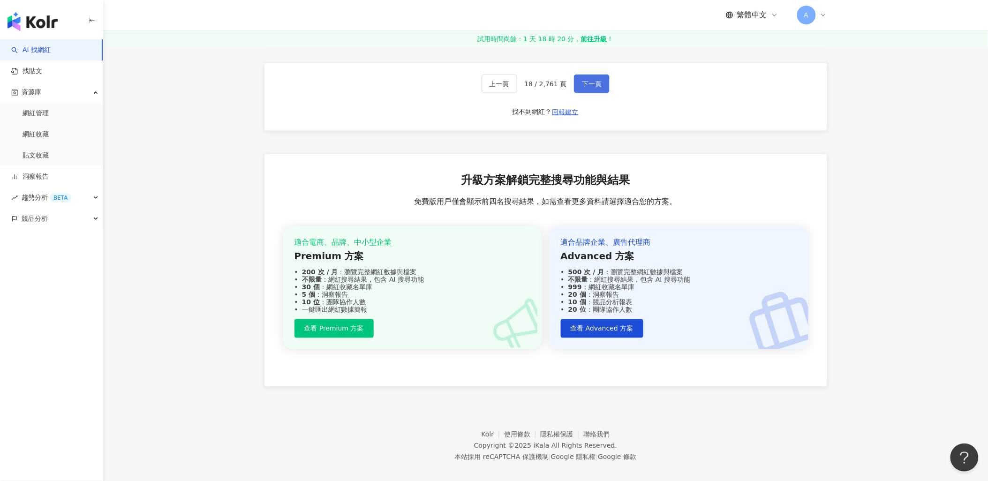
click at [603, 88] on button "下一頁" at bounding box center [592, 84] width 36 height 19
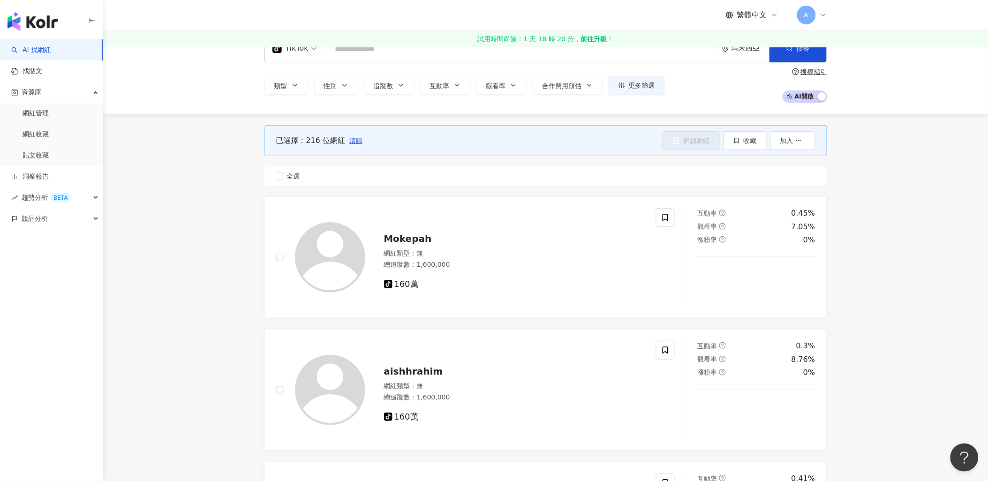
scroll to position [0, 0]
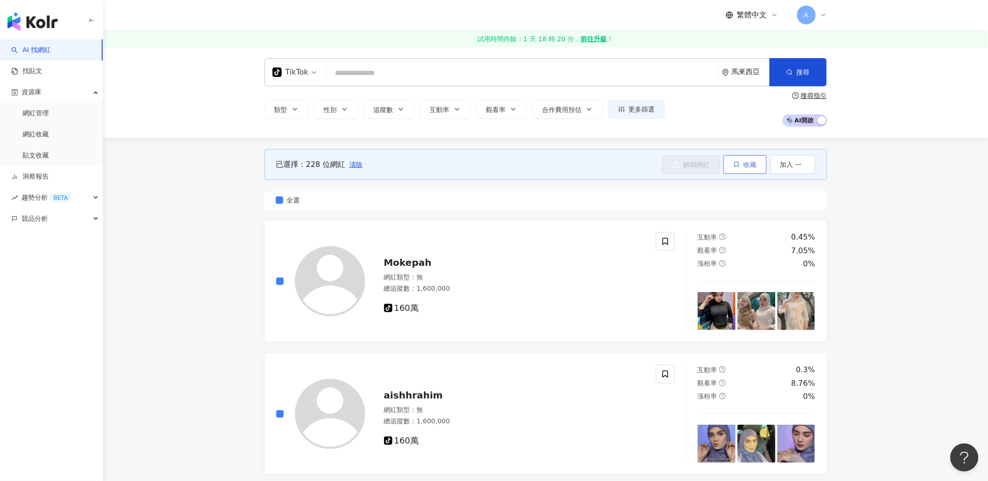
click at [750, 163] on span "收藏" at bounding box center [749, 165] width 13 height 8
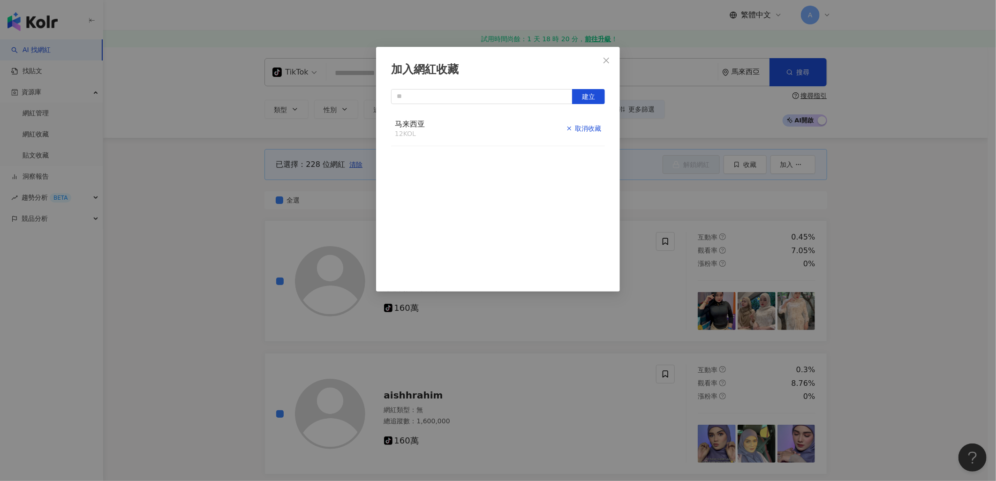
click at [570, 128] on div "取消收藏" at bounding box center [583, 128] width 35 height 10
click at [579, 127] on icon "button" at bounding box center [582, 128] width 7 height 7
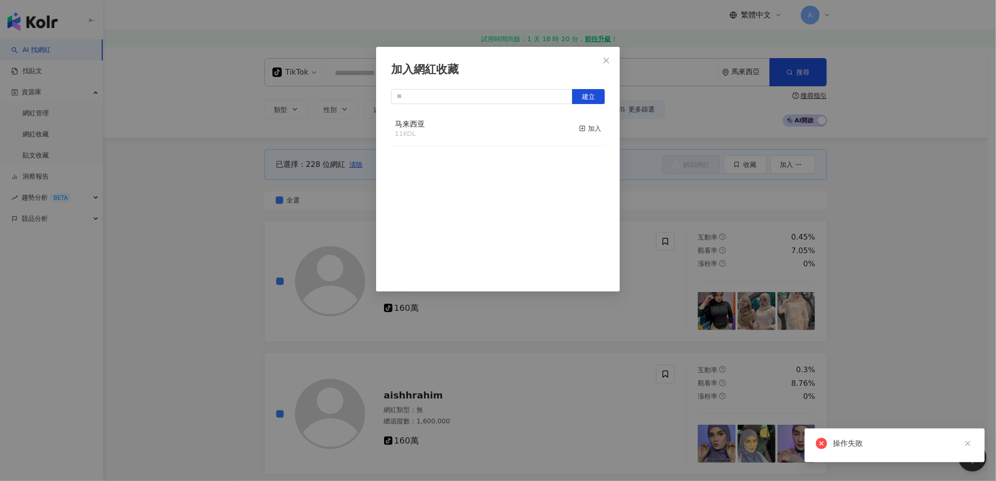
click at [579, 127] on icon "button" at bounding box center [582, 128] width 7 height 7
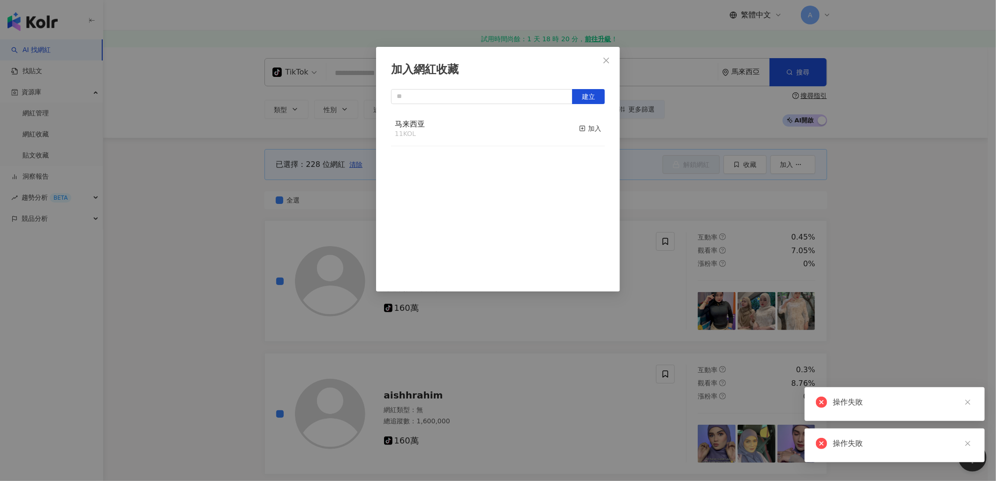
click at [579, 127] on icon "button" at bounding box center [582, 128] width 7 height 7
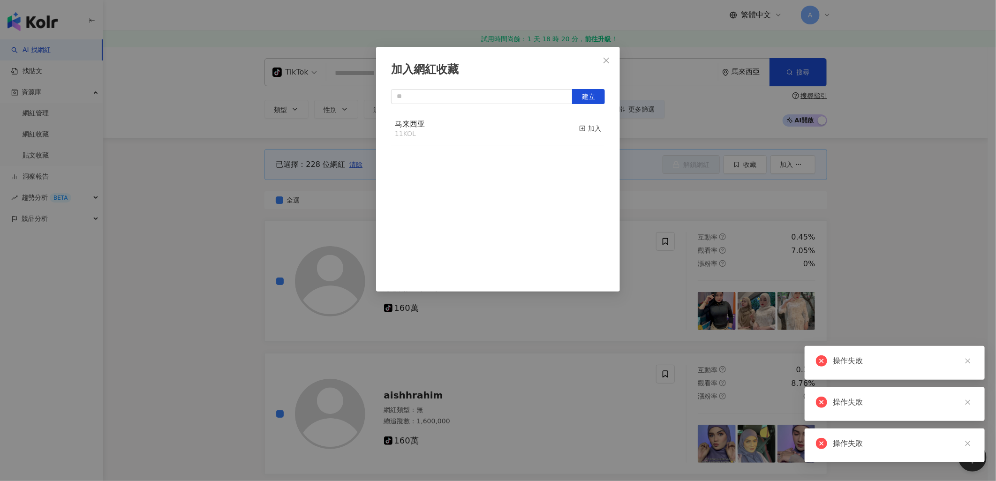
click at [579, 127] on icon "button" at bounding box center [582, 128] width 7 height 7
click at [579, 125] on icon "button" at bounding box center [582, 128] width 7 height 7
click at [577, 95] on button "建立" at bounding box center [588, 96] width 33 height 15
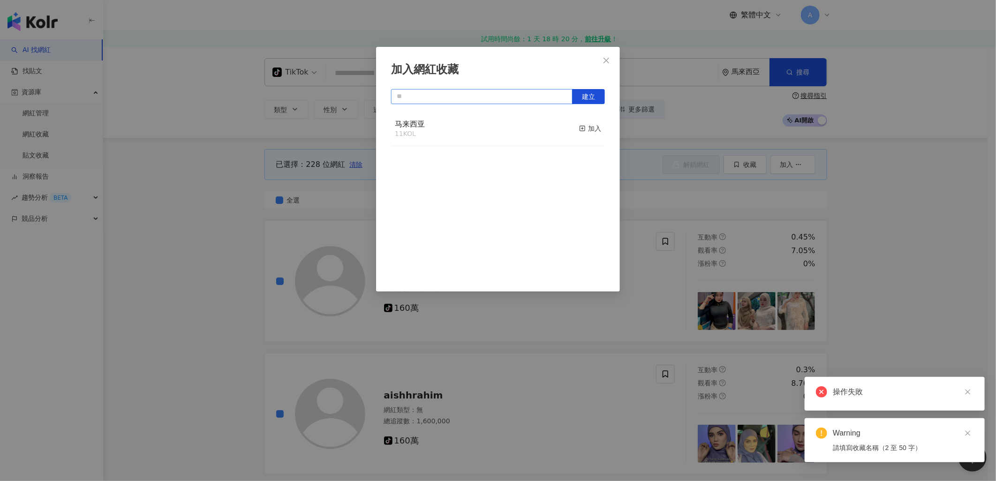
click at [532, 98] on input "text" at bounding box center [481, 96] width 181 height 15
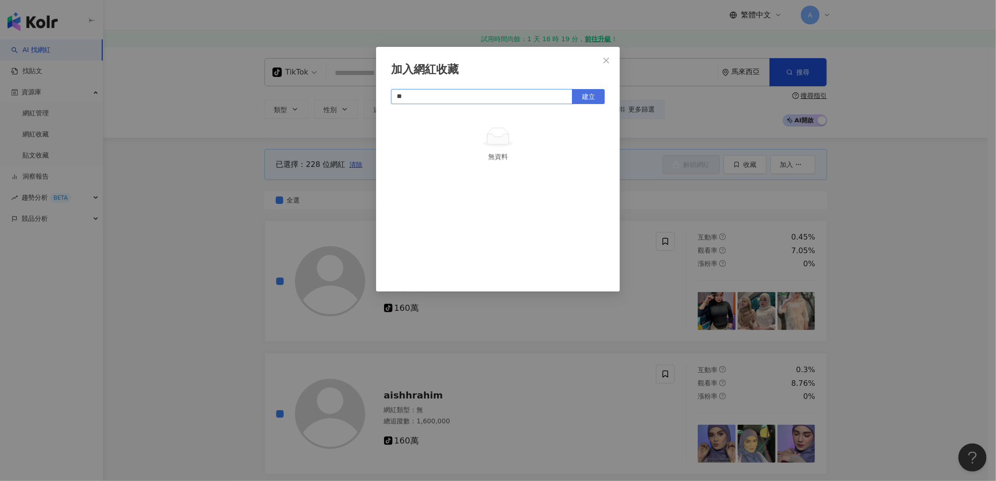
click at [583, 93] on span "建立" at bounding box center [588, 97] width 13 height 8
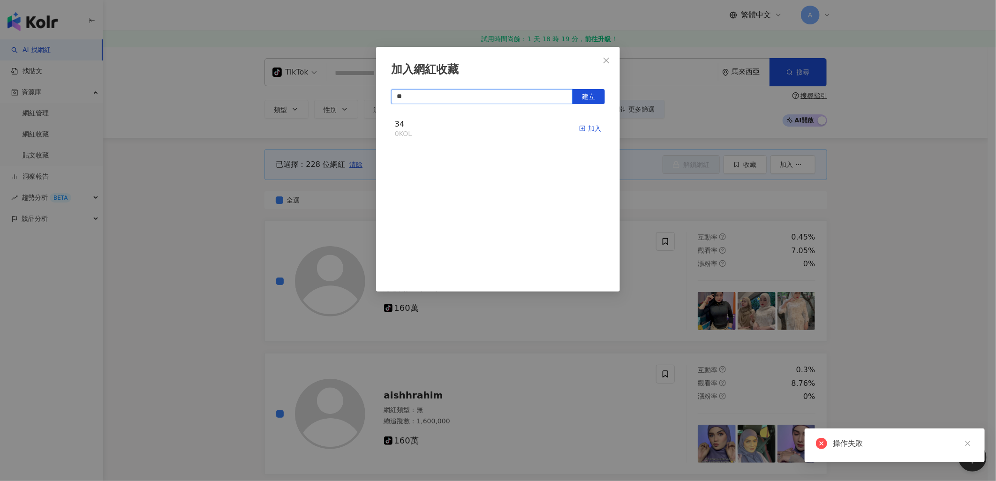
type input "**"
click at [583, 128] on div "加入" at bounding box center [590, 128] width 22 height 10
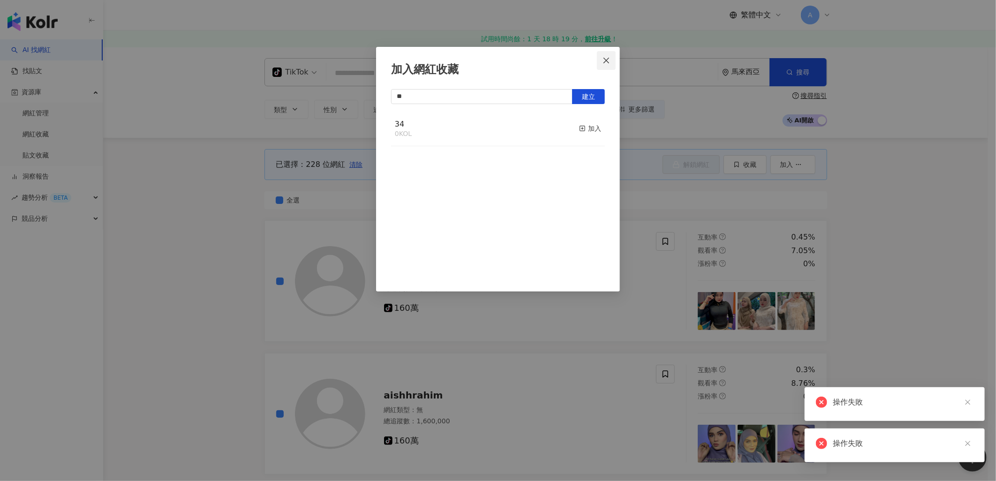
click at [601, 63] on span "Close" at bounding box center [606, 61] width 19 height 8
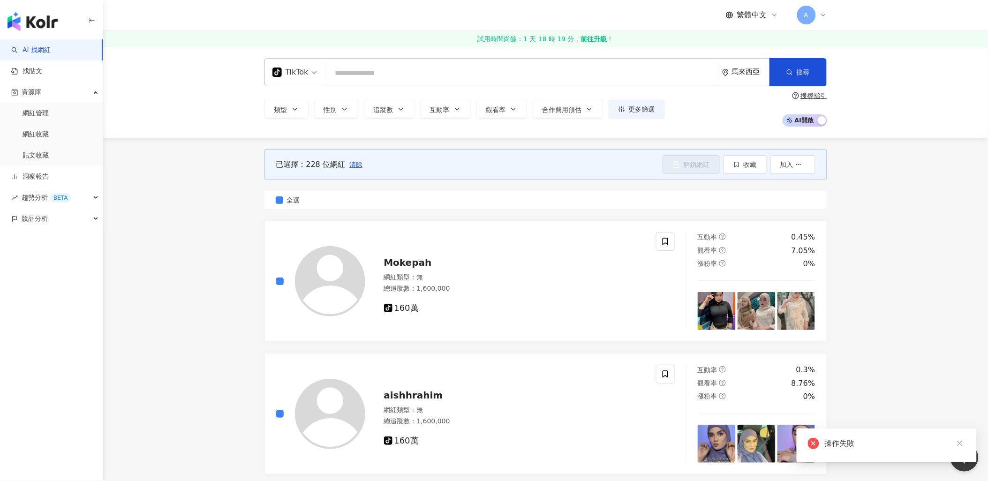
click at [596, 38] on strong "前往升級" at bounding box center [594, 38] width 26 height 9
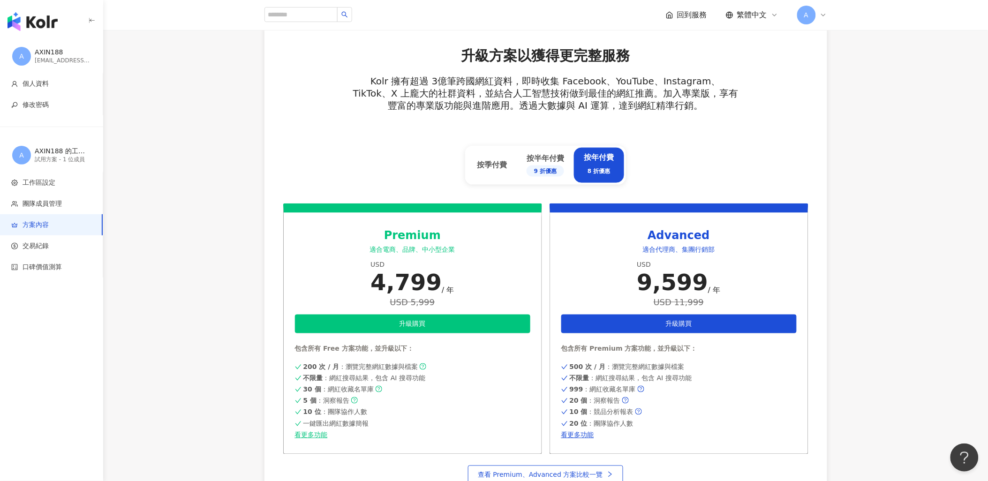
scroll to position [364, 0]
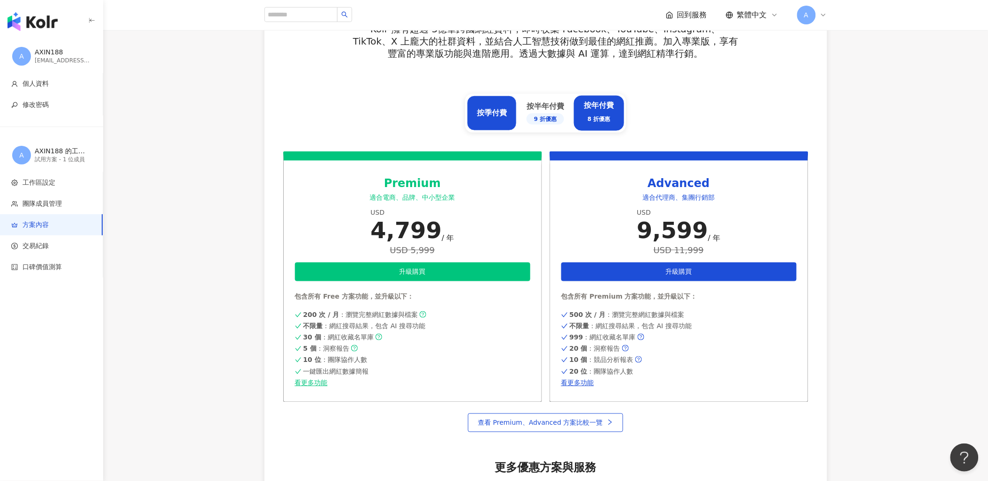
click at [507, 116] on div "按季付費" at bounding box center [492, 113] width 30 height 10
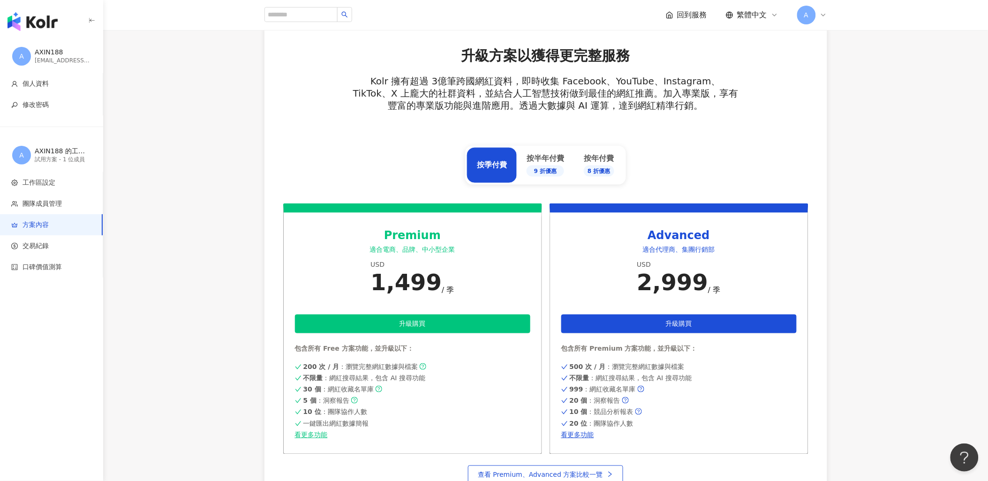
scroll to position [0, 0]
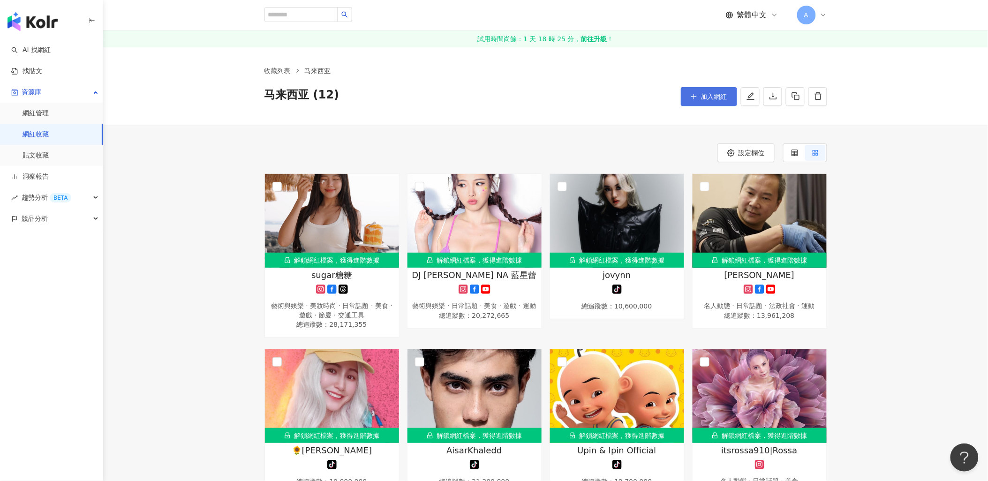
click at [711, 100] on span "加入網紅" at bounding box center [714, 97] width 26 height 8
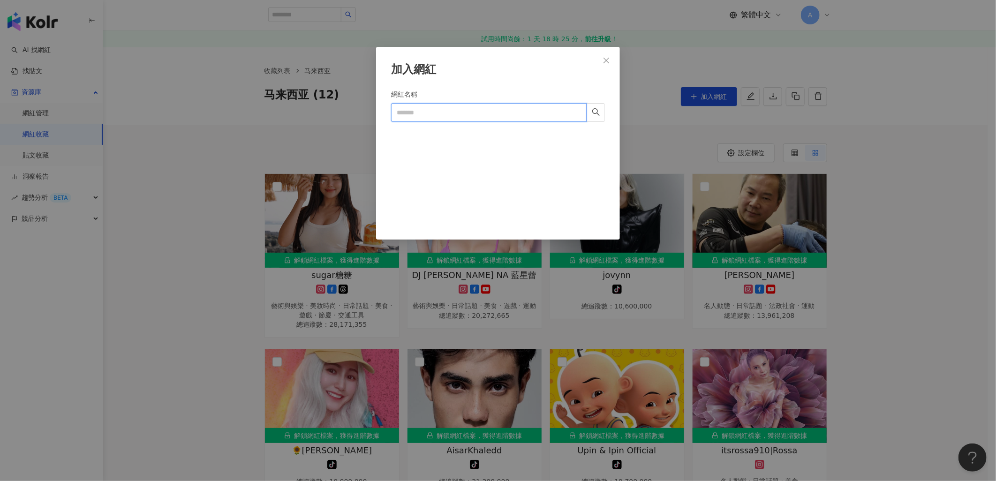
click at [495, 108] on input "網紅名稱" at bounding box center [488, 112] width 195 height 19
type input "*"
type input "****"
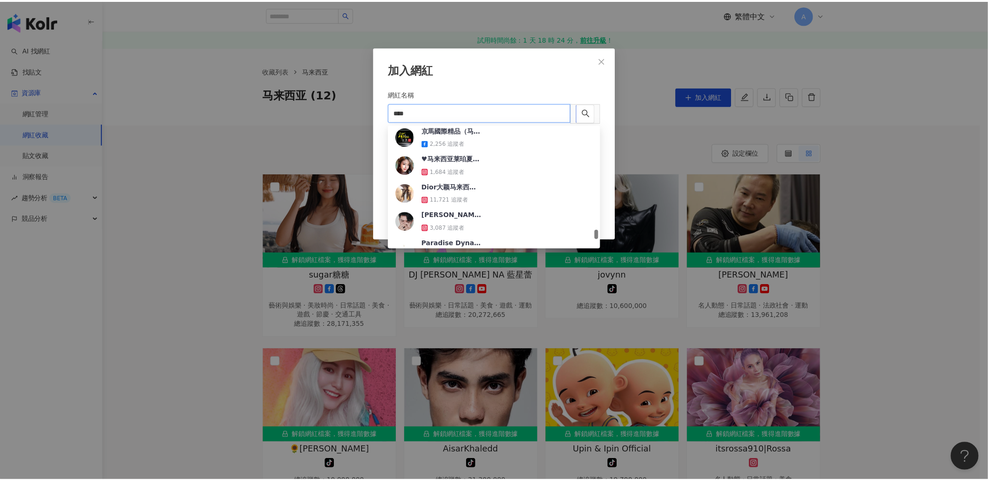
scroll to position [1483, 0]
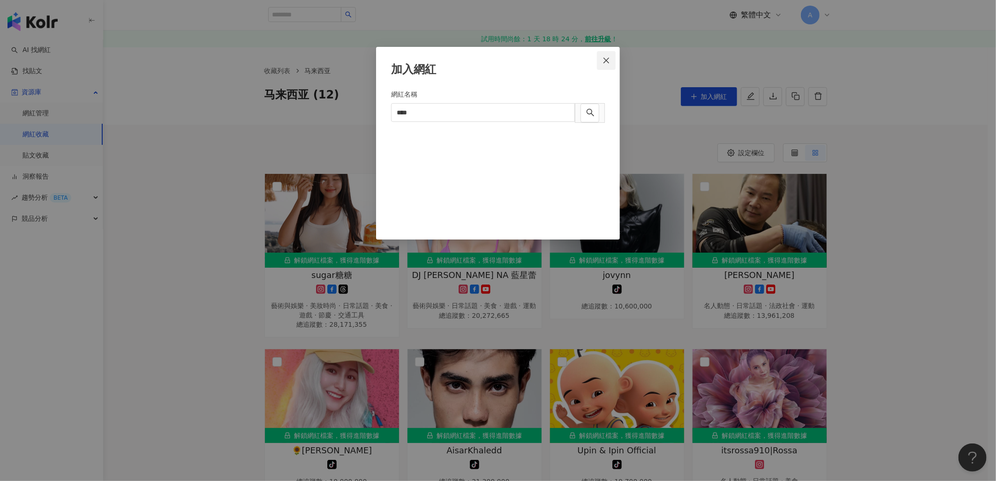
click at [614, 59] on span "Close" at bounding box center [606, 61] width 19 height 8
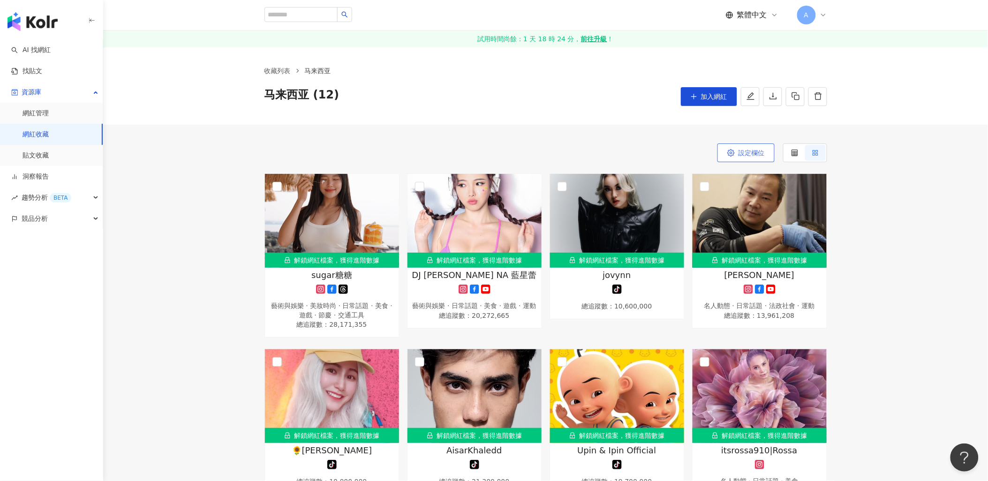
click at [748, 149] on span "設定欄位" at bounding box center [751, 153] width 26 height 8
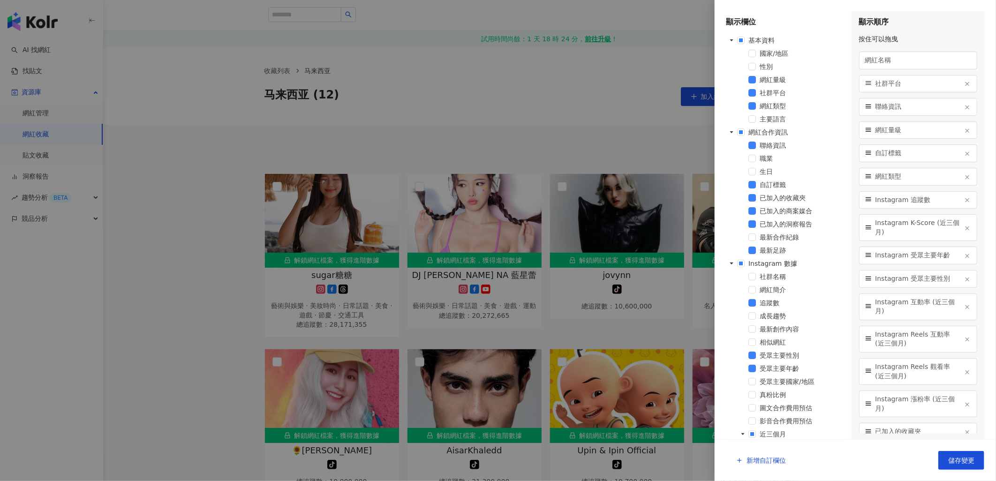
click at [535, 104] on div at bounding box center [498, 240] width 996 height 481
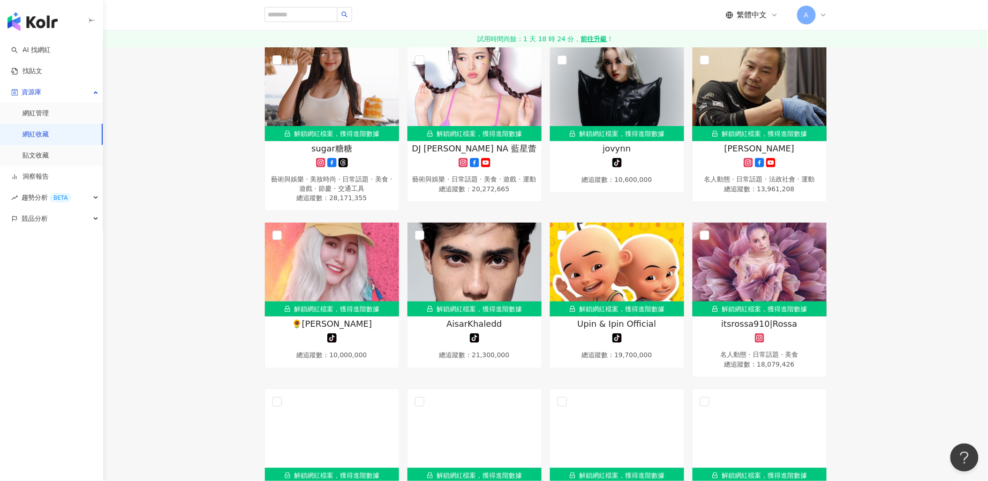
scroll to position [0, 0]
